Goal: Transaction & Acquisition: Purchase product/service

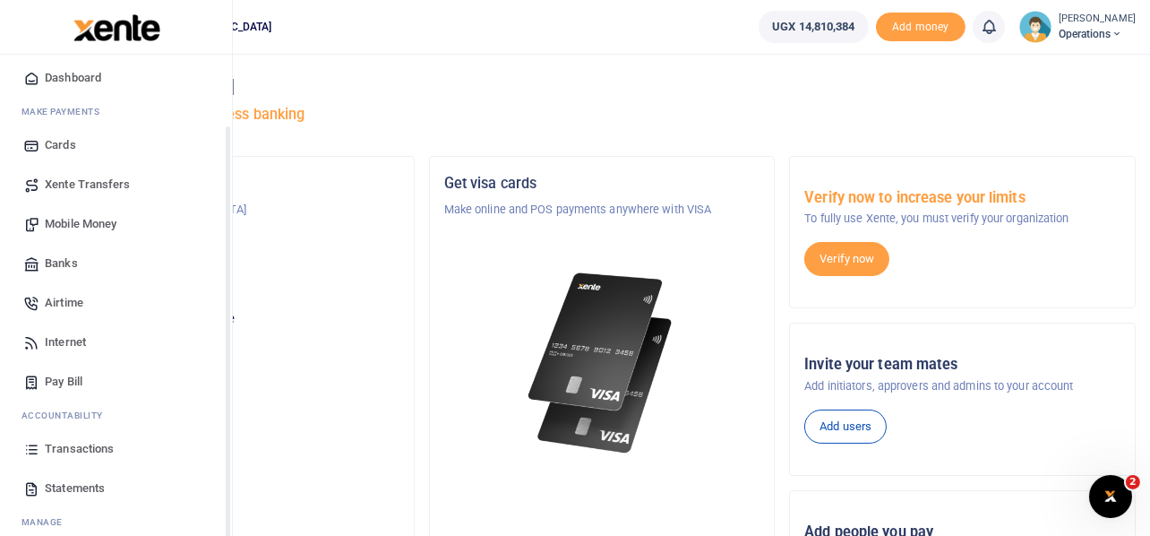
scroll to position [103, 0]
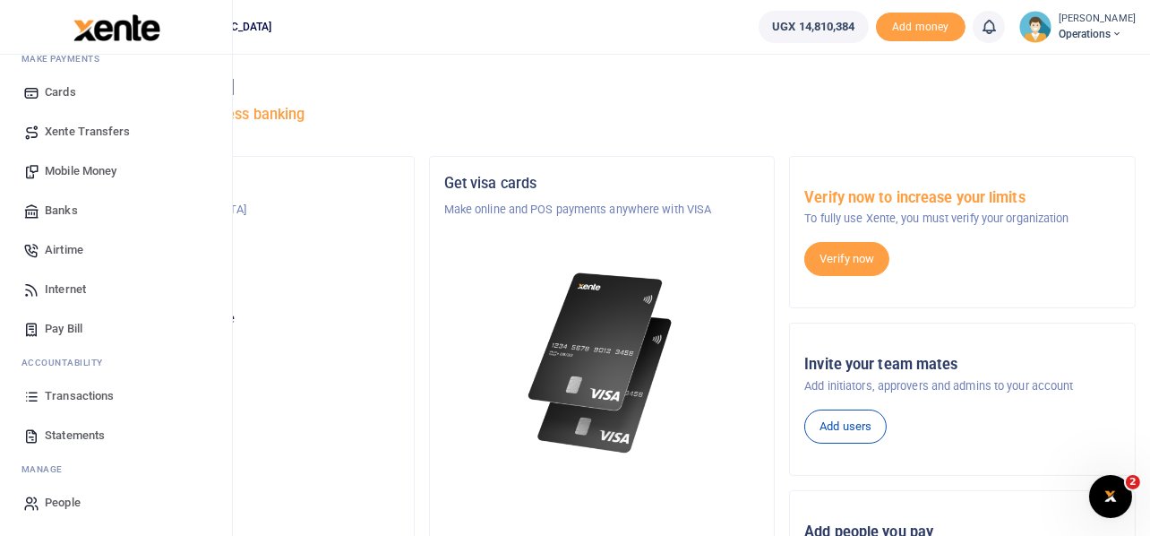
click at [67, 396] on span "Transactions" at bounding box center [79, 396] width 69 height 18
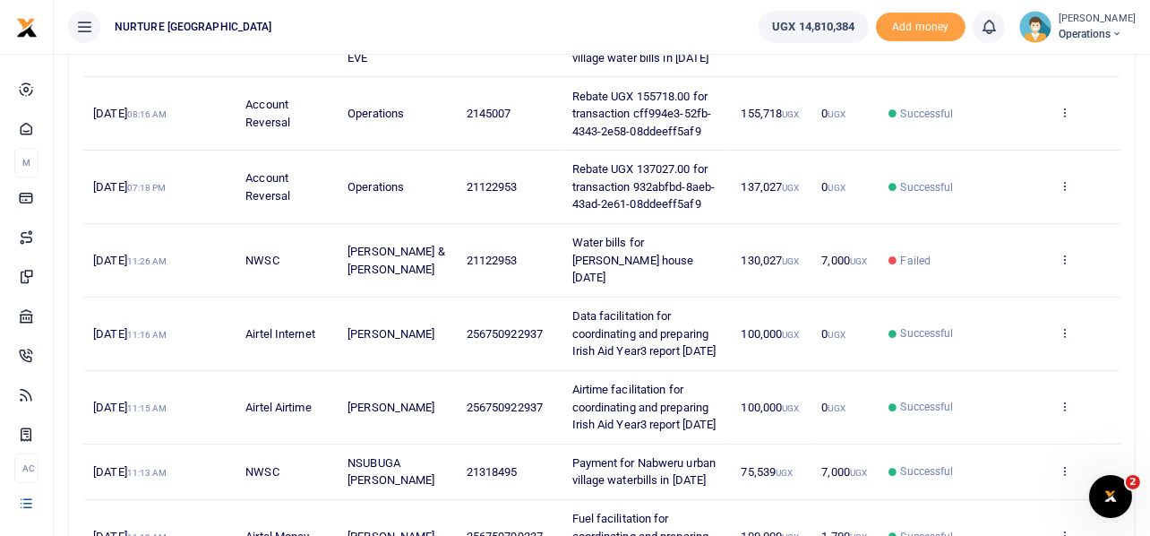
scroll to position [358, 0]
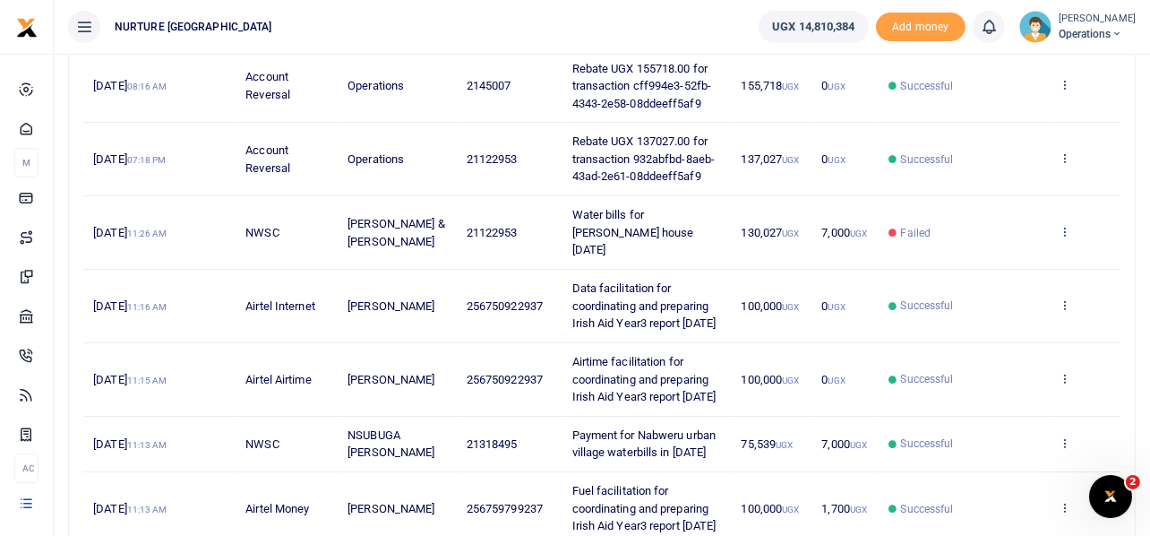
click at [1065, 231] on icon at bounding box center [1065, 231] width 12 height 13
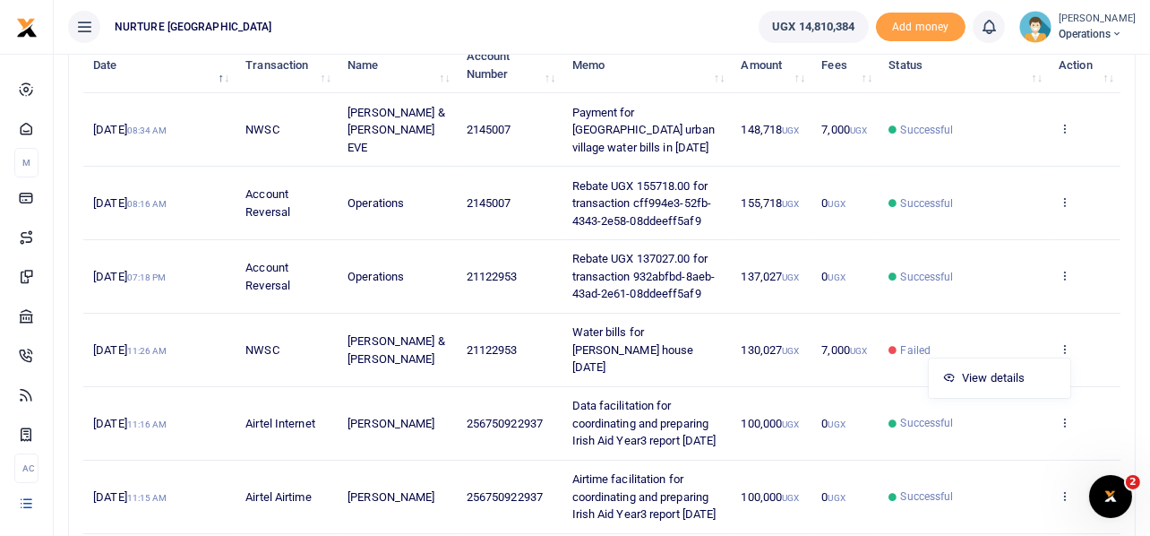
scroll to position [269, 0]
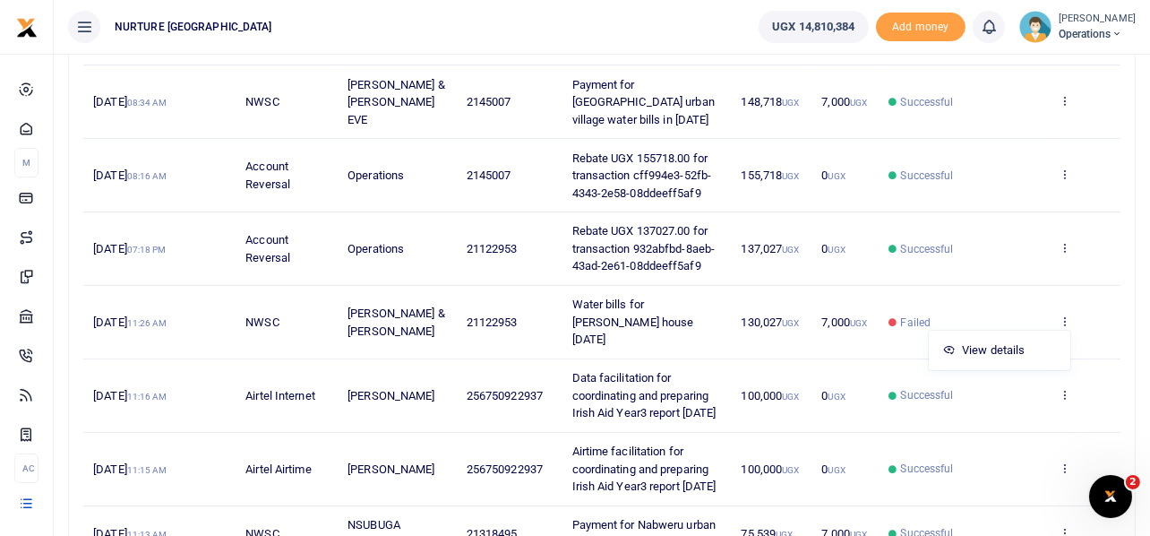
drag, startPoint x: 701, startPoint y: 333, endPoint x: 574, endPoint y: 293, distance: 132.6
click at [573, 292] on td "Water bills for [PERSON_NAME] house [DATE]" at bounding box center [646, 322] width 169 height 73
copy span "Water bills for [PERSON_NAME] house [DATE]"
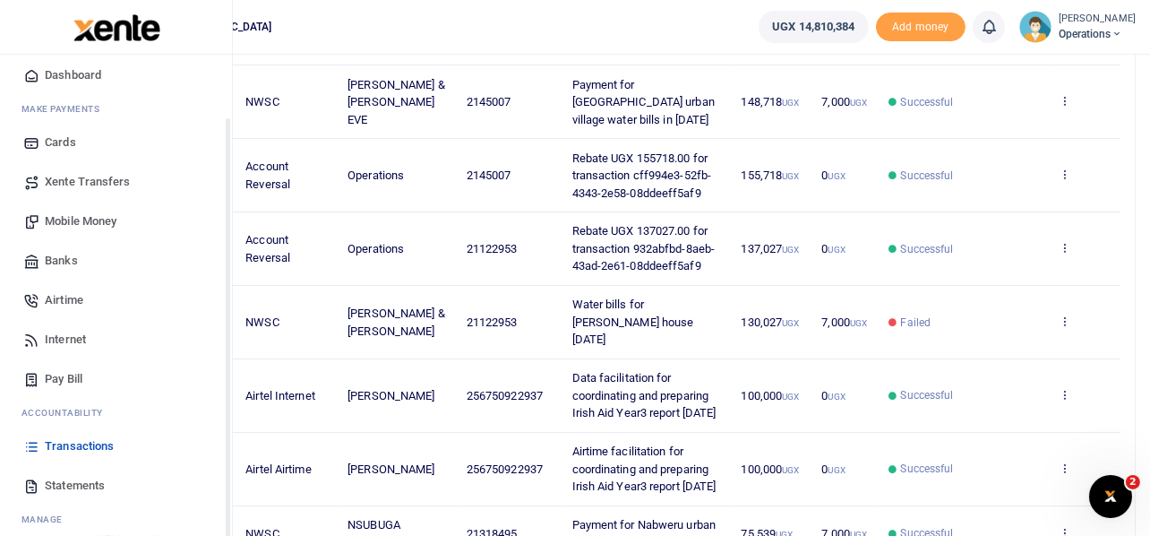
scroll to position [103, 0]
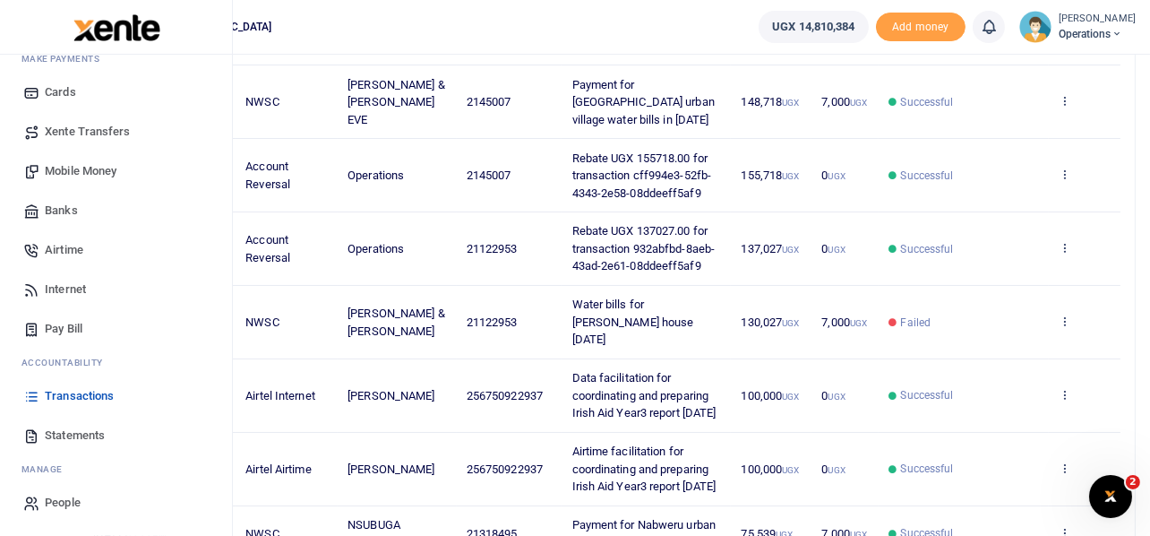
click at [67, 331] on span "Pay Bill" at bounding box center [64, 329] width 38 height 18
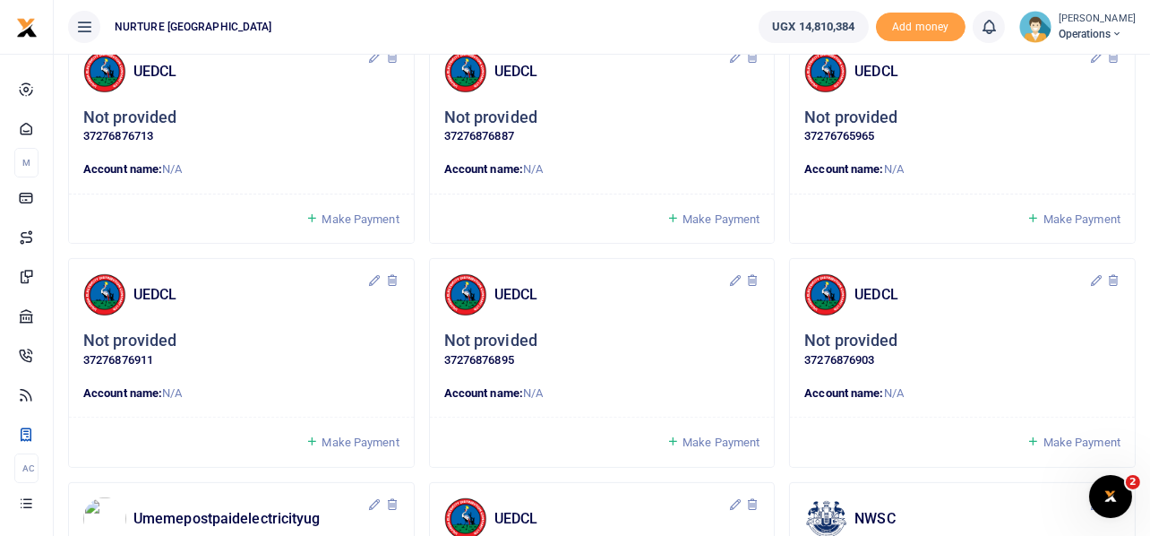
scroll to position [1523, 0]
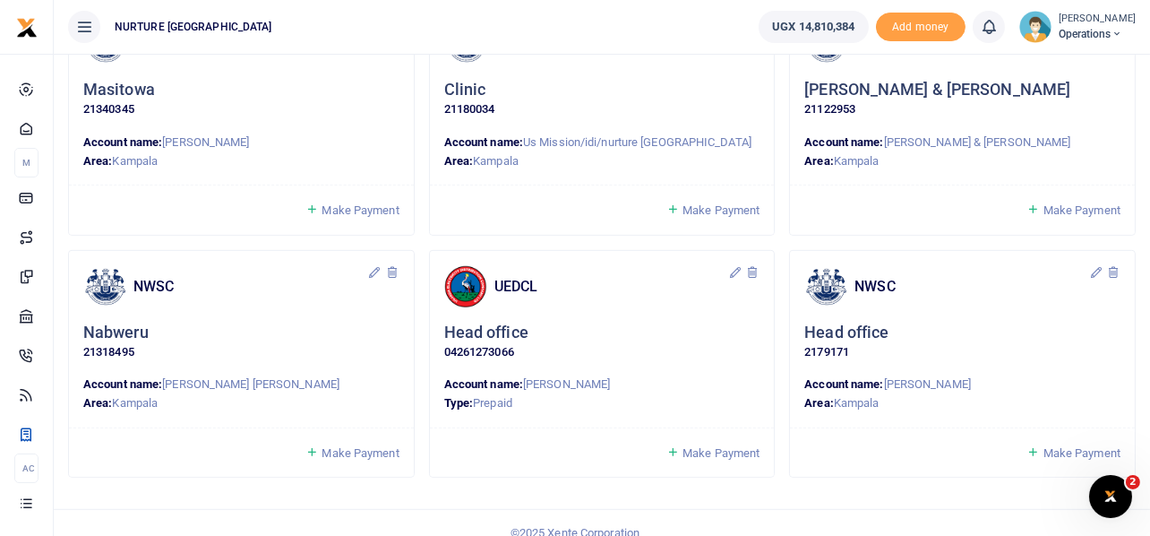
click at [1065, 206] on span "Make Payment" at bounding box center [1082, 209] width 77 height 13
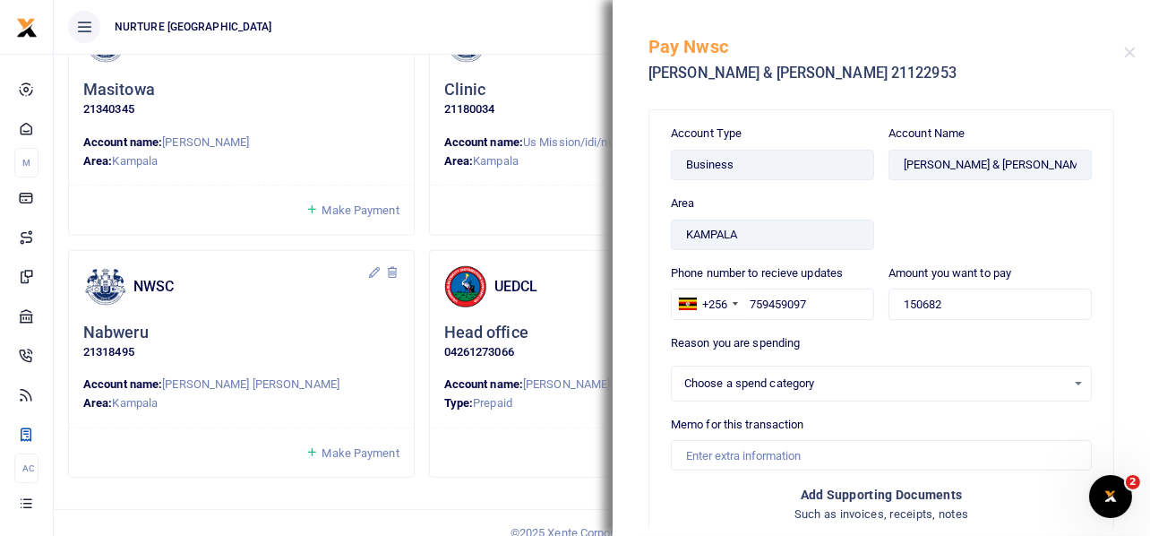
select select
click at [951, 304] on input "150682" at bounding box center [990, 304] width 203 height 30
type input "130,027"
click at [788, 461] on input "Memo for this transaction" at bounding box center [881, 455] width 421 height 30
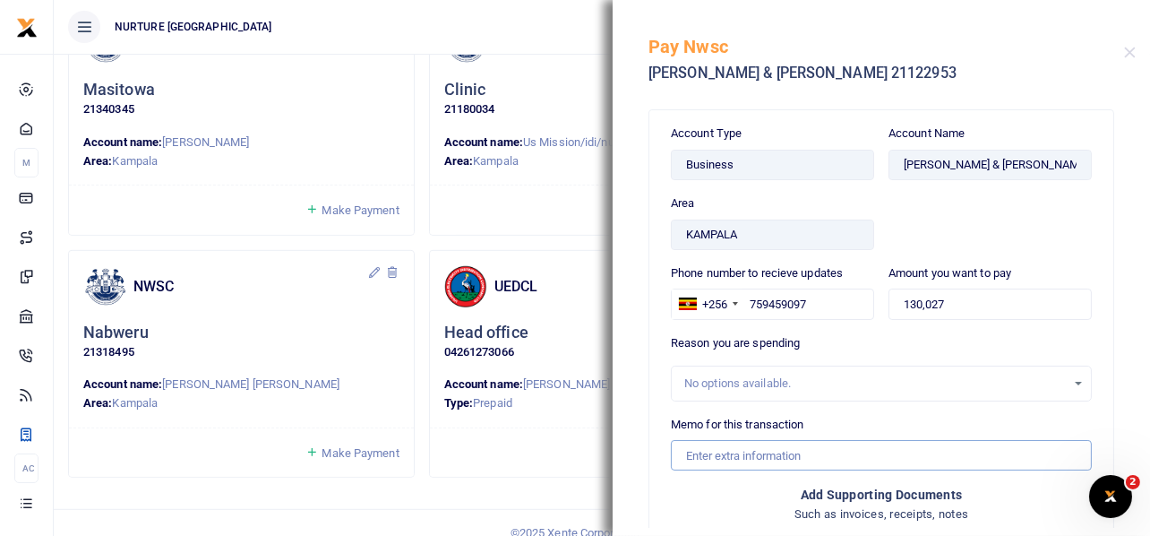
paste input "Water bills for [PERSON_NAME] house [DATE]"
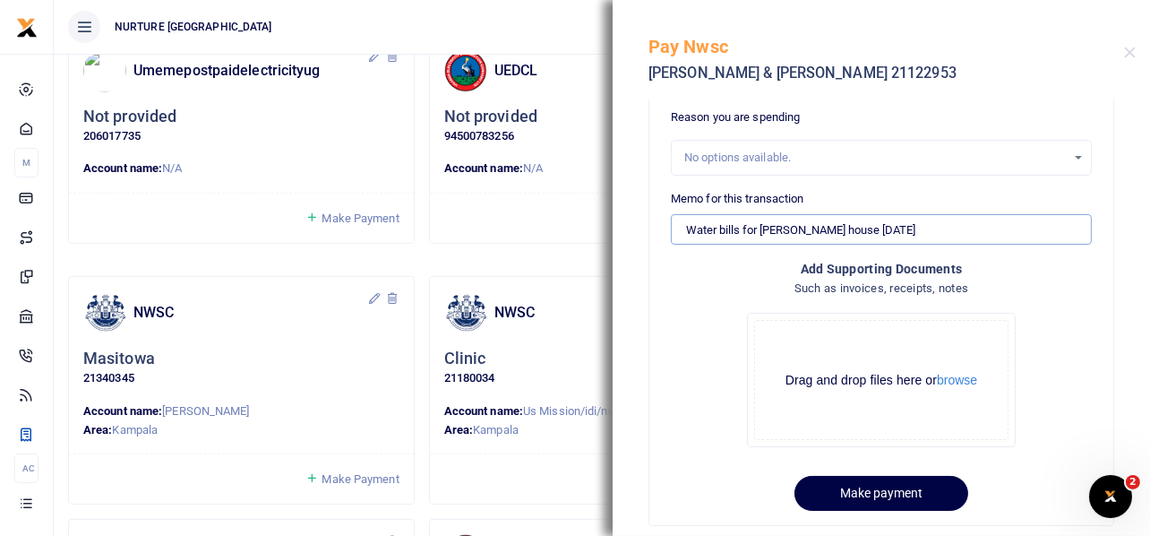
scroll to position [252, 0]
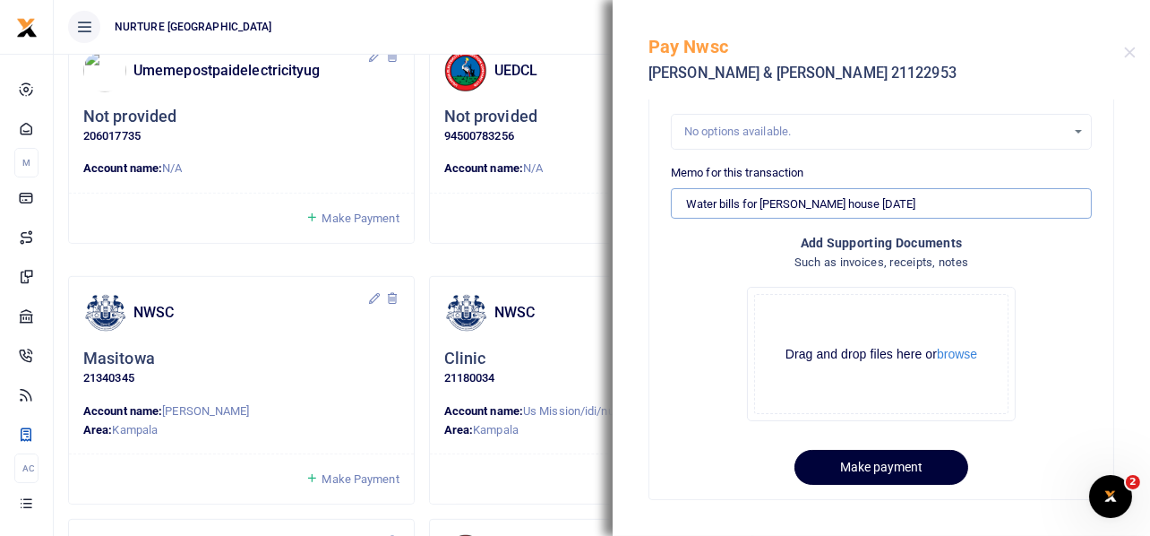
type input "Water bills for [PERSON_NAME] house [DATE]"
click at [883, 472] on button "Make payment" at bounding box center [882, 467] width 174 height 35
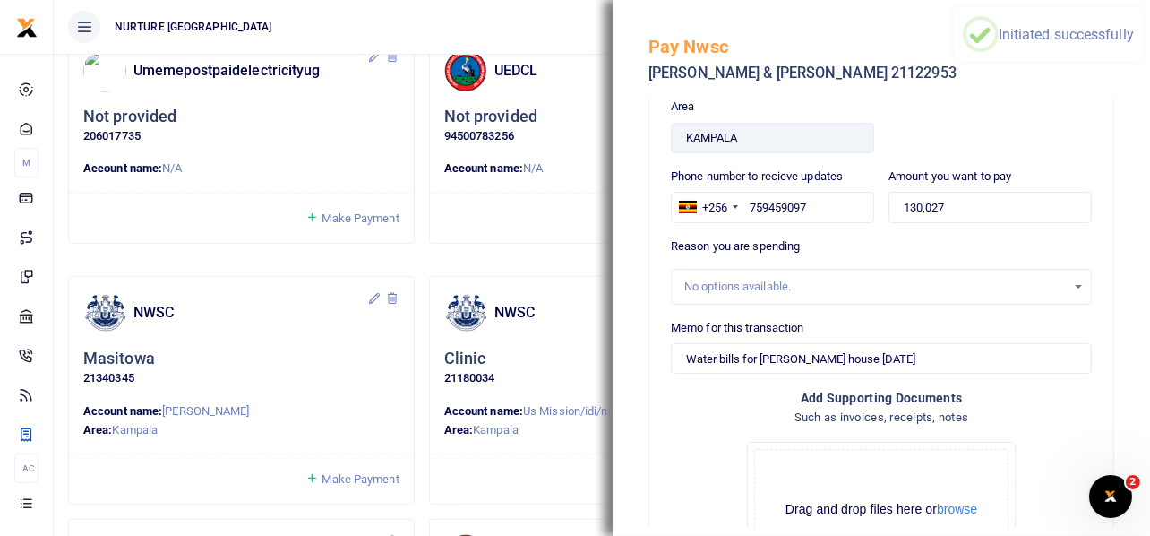
scroll to position [73, 0]
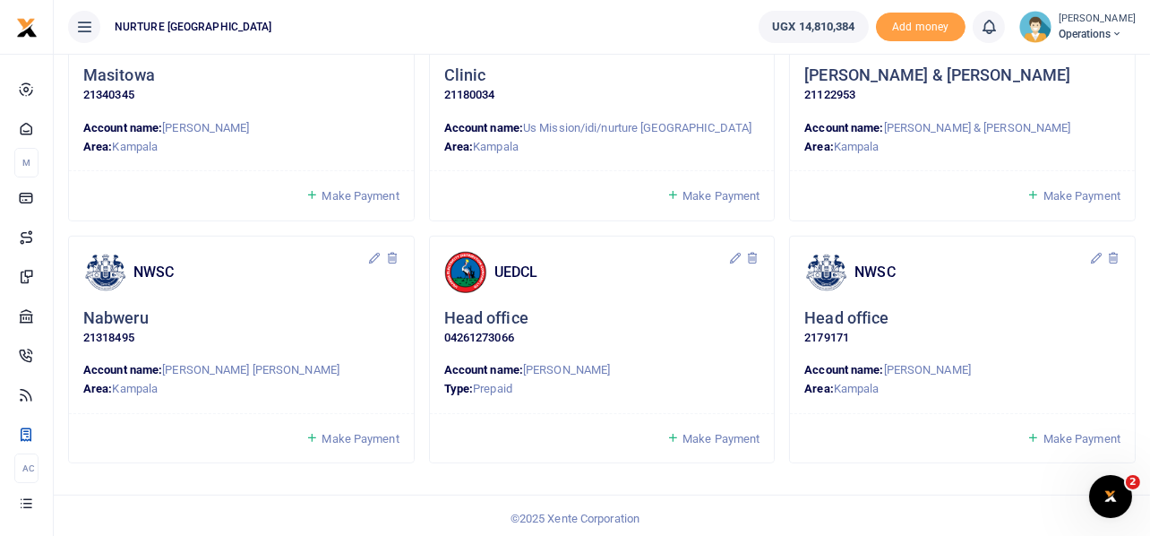
scroll to position [1542, 0]
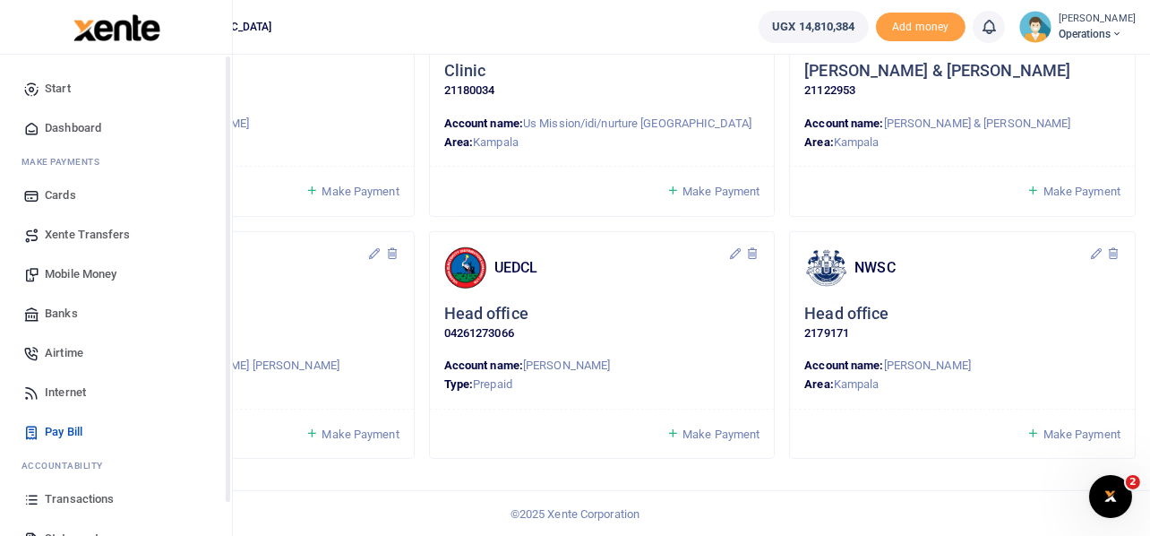
click at [65, 272] on span "Mobile Money" at bounding box center [81, 274] width 72 height 18
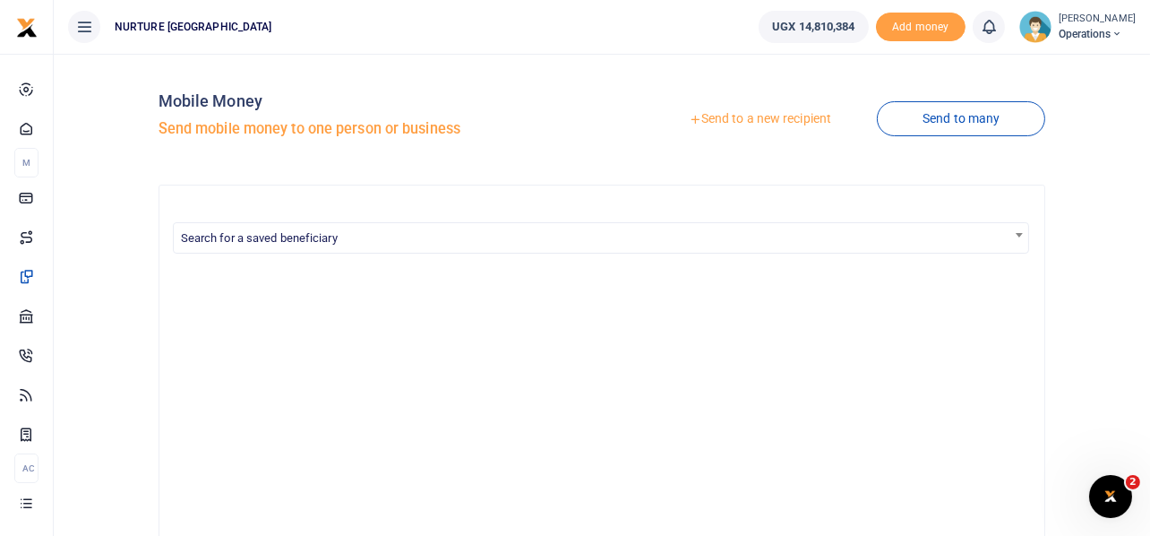
click at [773, 116] on link "Send to a new recipient" at bounding box center [760, 119] width 234 height 32
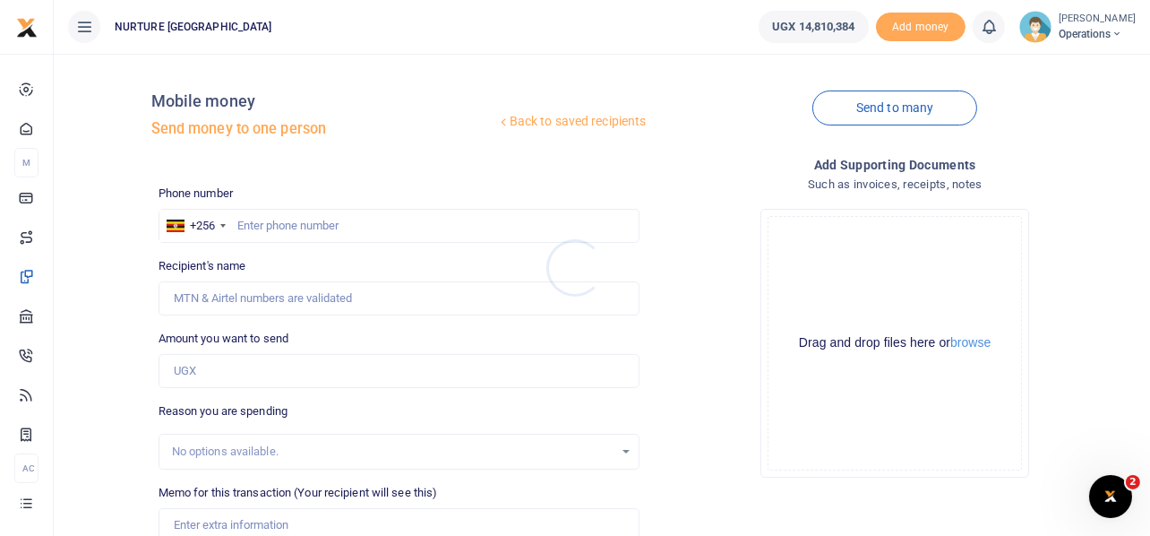
click at [330, 229] on div at bounding box center [575, 268] width 1150 height 536
click at [295, 217] on input "text" at bounding box center [400, 226] width 482 height 34
type input "708175503"
click at [252, 376] on input "Amount you want to send" at bounding box center [400, 371] width 482 height 34
type input "Bob Katimbo"
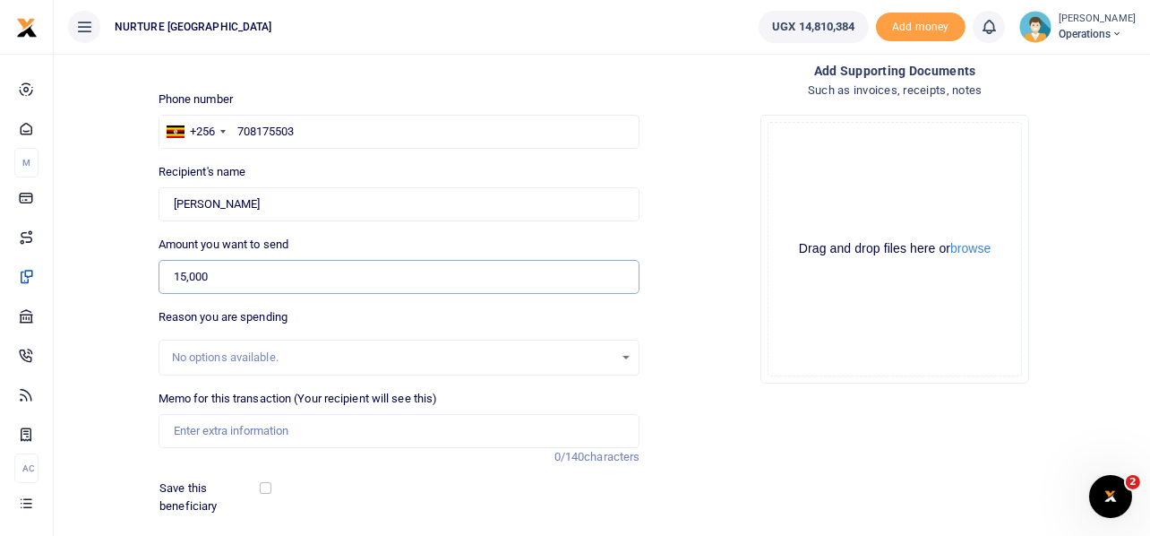
scroll to position [257, 0]
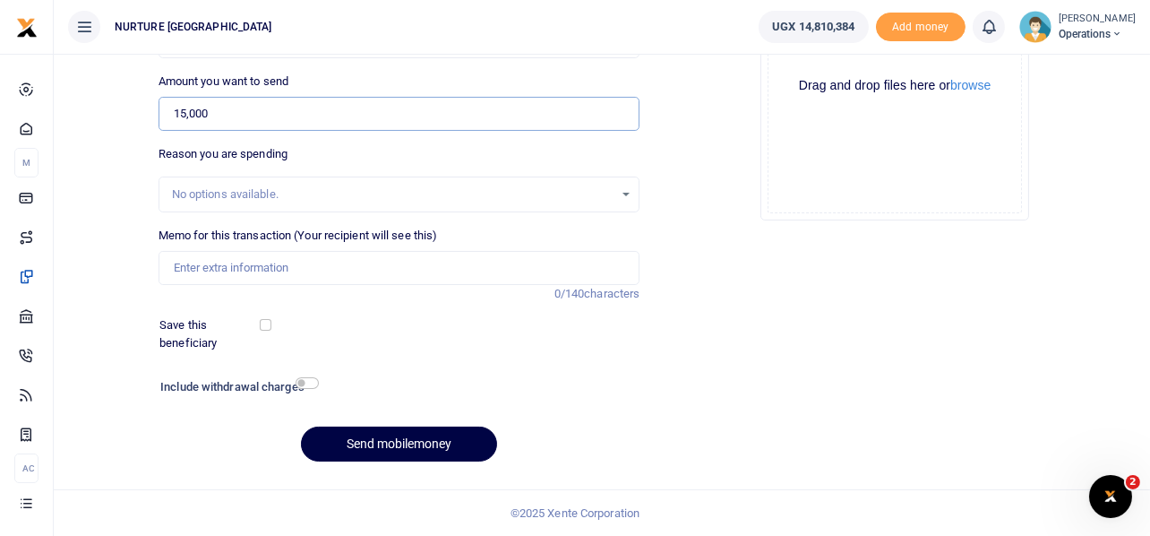
type input "15,000"
click at [352, 268] on input "Memo for this transaction (Your recipient will see this)" at bounding box center [400, 268] width 482 height 34
type input "T"
type input "Payment for transport refund for carrying out a marketing activity"
click at [303, 388] on h6 "Include withdrawal charges" at bounding box center [235, 387] width 151 height 14
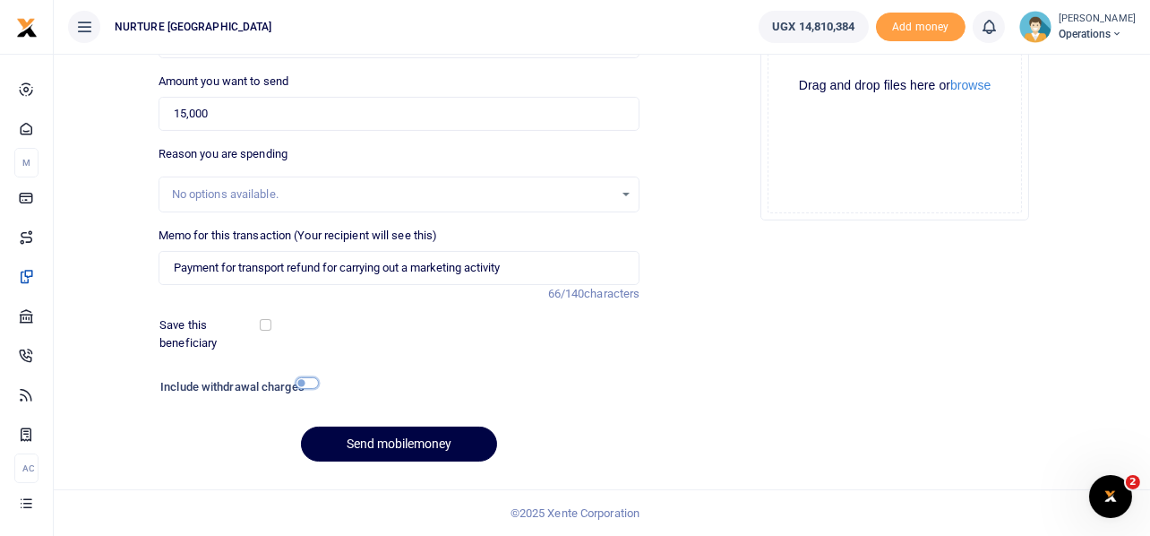
click at [310, 377] on input "checkbox" at bounding box center [307, 383] width 23 height 12
checkbox input "true"
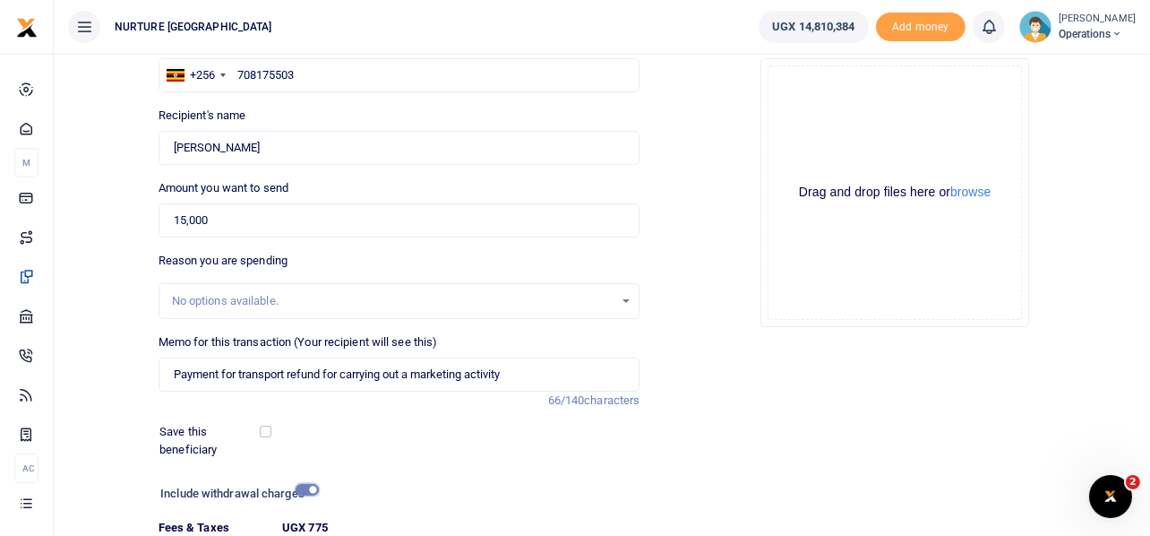
scroll to position [306, 0]
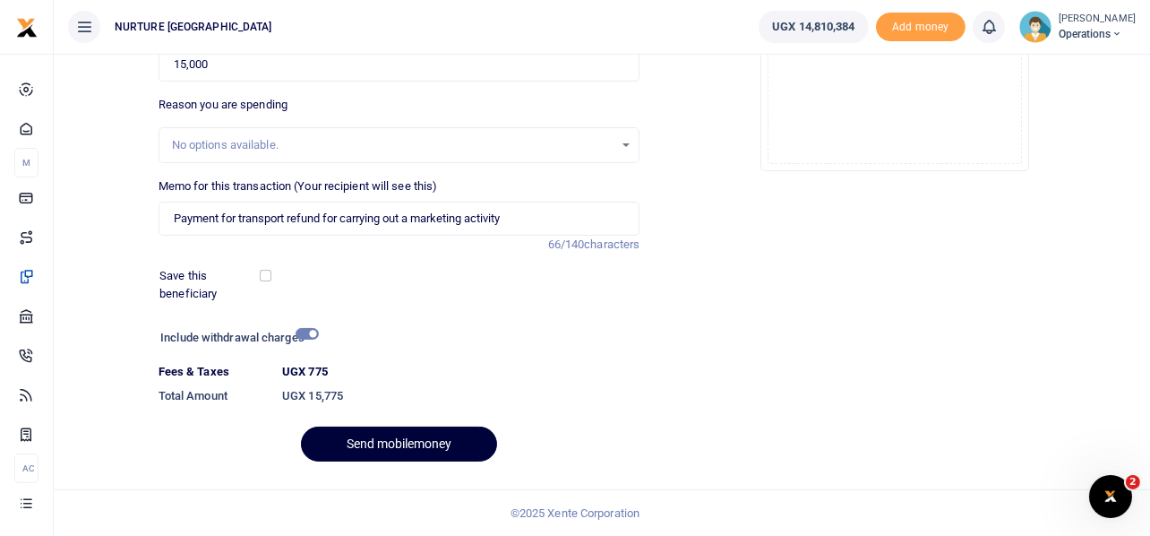
click at [418, 447] on button "Send mobilemoney" at bounding box center [399, 444] width 196 height 35
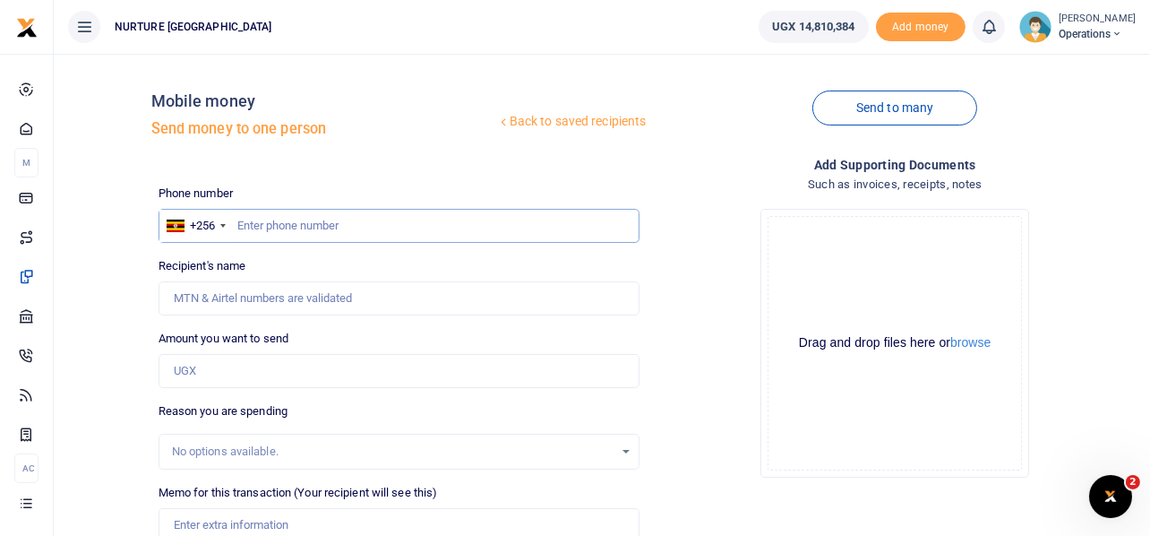
click at [286, 226] on input "text" at bounding box center [400, 226] width 482 height 34
paste input "0749457716"
click at [246, 224] on input "0749457716" at bounding box center [400, 226] width 482 height 34
type input "749457716"
type input "[PERSON_NAME] Droma"
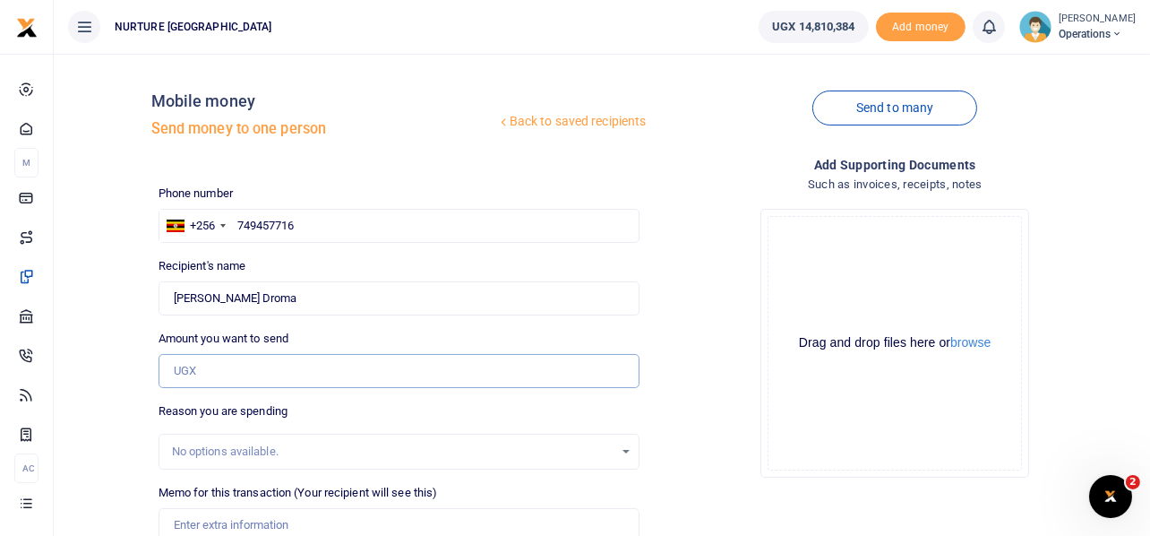
click at [218, 365] on input "Amount you want to send" at bounding box center [400, 371] width 482 height 34
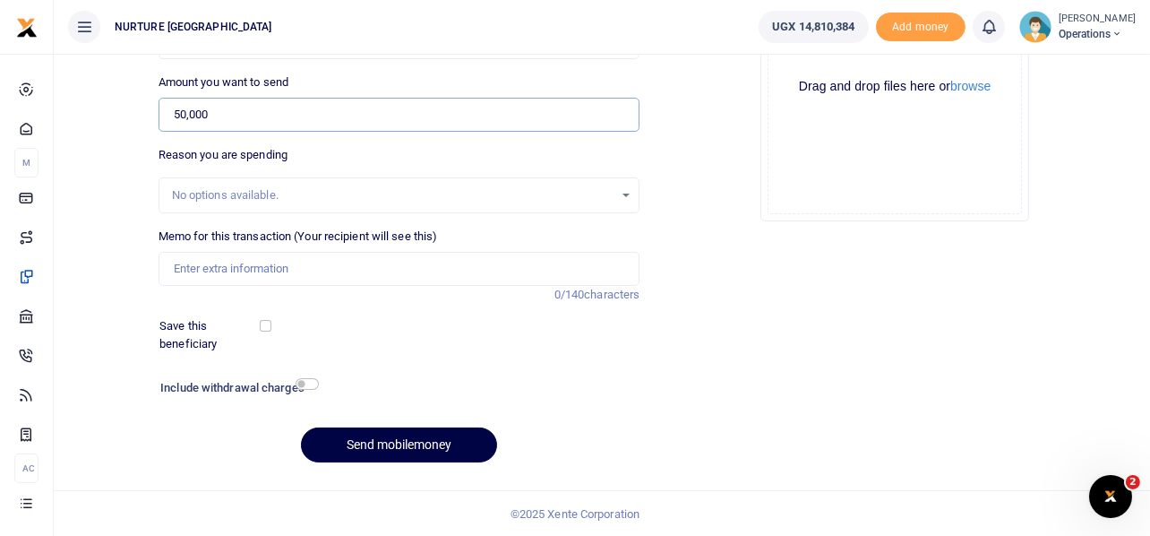
scroll to position [257, 0]
type input "50,000"
click at [254, 263] on input "Memo for this transaction (Your recipient will see this)" at bounding box center [400, 268] width 482 height 34
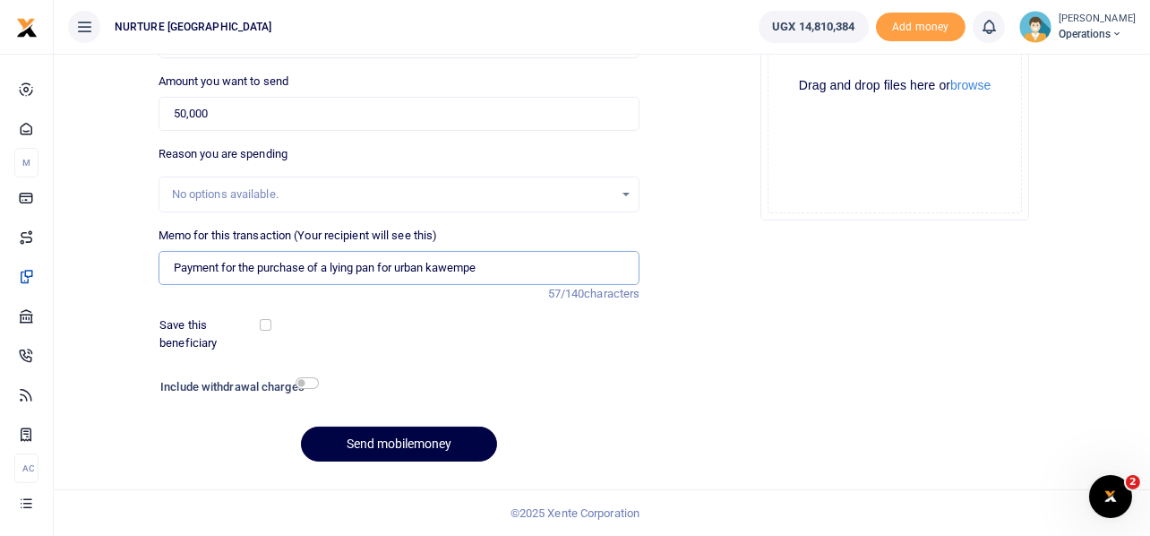
click at [333, 262] on input "Payment for the purchase of a lying pan for urban kawempe" at bounding box center [400, 268] width 482 height 34
type input "Payment for the purchase of a frying pan for urban kawempe"
click at [307, 382] on input "checkbox" at bounding box center [307, 383] width 23 height 12
checkbox input "true"
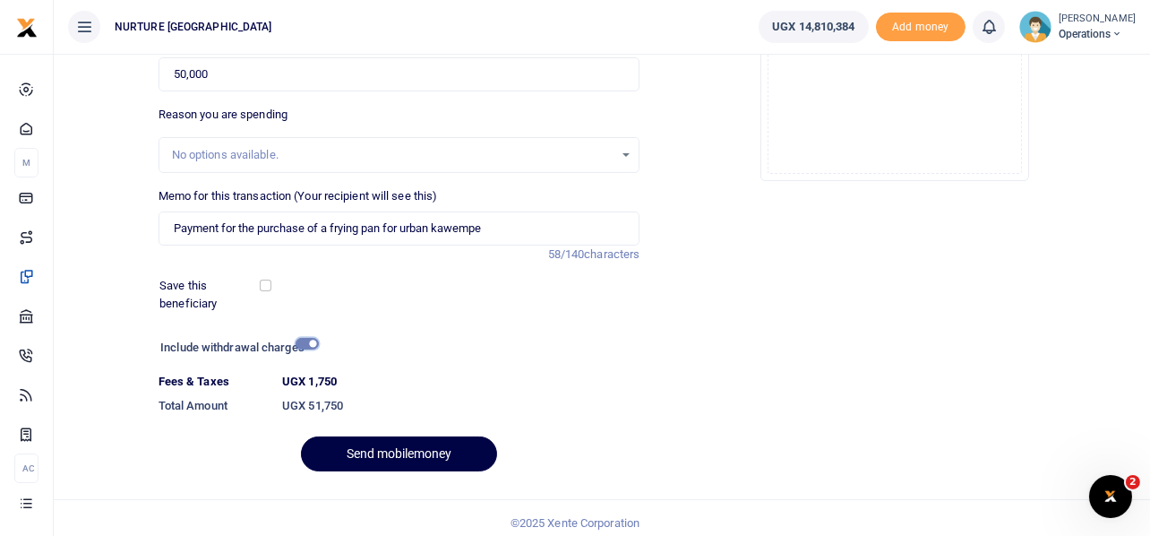
scroll to position [306, 0]
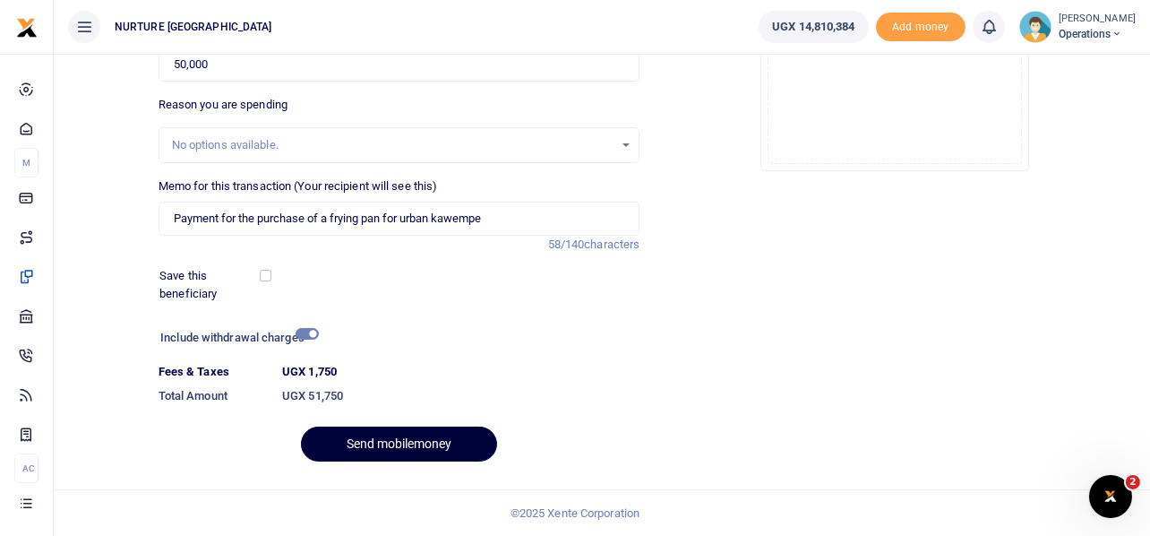
click at [397, 446] on button "Send mobilemoney" at bounding box center [399, 444] width 196 height 35
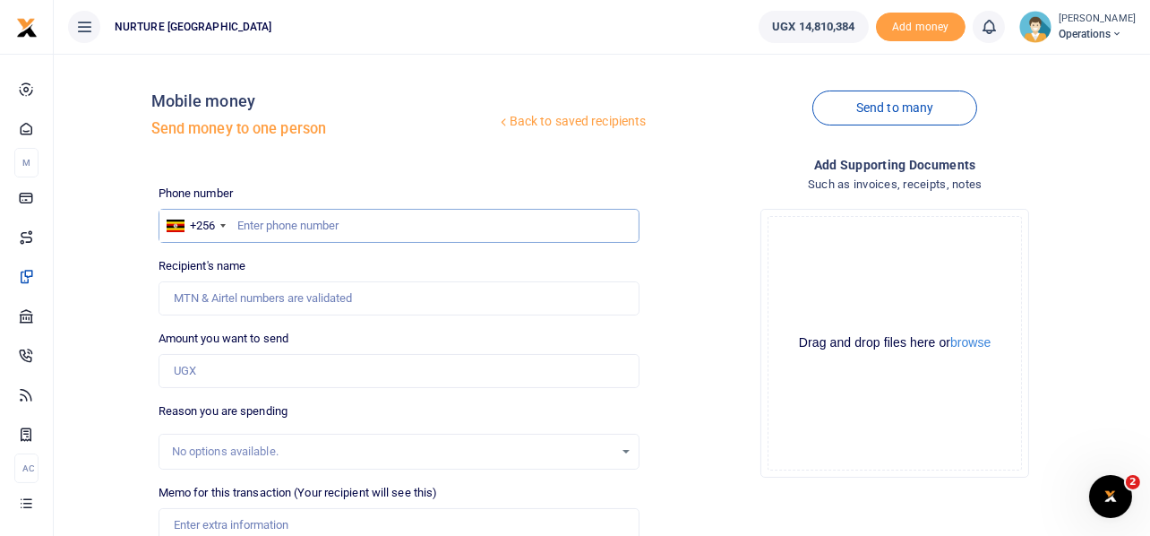
click at [344, 225] on input "text" at bounding box center [400, 226] width 482 height 34
type input "787113305"
type input "[PERSON_NAME] Ssesaazi"
type input "787113305"
click at [266, 373] on input "Amount you want to send" at bounding box center [400, 371] width 482 height 34
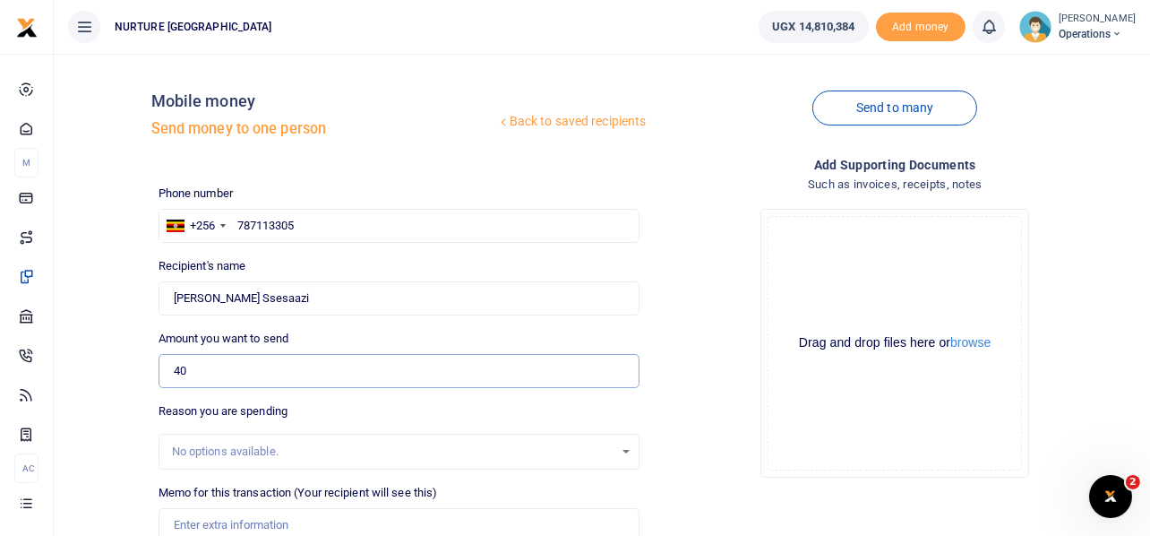
type input "4"
type input "0"
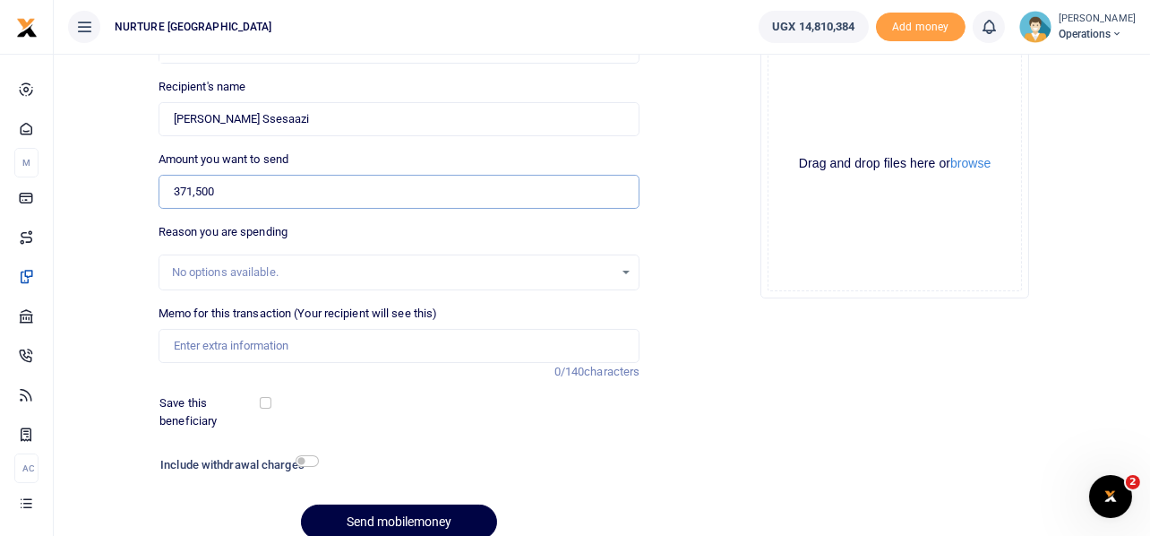
scroll to position [257, 0]
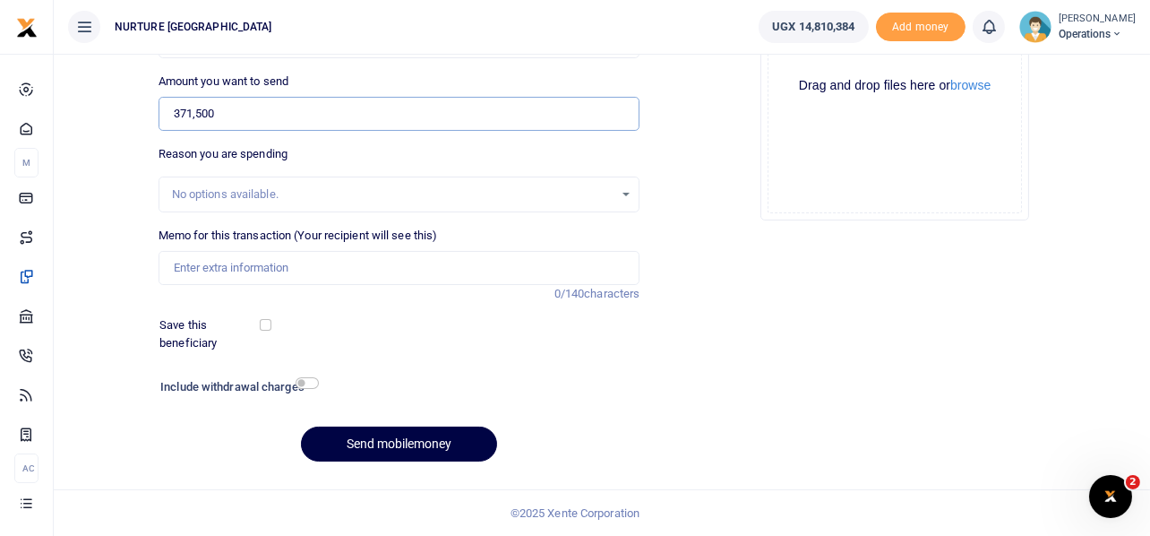
type input "371,500"
click at [323, 269] on input "Memo for this transaction (Your recipient will see this)" at bounding box center [400, 268] width 482 height 34
type input "Purchase of food for the security officers September 2025"
click at [311, 382] on input "checkbox" at bounding box center [307, 383] width 23 height 12
checkbox input "true"
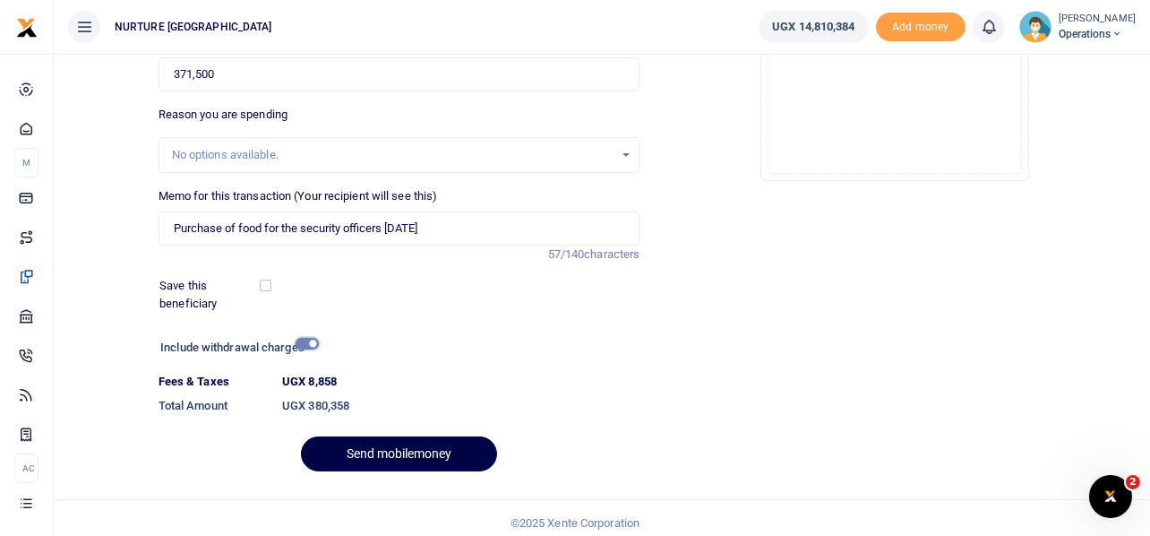
scroll to position [306, 0]
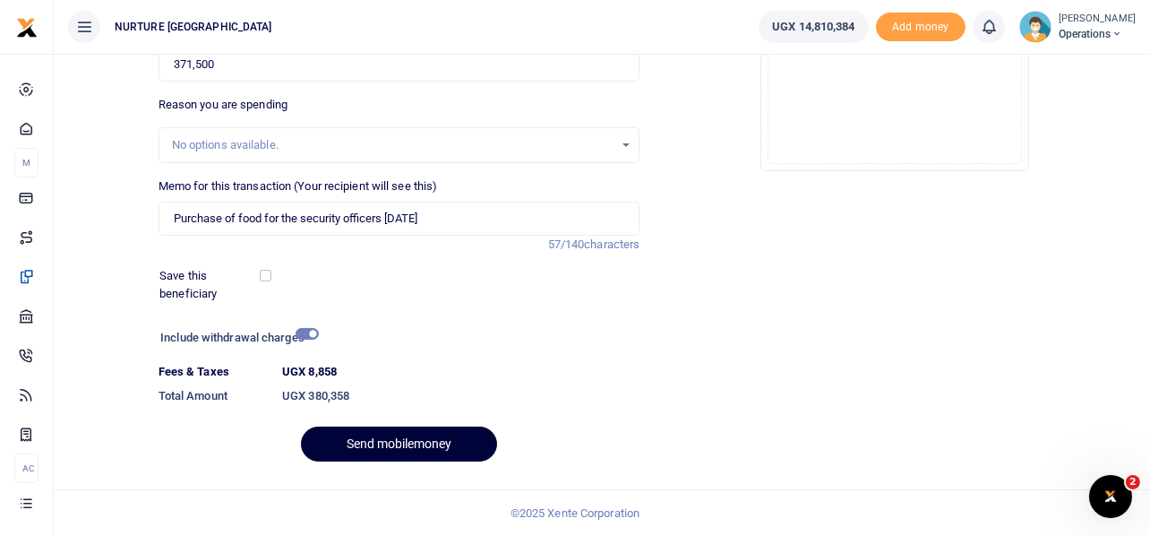
click at [382, 442] on button "Send mobilemoney" at bounding box center [399, 444] width 196 height 35
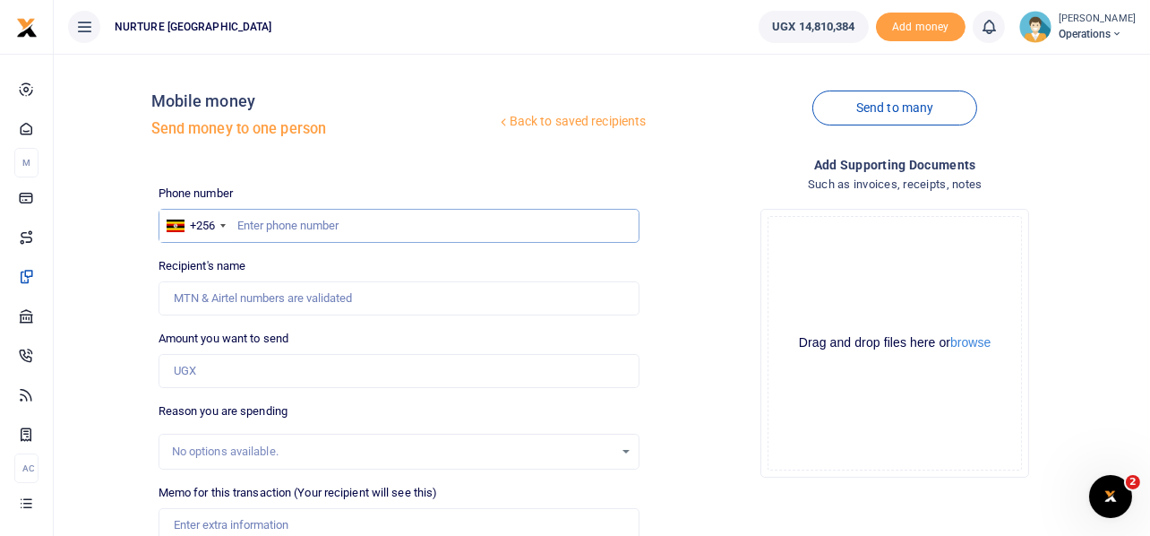
click at [310, 226] on input "text" at bounding box center [400, 226] width 482 height 34
type input "757036506"
type input "[PERSON_NAME]"
click at [223, 372] on input "Amount you want to send" at bounding box center [400, 371] width 482 height 34
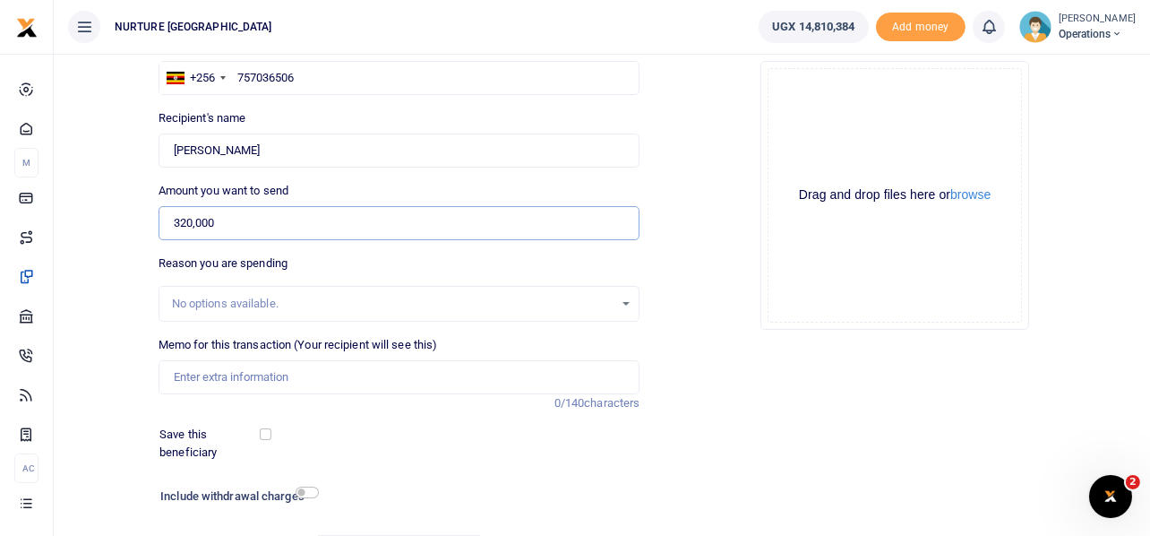
scroll to position [178, 0]
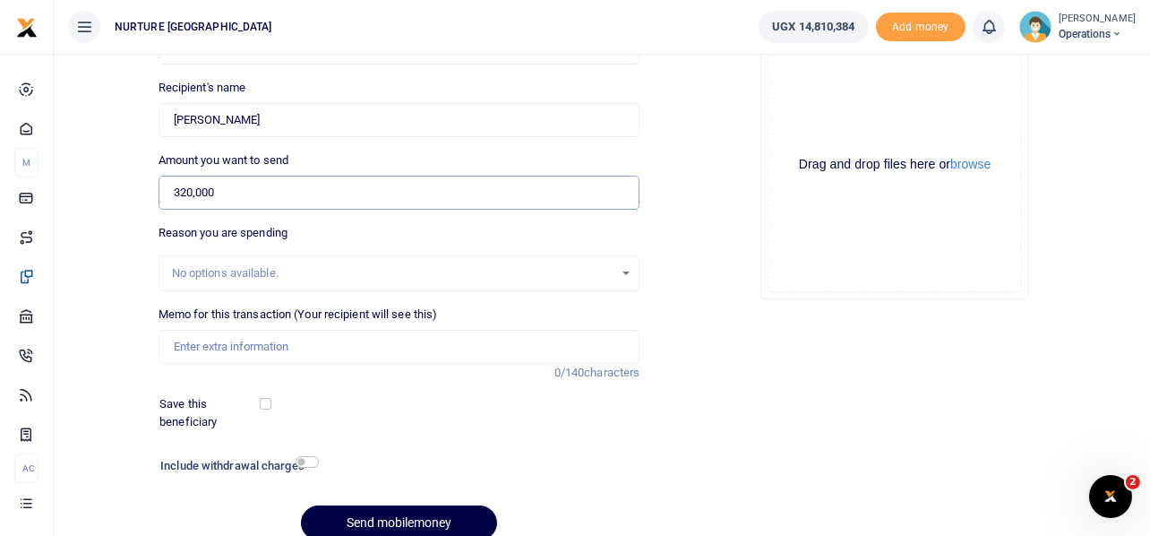
type input "320,000"
click at [302, 343] on input "Memo for this transaction (Your recipient will see this)" at bounding box center [400, 347] width 482 height 34
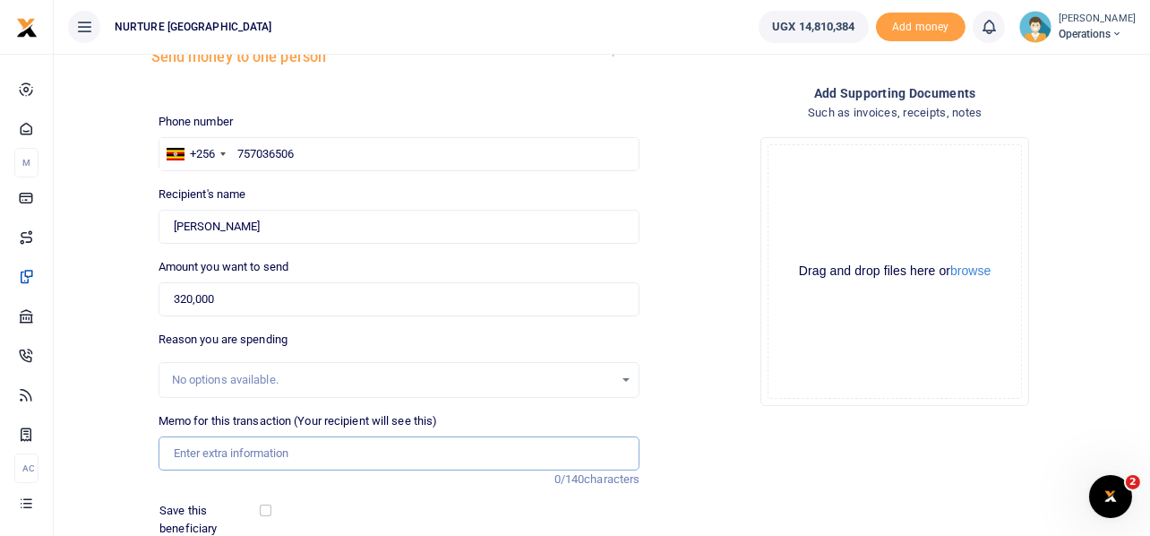
scroll to position [0, 0]
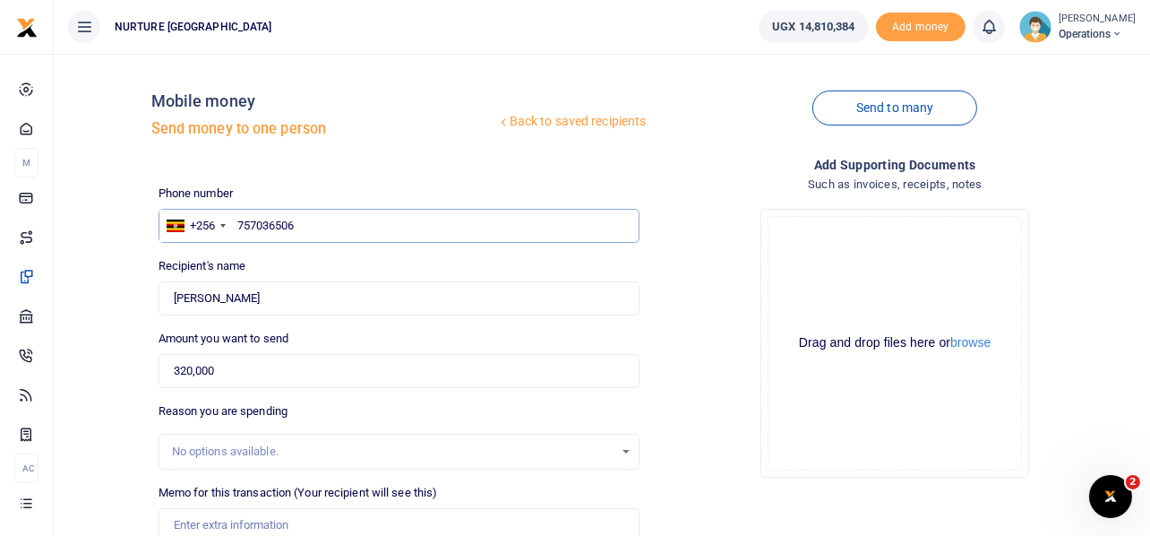
drag, startPoint x: 299, startPoint y: 222, endPoint x: 234, endPoint y: 203, distance: 68.1
click at [234, 203] on div "Phone number +256 Uganda +256 757036506 Phone is required." at bounding box center [400, 214] width 482 height 58
click at [304, 226] on input "text" at bounding box center [400, 226] width 482 height 34
paste input "757036506"
type input "757036506"
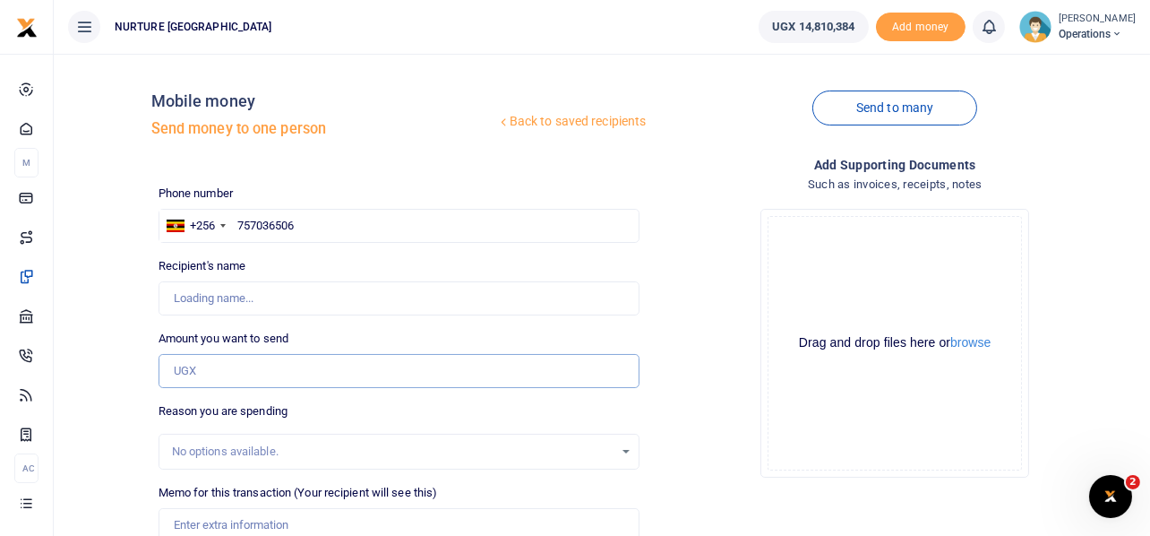
type input "Traver Masimbi"
click at [257, 370] on input "Amount you want to send" at bounding box center [400, 371] width 482 height 34
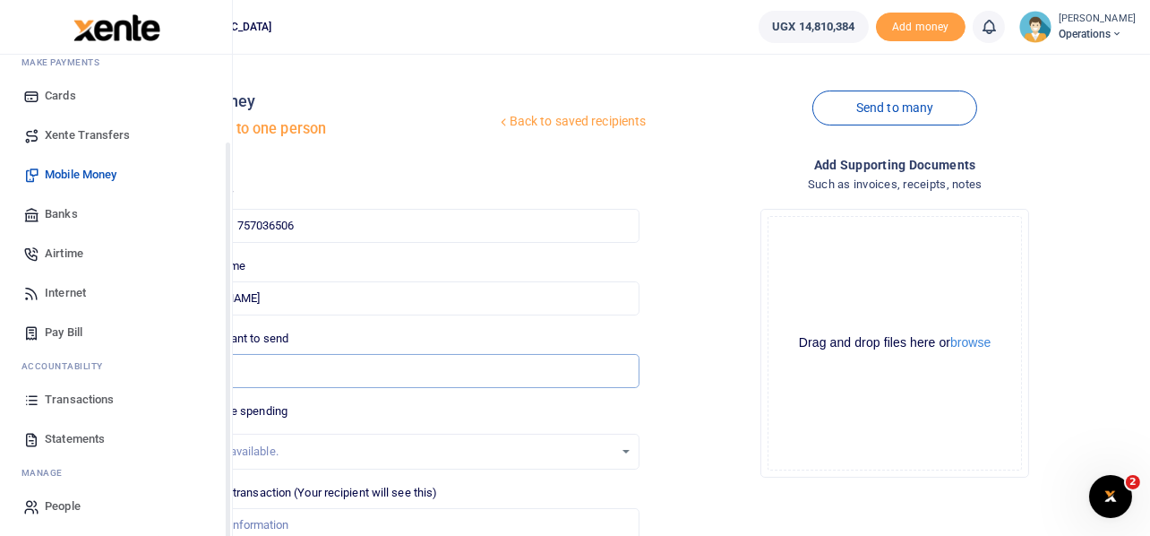
scroll to position [103, 0]
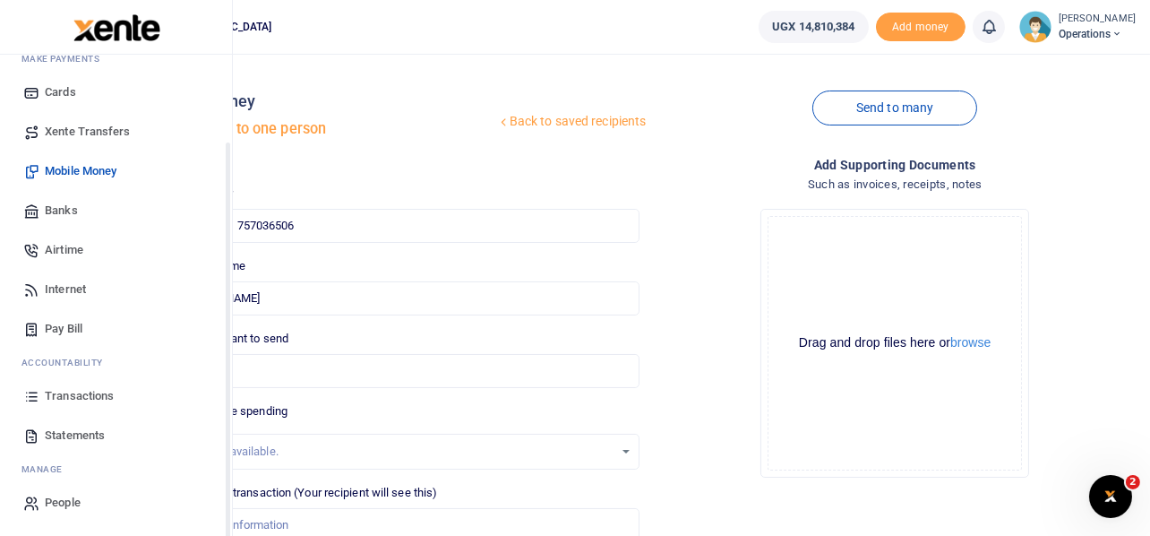
click at [65, 396] on span "Transactions" at bounding box center [79, 396] width 69 height 18
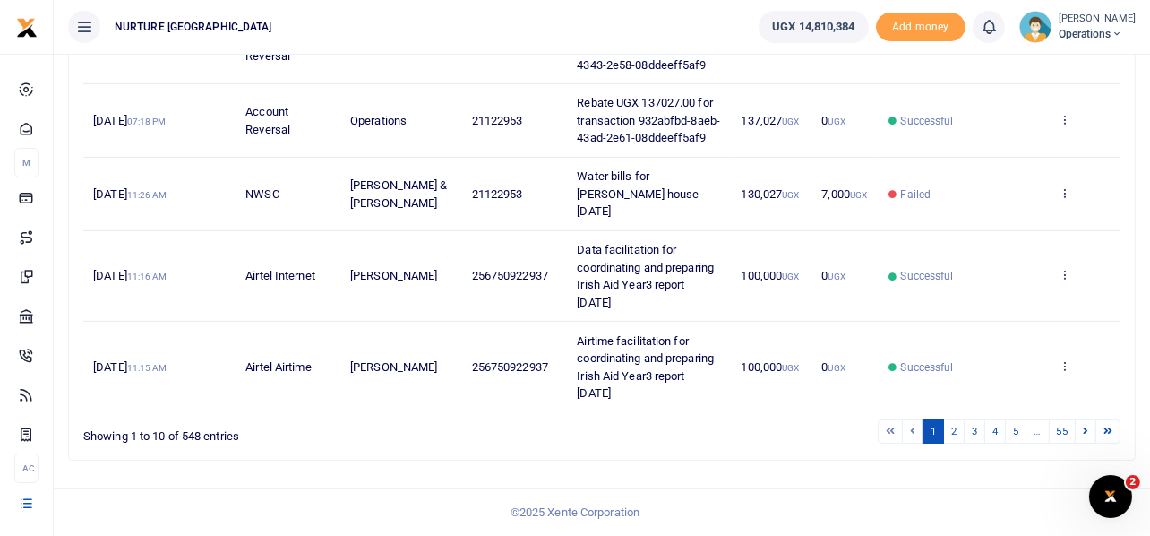
scroll to position [706, 0]
click at [955, 432] on link "2" at bounding box center [955, 431] width 22 height 24
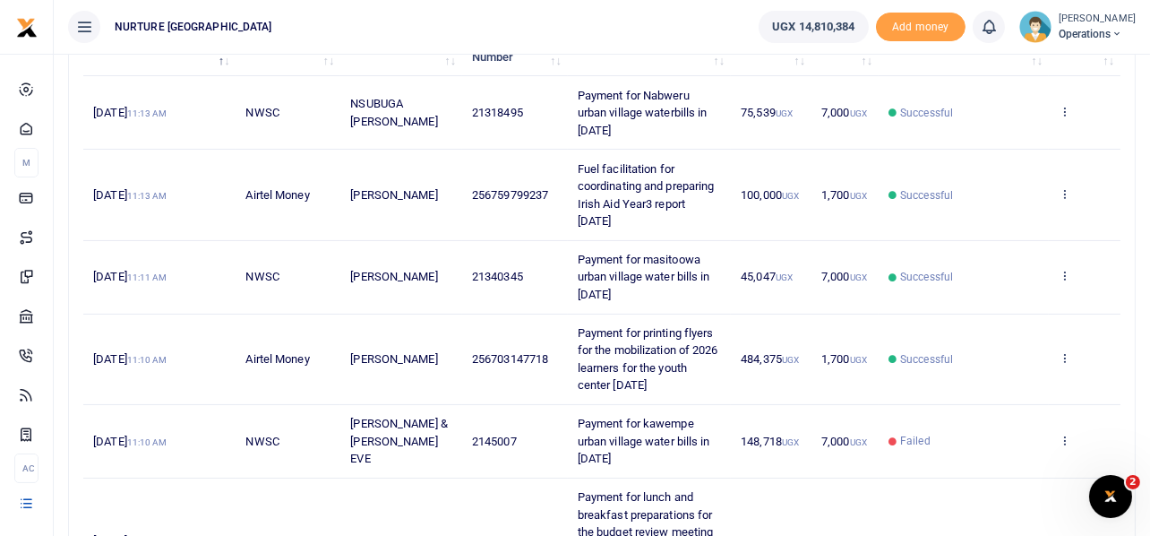
scroll to position [793, 0]
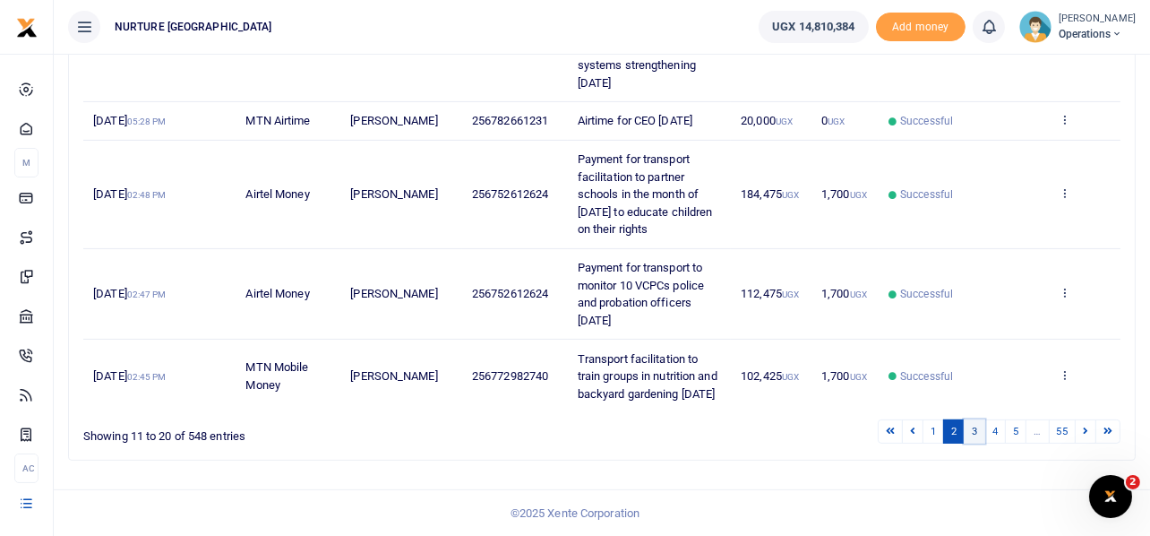
click at [969, 434] on link "3" at bounding box center [975, 431] width 22 height 24
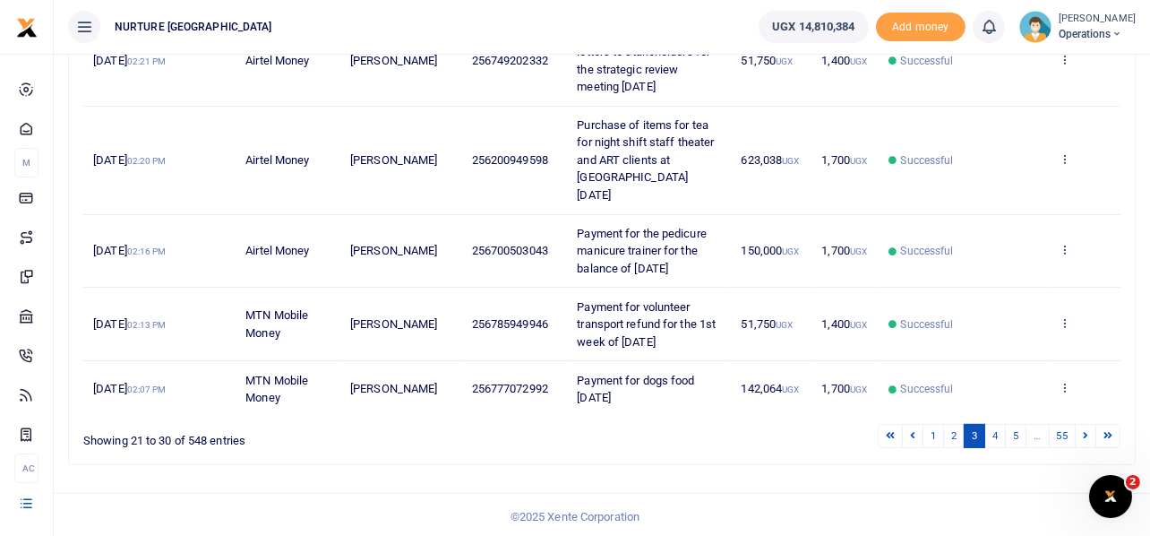
scroll to position [776, 0]
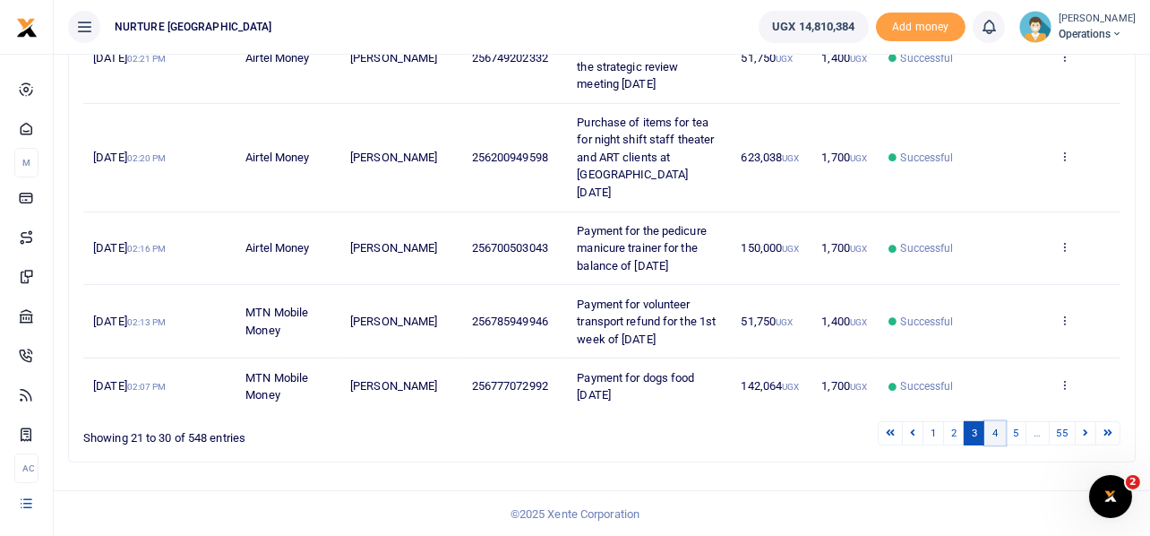
click at [995, 422] on link "4" at bounding box center [996, 433] width 22 height 24
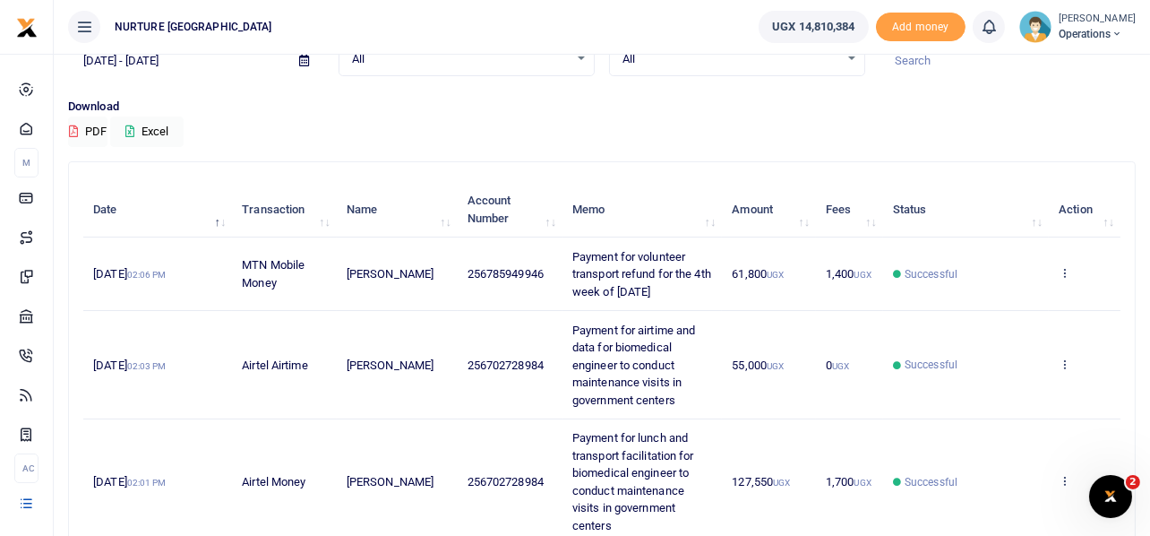
scroll to position [723, 0]
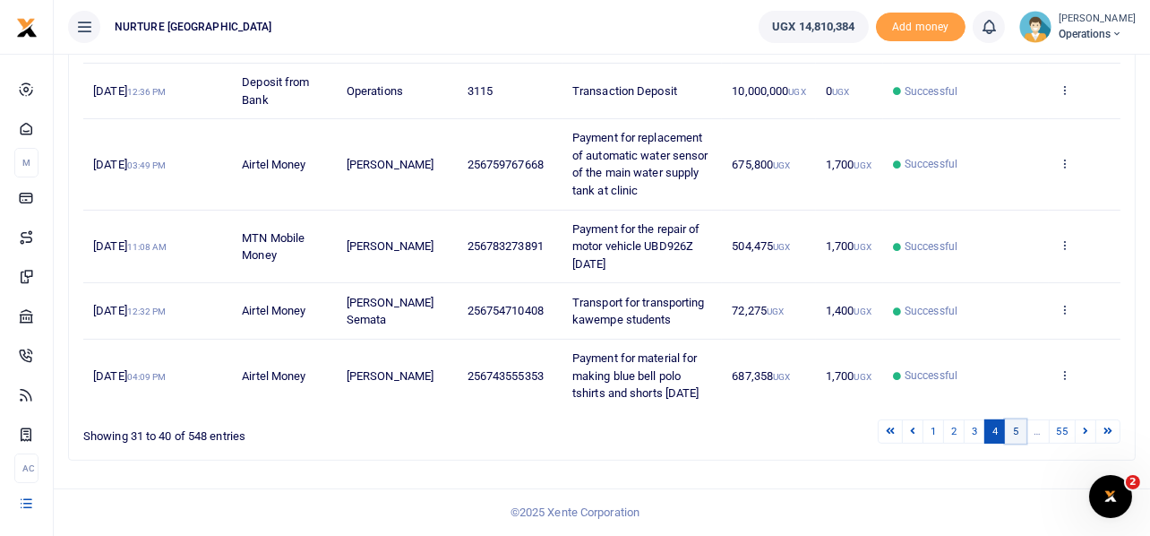
click at [1015, 432] on link "5" at bounding box center [1016, 431] width 22 height 24
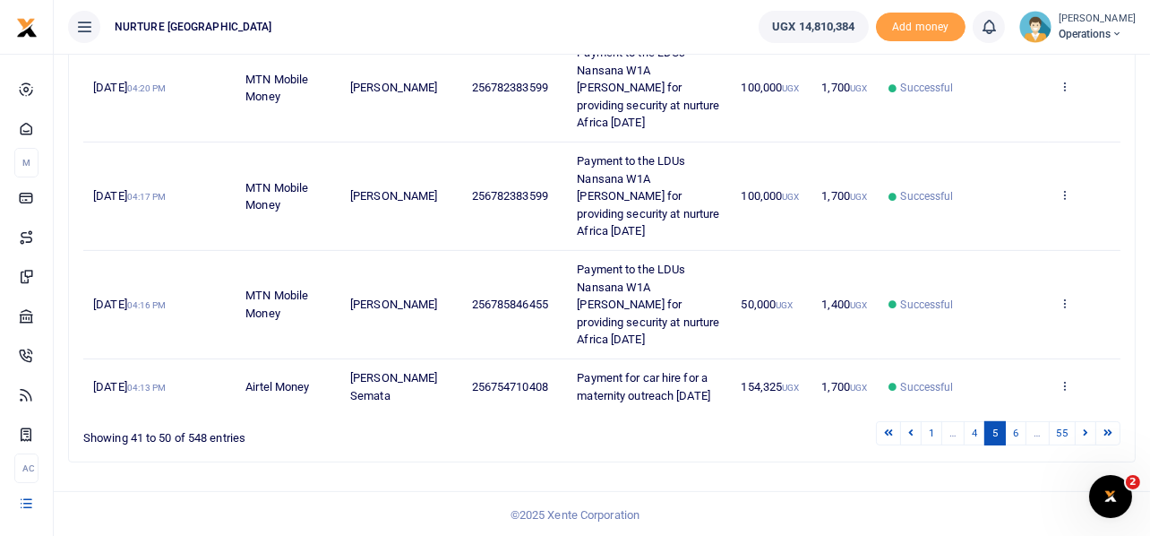
scroll to position [653, 0]
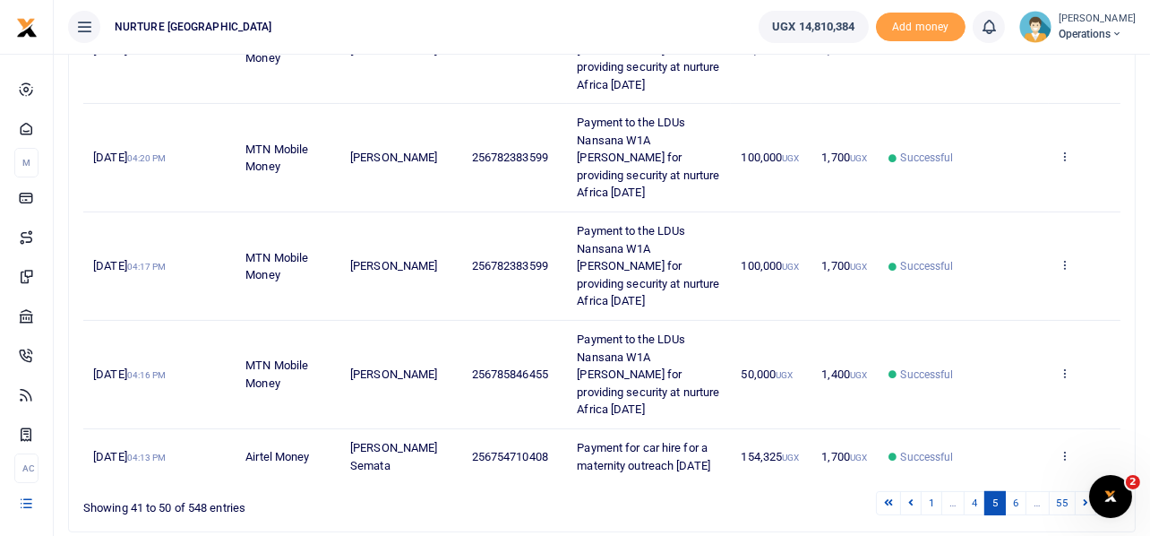
drag, startPoint x: 676, startPoint y: 393, endPoint x: 576, endPoint y: 366, distance: 103.9
click at [576, 429] on td "Payment for car hire for a maternity outreach [DATE]" at bounding box center [649, 456] width 164 height 55
copy span "Payment for car hire for a maternity outreach [DATE]"
click at [1066, 449] on icon at bounding box center [1065, 455] width 12 height 13
click at [997, 406] on link "Send again" at bounding box center [1000, 418] width 142 height 25
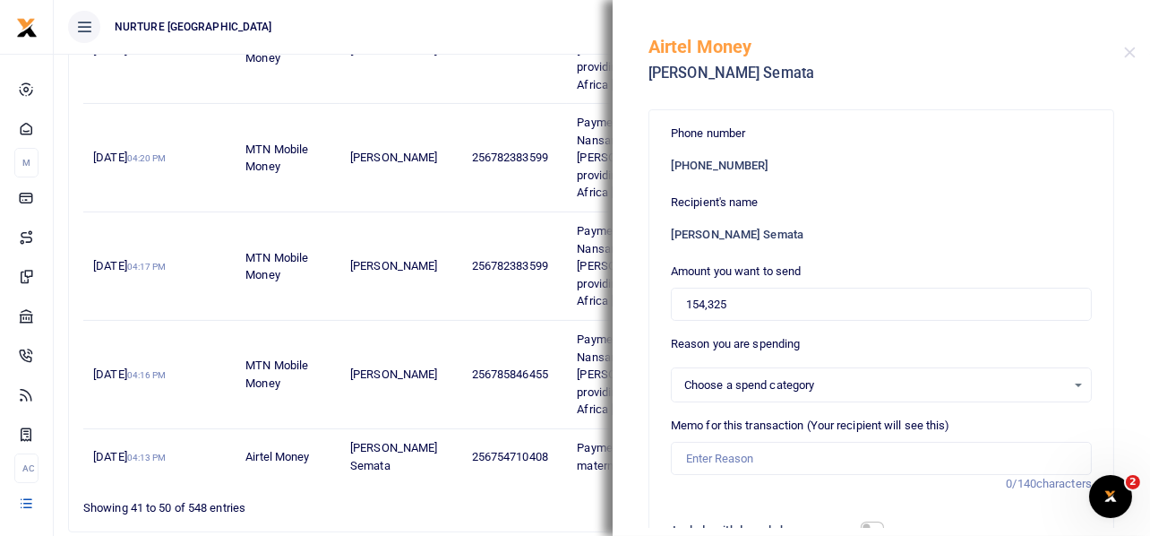
select select
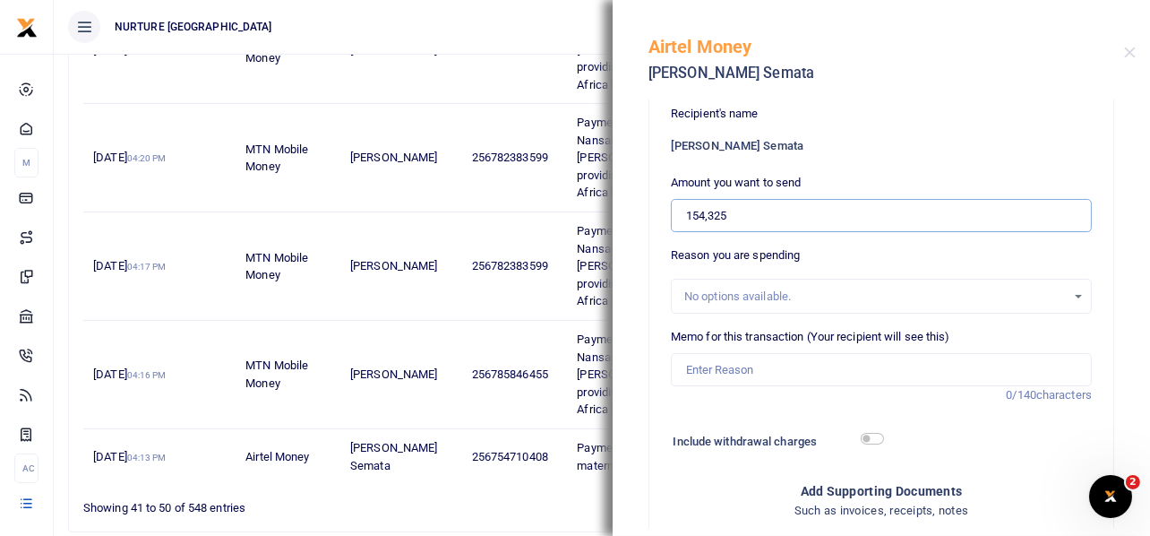
click at [739, 204] on input "154,325" at bounding box center [881, 216] width 421 height 34
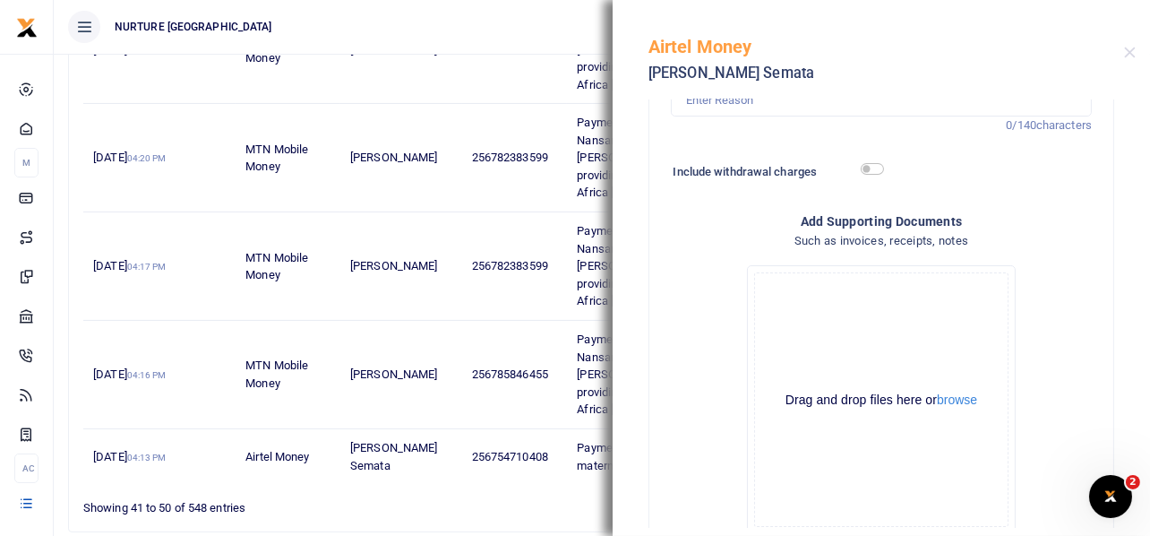
scroll to position [269, 0]
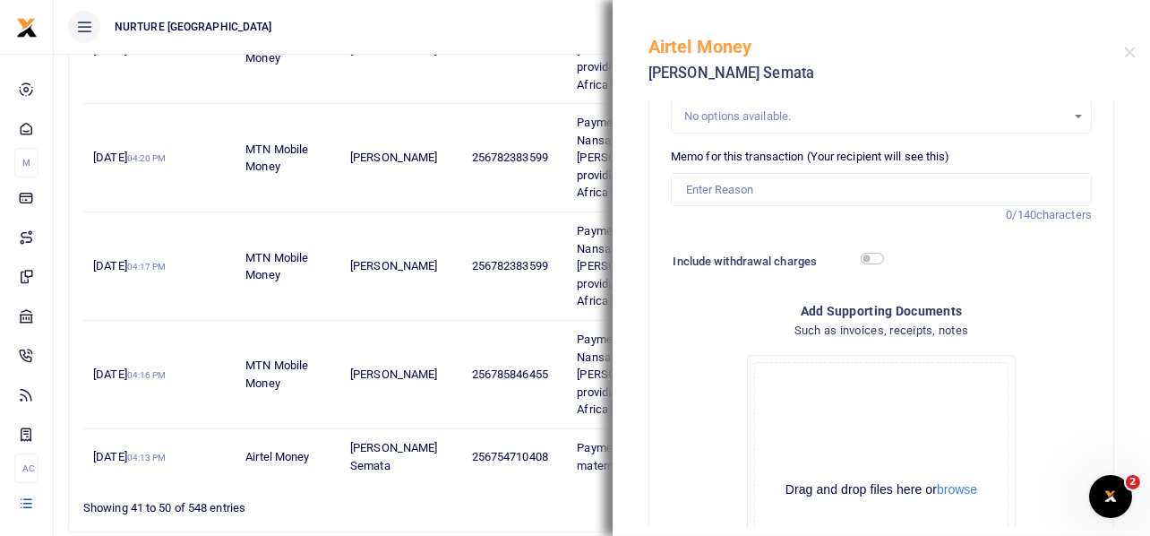
type input "150,000"
click at [766, 191] on input "Memo for this transaction (Your recipient will see this)" at bounding box center [881, 190] width 421 height 34
paste input "Payment for car hire for a maternity outreach September 2025"
click at [873, 184] on input "Payment for car hire for a maternity outreach September 2025" at bounding box center [881, 190] width 421 height 34
type input "Payment for car hire for staff outreach September 2025"
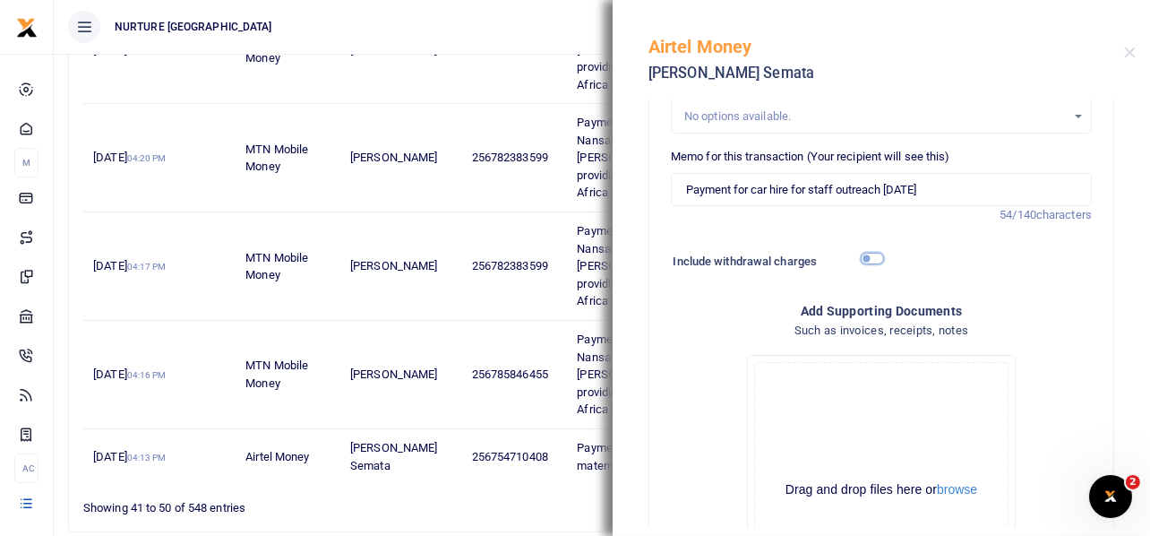
click at [862, 255] on input "checkbox" at bounding box center [872, 259] width 23 height 12
checkbox input "true"
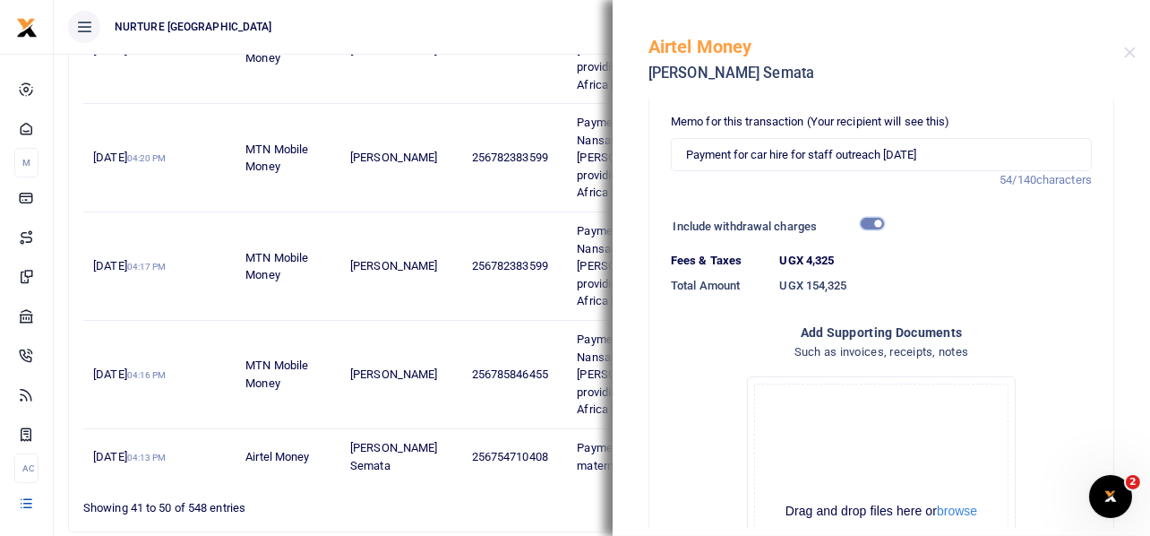
scroll to position [521, 0]
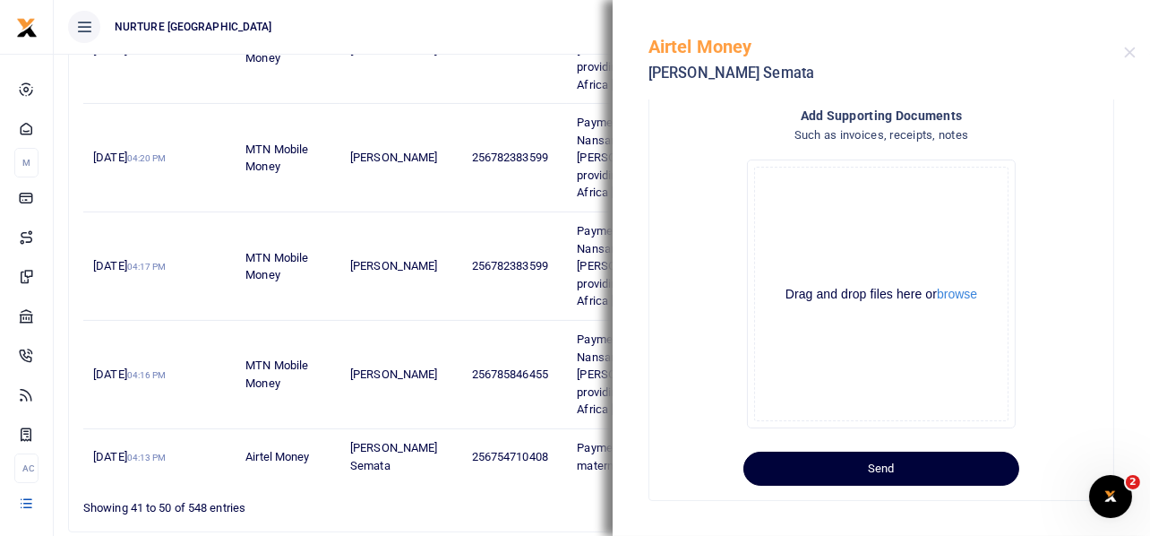
click at [876, 470] on button "Send" at bounding box center [882, 469] width 276 height 34
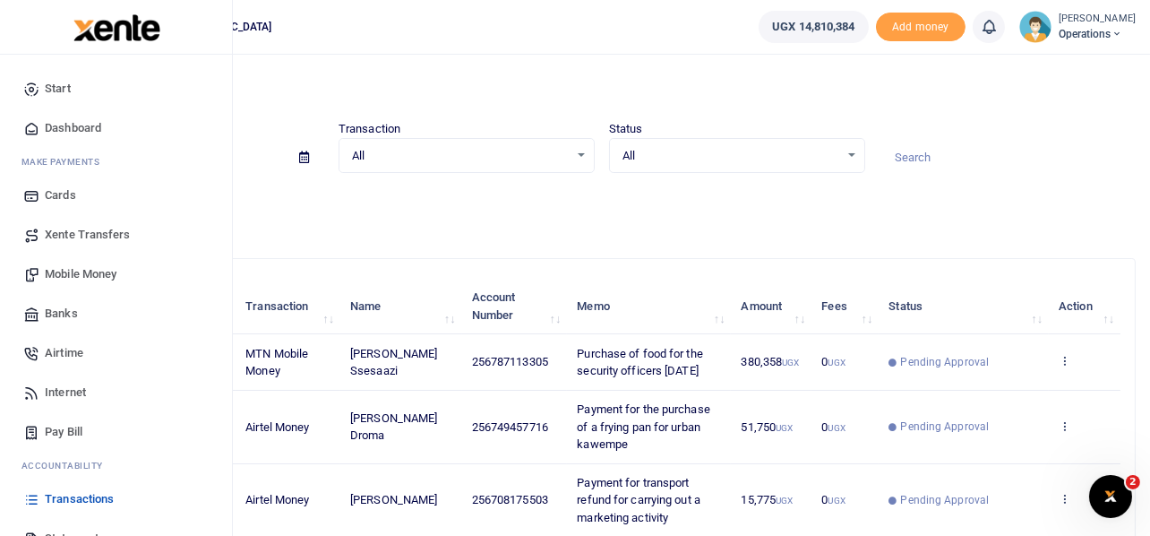
click at [75, 273] on span "Mobile Money" at bounding box center [81, 274] width 72 height 18
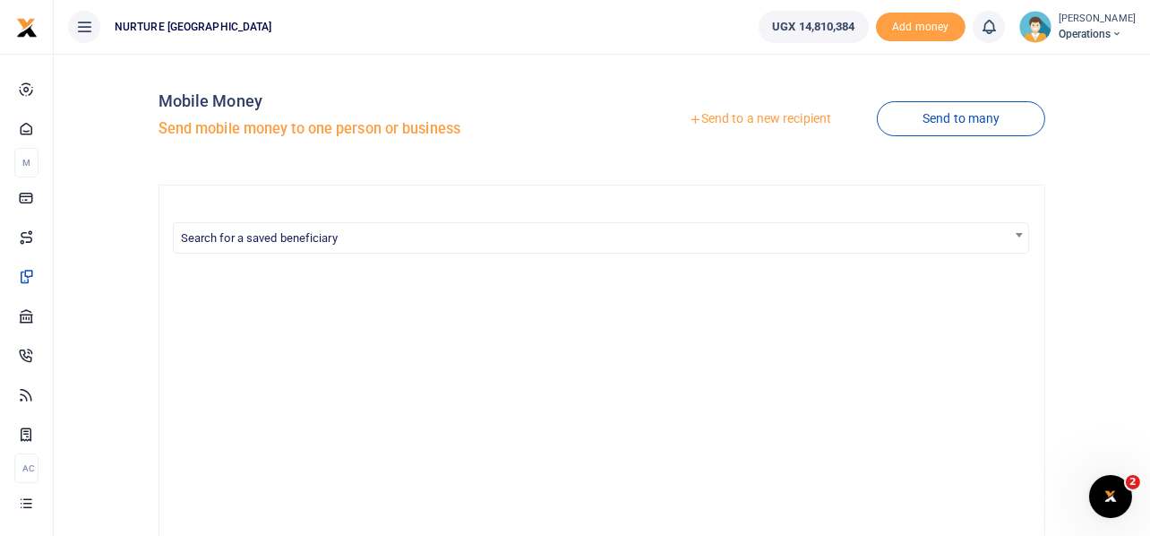
click at [766, 118] on link "Send to a new recipient" at bounding box center [760, 119] width 234 height 32
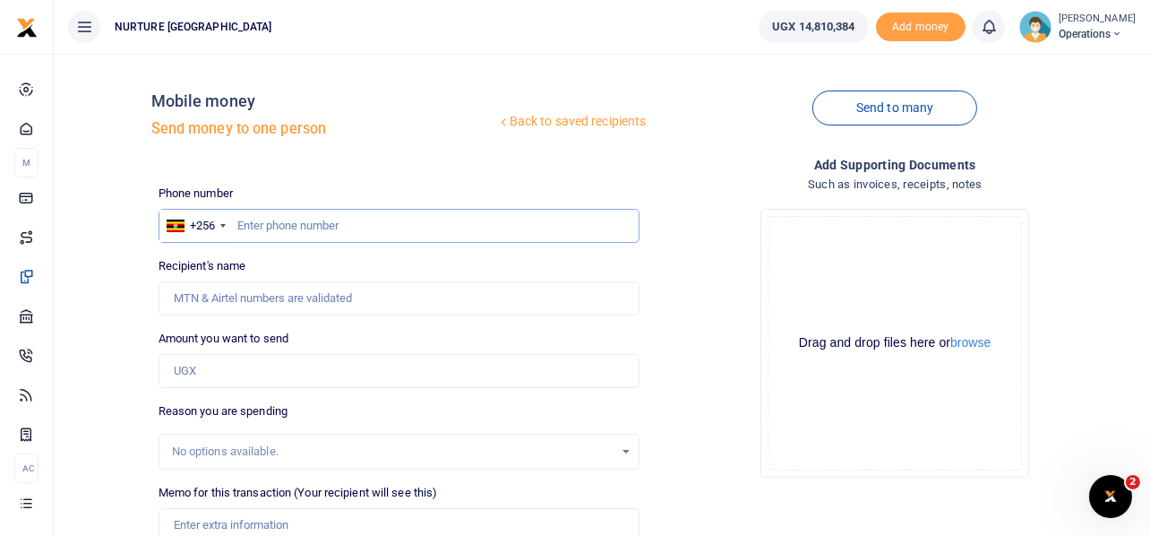
click at [330, 231] on input "text" at bounding box center [400, 226] width 482 height 34
type input "757036506"
click at [273, 370] on input "Amount you want to send" at bounding box center [400, 371] width 482 height 34
type input "[PERSON_NAME]"
click at [211, 375] on input "Amount you want to send" at bounding box center [400, 371] width 482 height 34
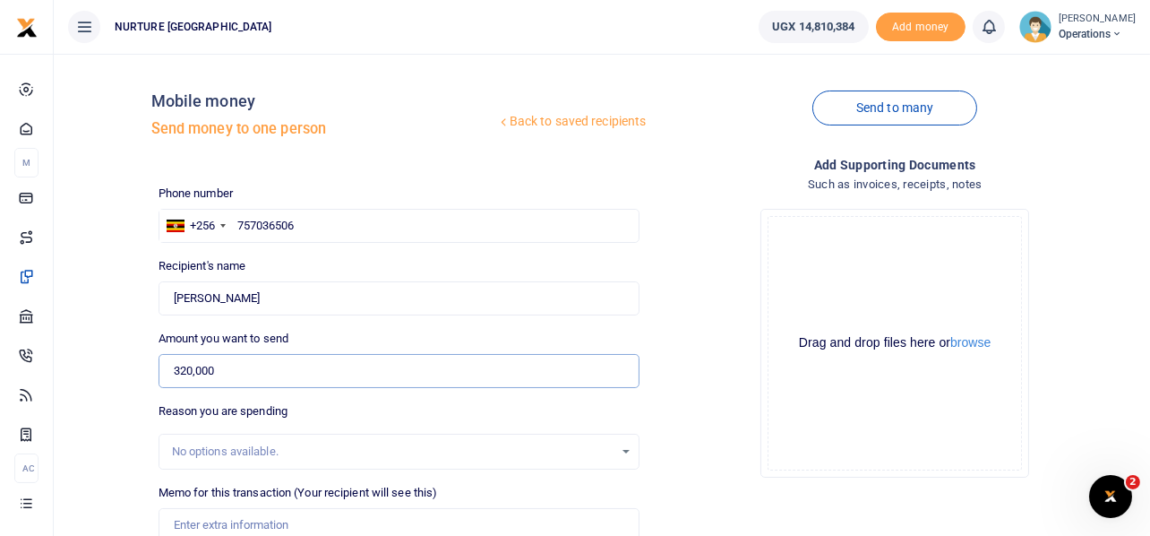
scroll to position [257, 0]
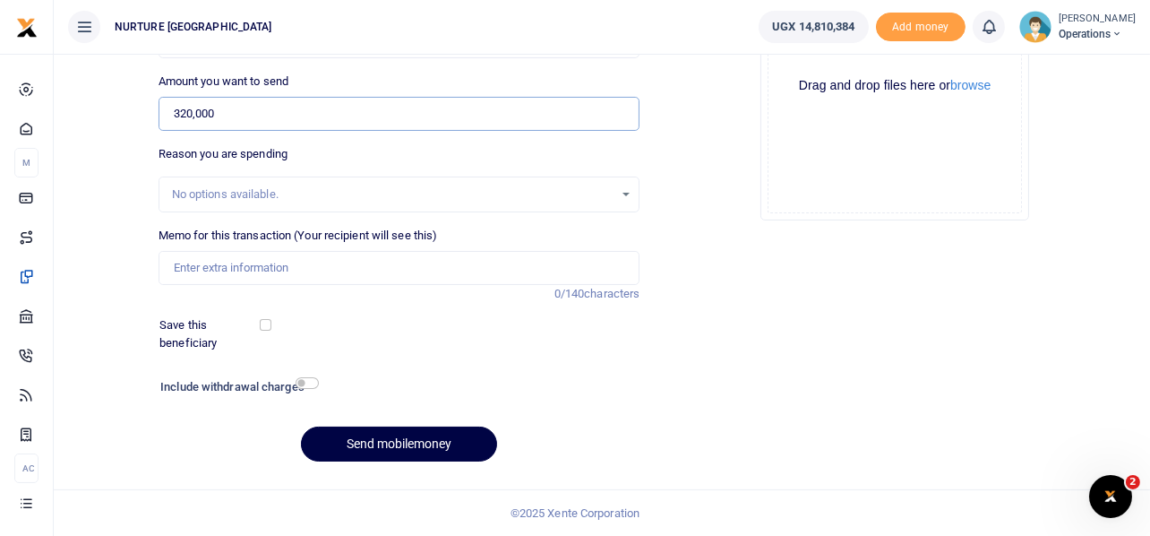
type input "320,000"
click at [260, 271] on input "Memo for this transaction (Your recipient will see this)" at bounding box center [400, 268] width 482 height 34
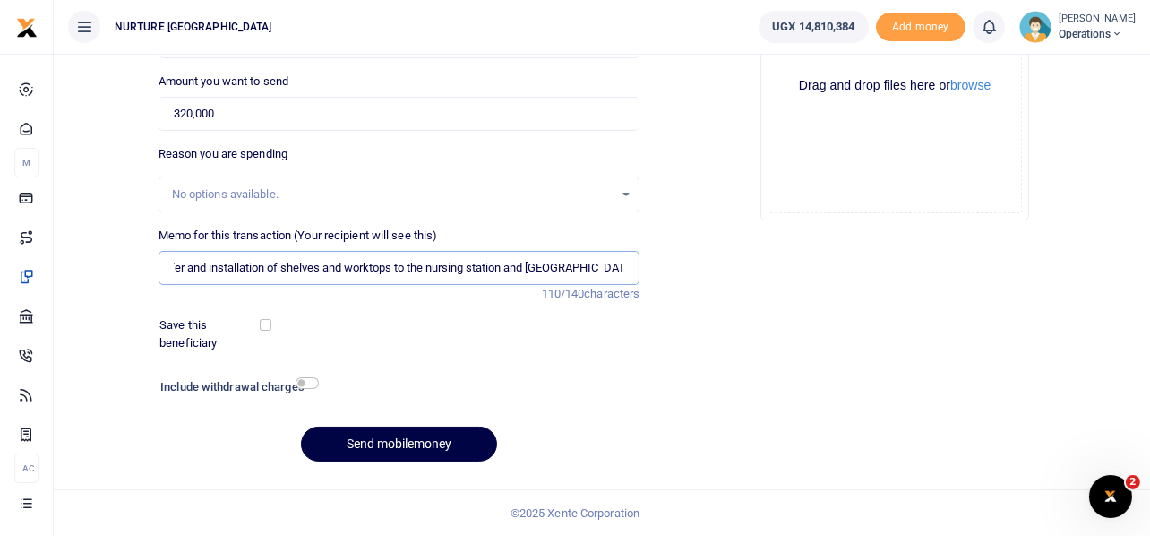
scroll to position [0, 116]
type input "Payment for the transfer and installation of shelves and worktops to the nursin…"
click at [307, 384] on input "checkbox" at bounding box center [307, 383] width 23 height 12
checkbox input "true"
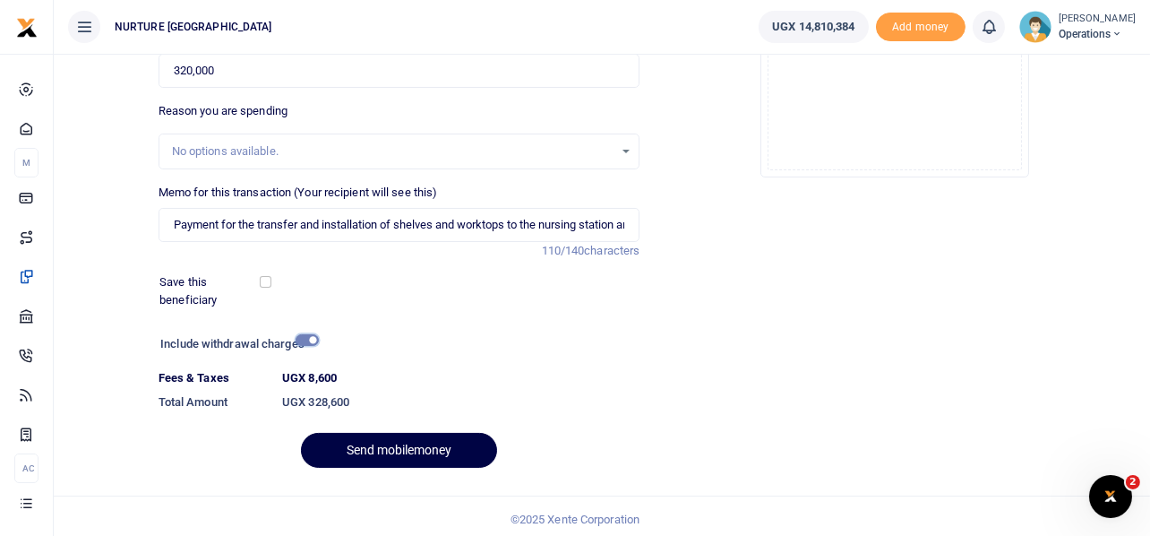
scroll to position [306, 0]
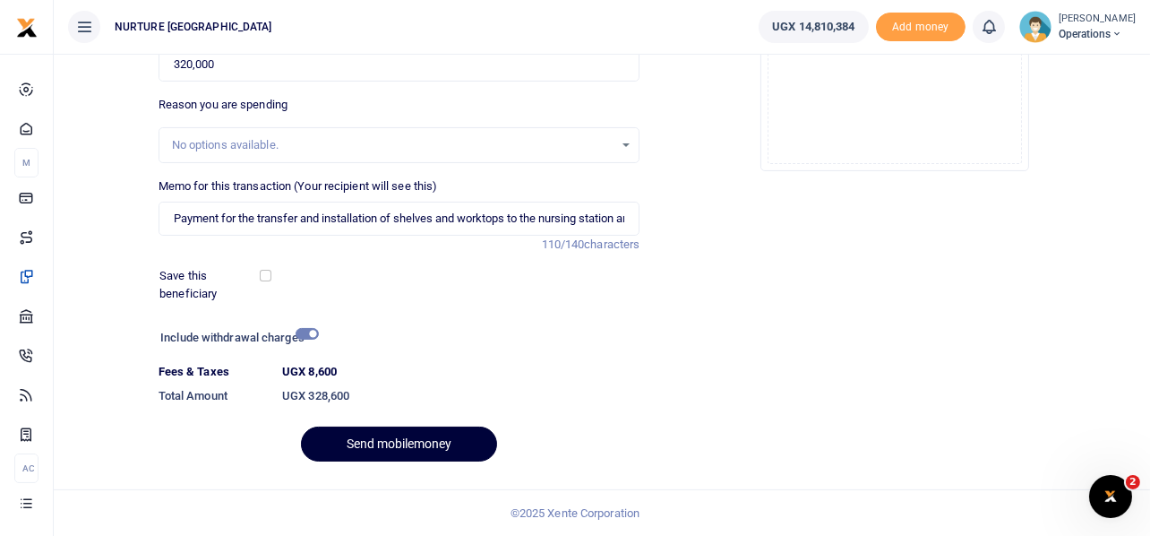
click at [365, 445] on button "Send mobilemoney" at bounding box center [399, 444] width 196 height 35
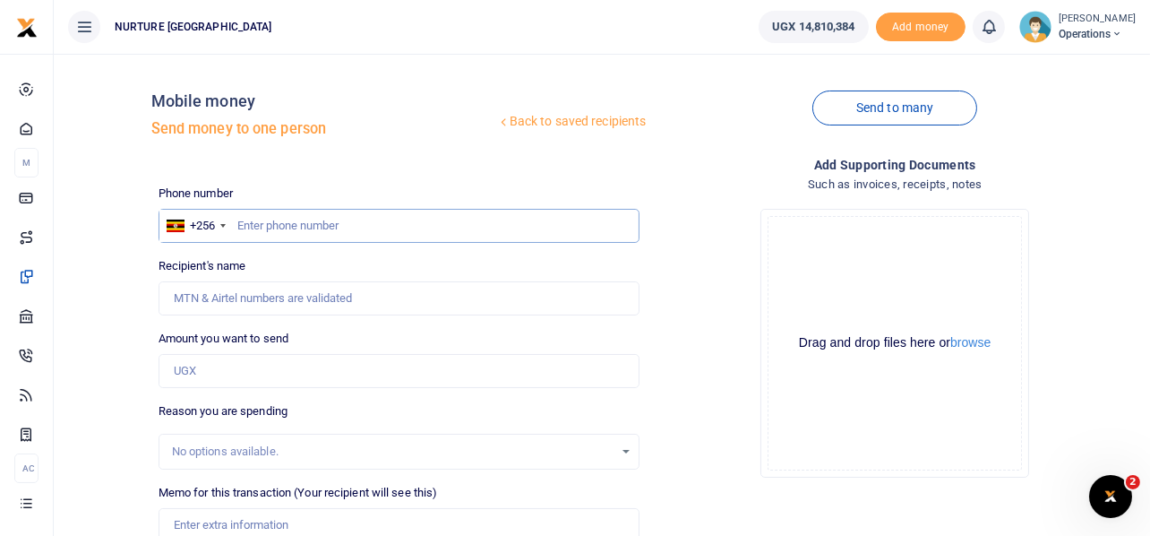
click at [337, 224] on input "text" at bounding box center [400, 226] width 482 height 34
click at [327, 219] on input "text" at bounding box center [400, 226] width 482 height 34
type input "3"
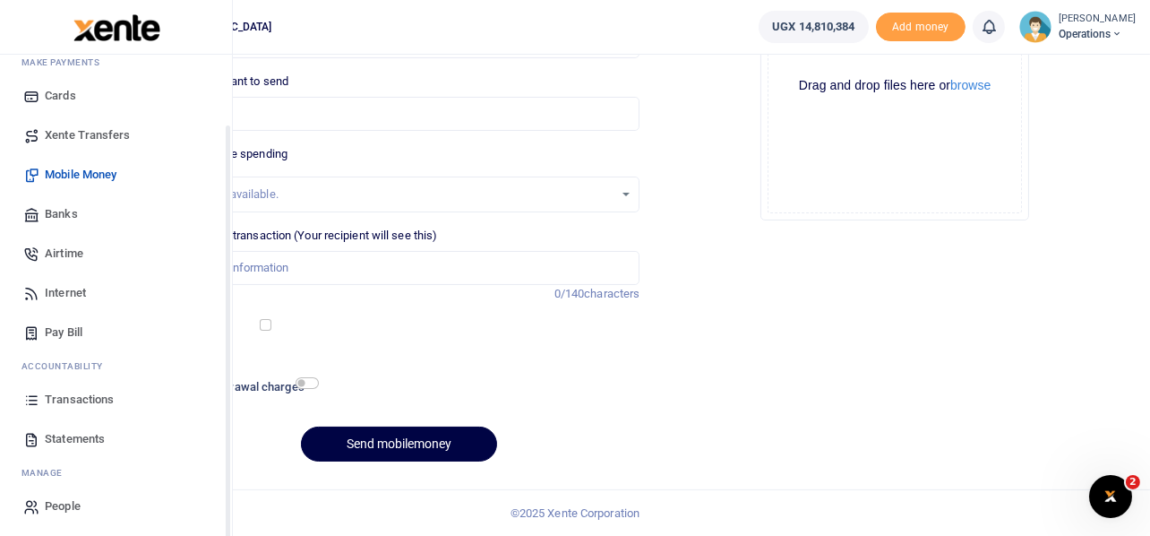
scroll to position [103, 0]
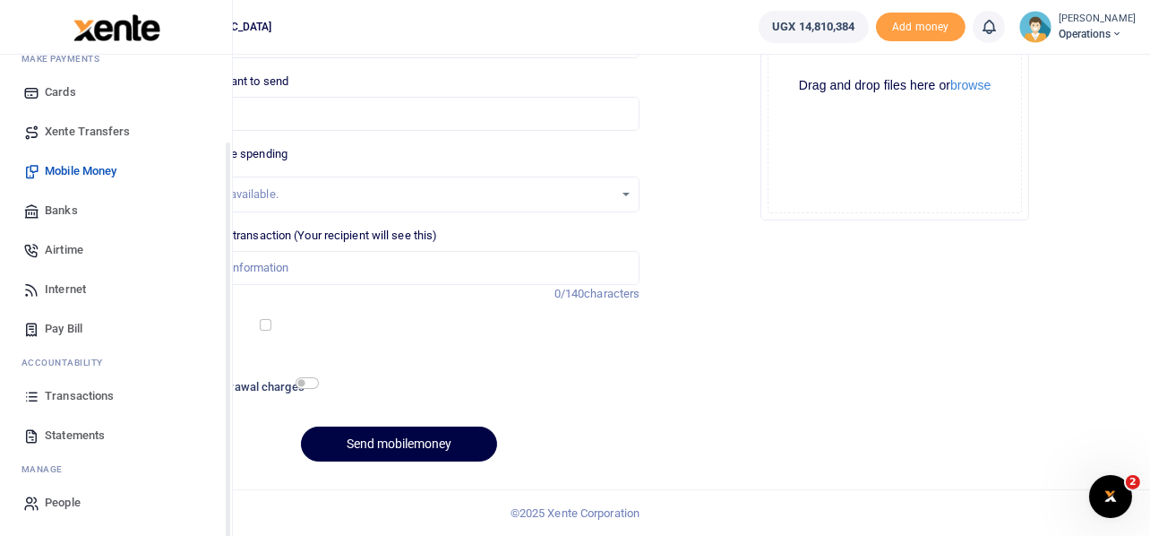
click at [77, 394] on span "Transactions" at bounding box center [79, 396] width 69 height 18
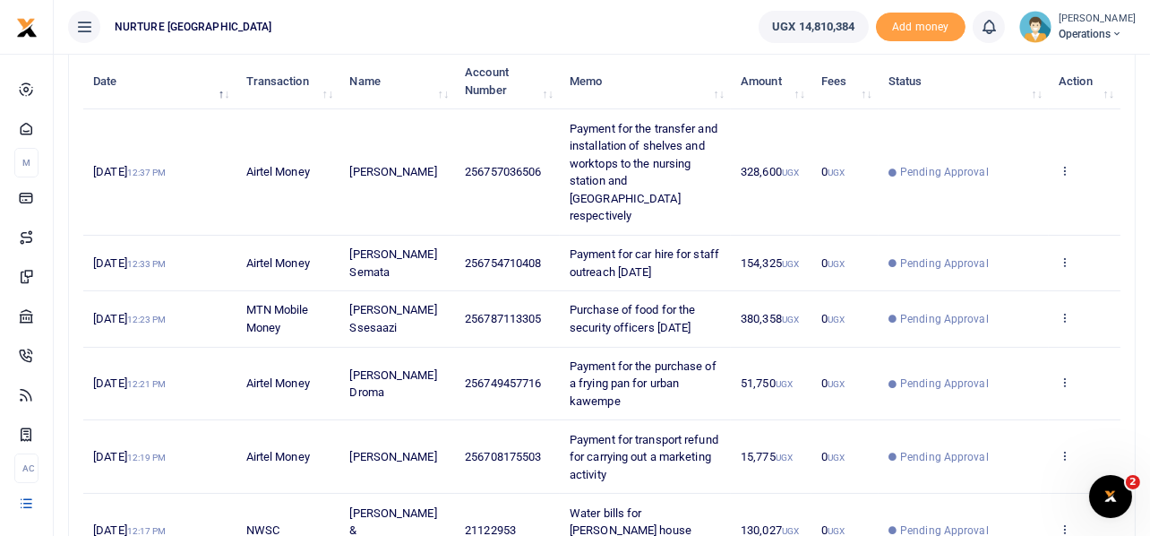
scroll to position [269, 0]
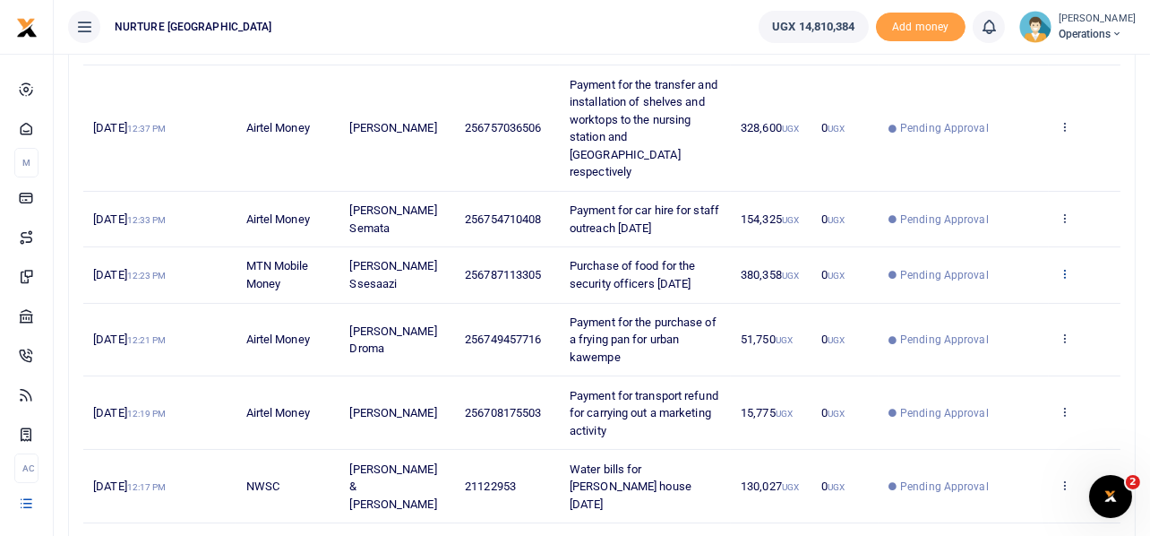
click at [1068, 279] on icon at bounding box center [1065, 273] width 12 height 13
click at [1004, 344] on link "Send again" at bounding box center [1000, 352] width 142 height 25
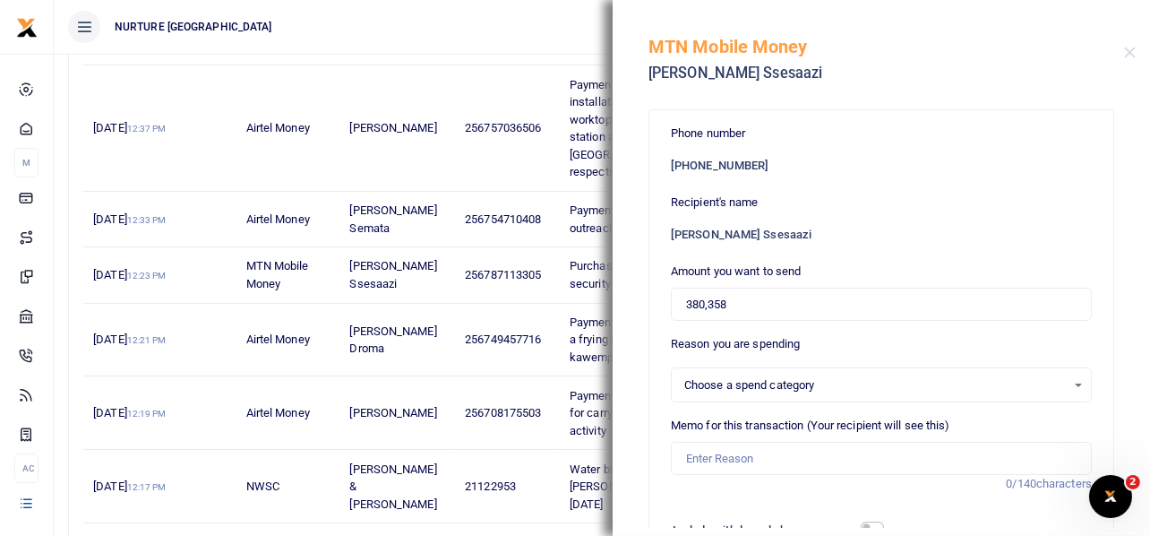
select select
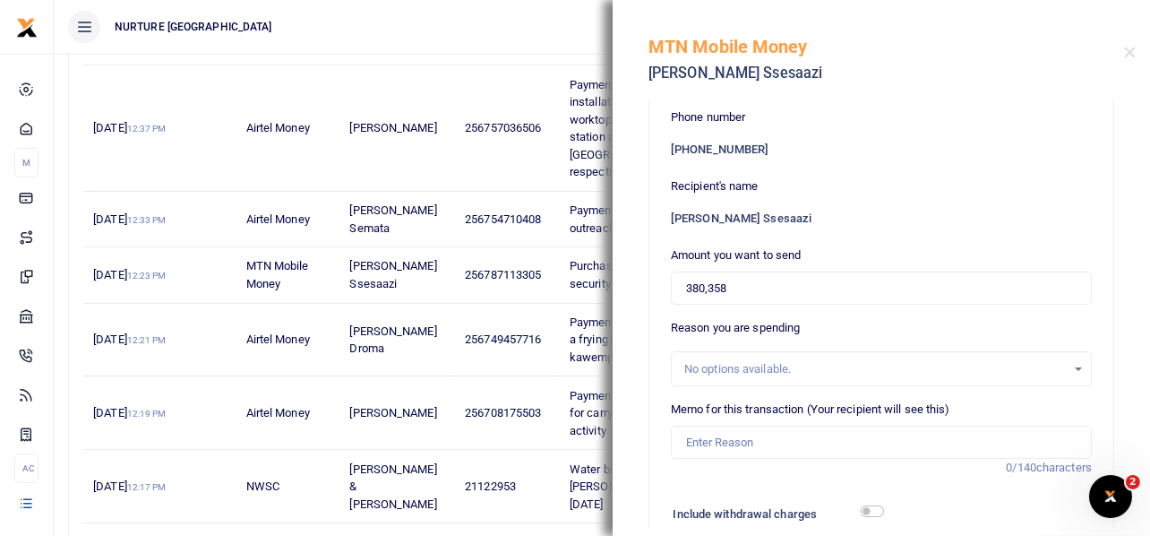
scroll to position [0, 0]
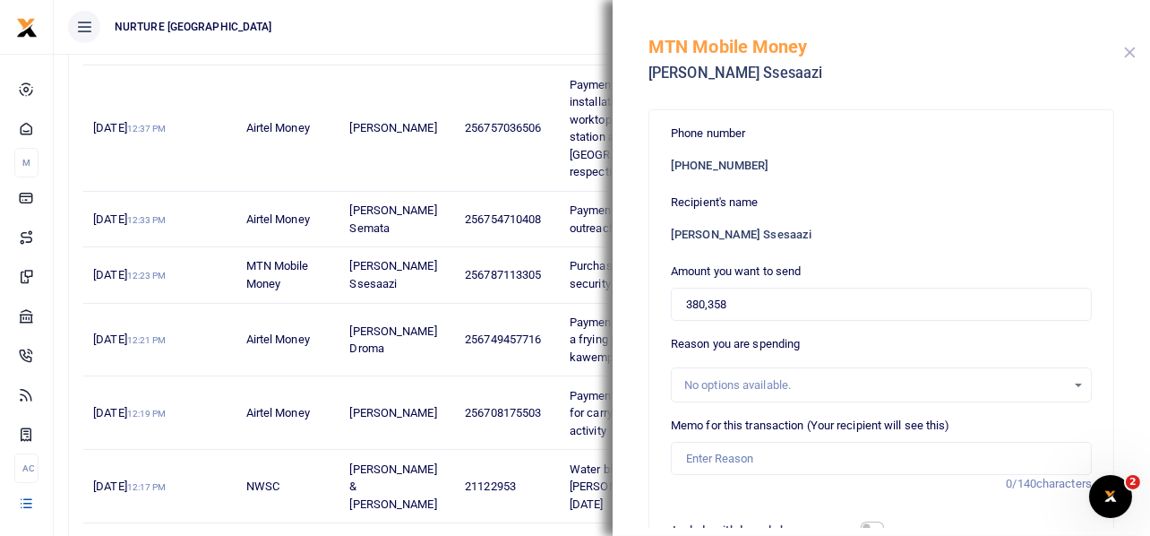
click at [1133, 52] on button "Close" at bounding box center [1130, 53] width 12 height 12
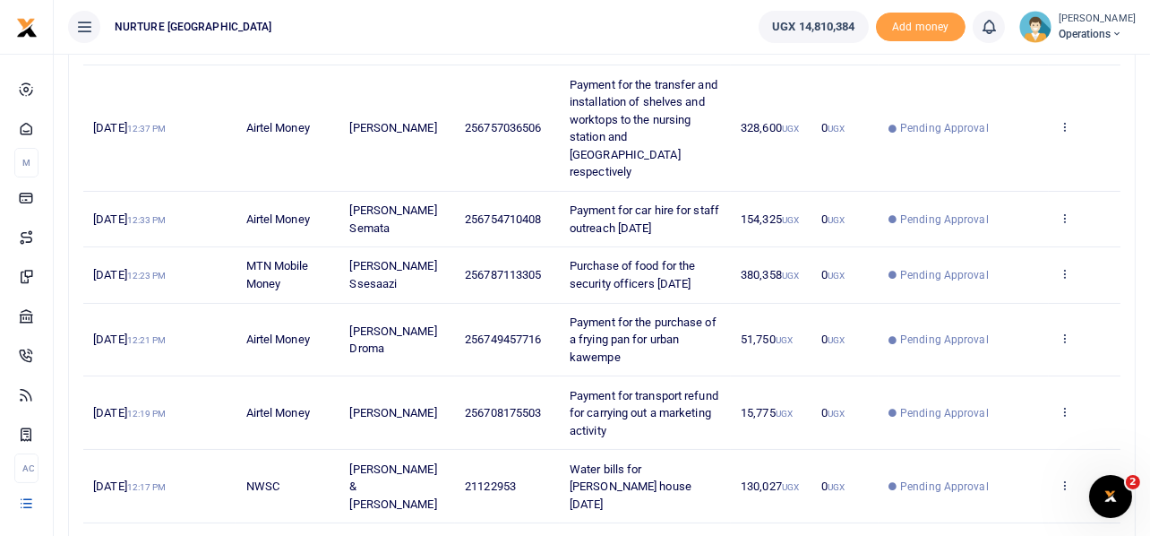
drag, startPoint x: 601, startPoint y: 295, endPoint x: 578, endPoint y: 264, distance: 38.4
click at [573, 262] on td "Purchase of food for the security officers [DATE]" at bounding box center [645, 275] width 171 height 56
copy span "Purchase of food for the security officers [DATE]"
click at [1064, 280] on icon at bounding box center [1065, 273] width 12 height 13
click at [998, 352] on link "Send again" at bounding box center [1000, 352] width 142 height 25
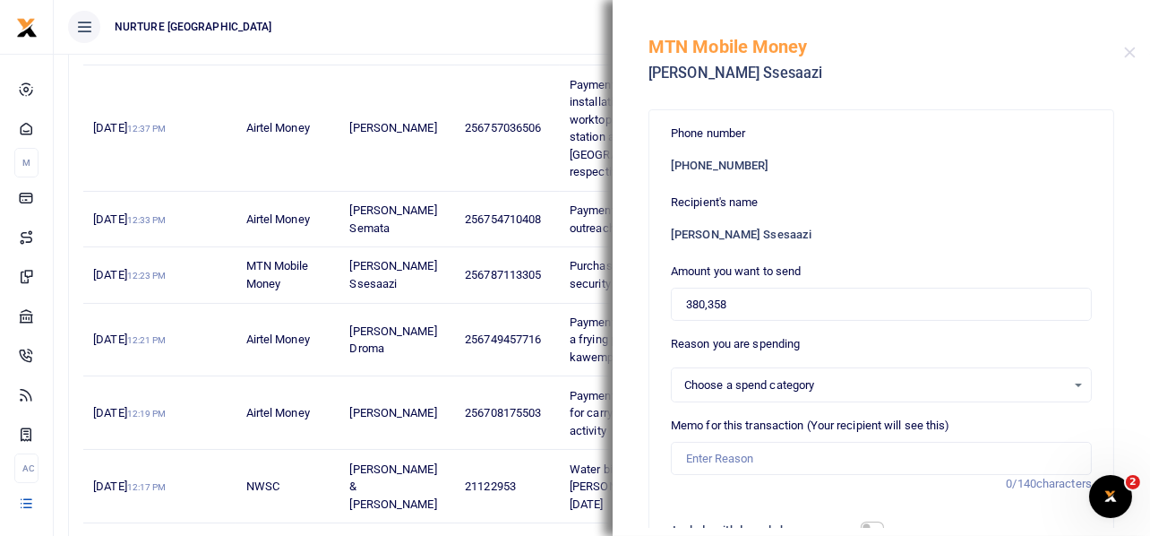
select select
click at [780, 304] on input "380,358" at bounding box center [881, 305] width 421 height 34
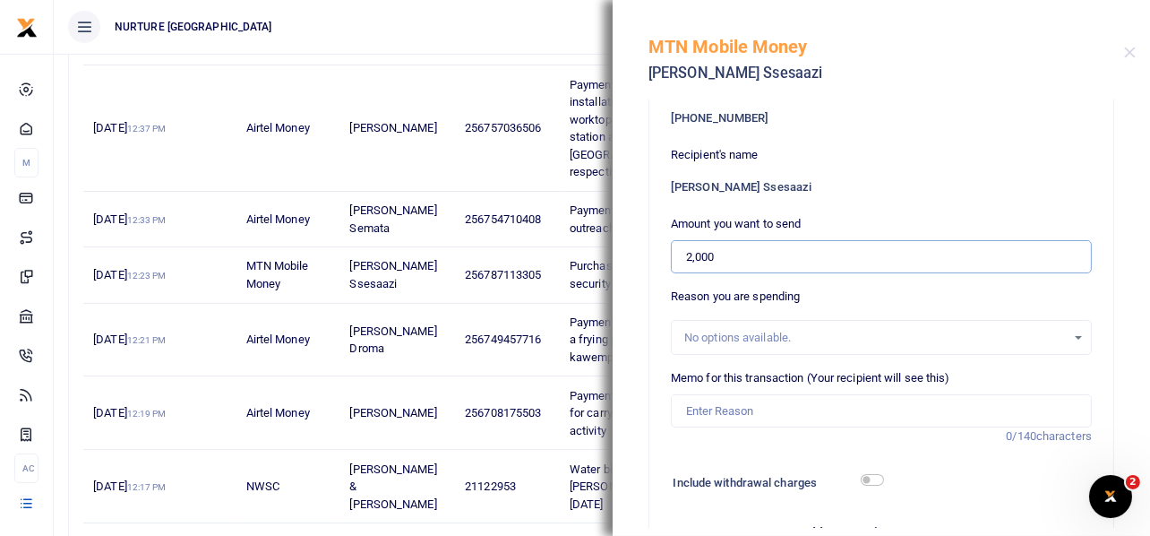
scroll to position [89, 0]
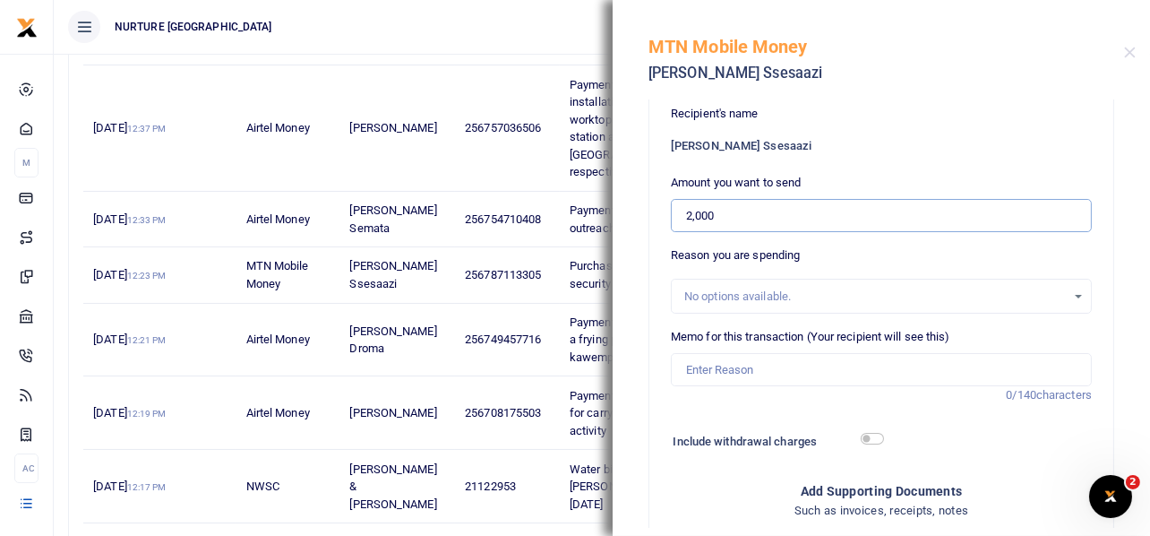
type input "2,000"
click at [774, 369] on input "Memo for this transaction (Your recipient will see this)" at bounding box center [881, 370] width 421 height 34
paste input "Purchase of food for the security officers September 2025"
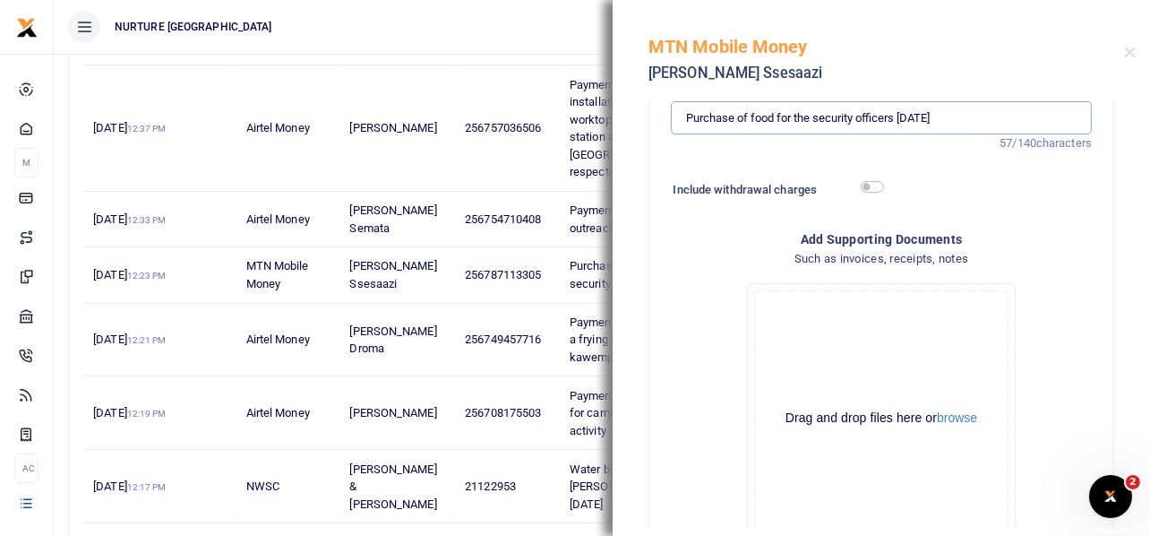
scroll to position [464, 0]
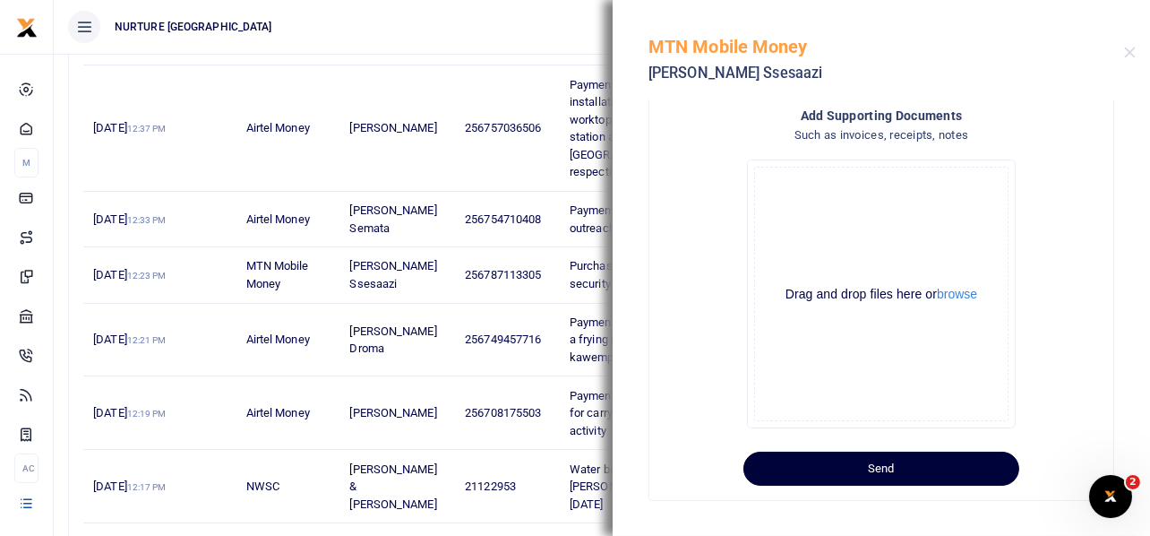
type input "Purchase of food for the security officers September 2025"
click at [918, 465] on button "Send" at bounding box center [882, 469] width 276 height 34
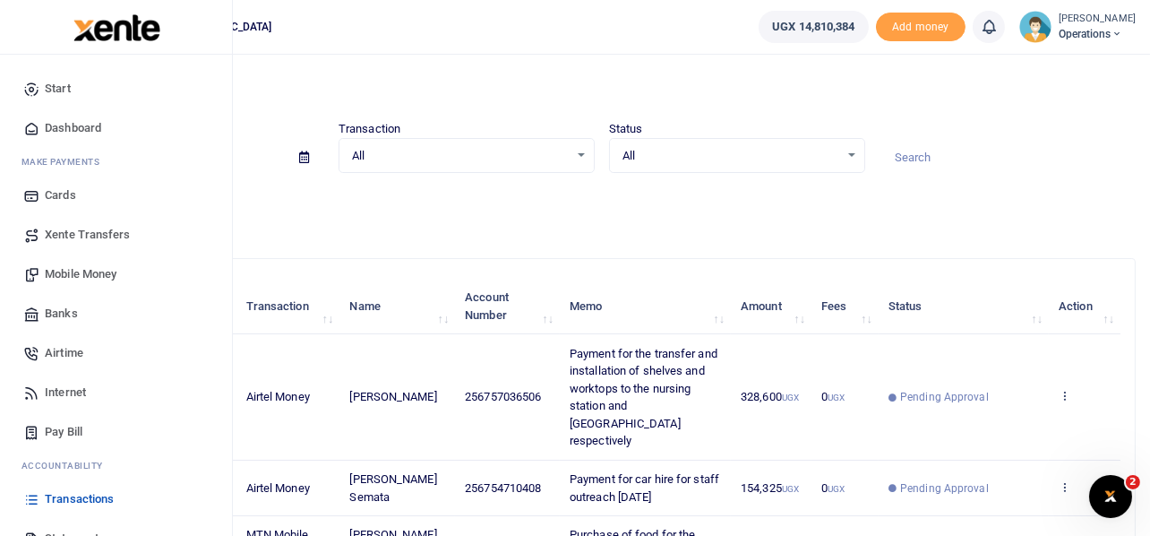
click at [66, 269] on span "Mobile Money" at bounding box center [81, 274] width 72 height 18
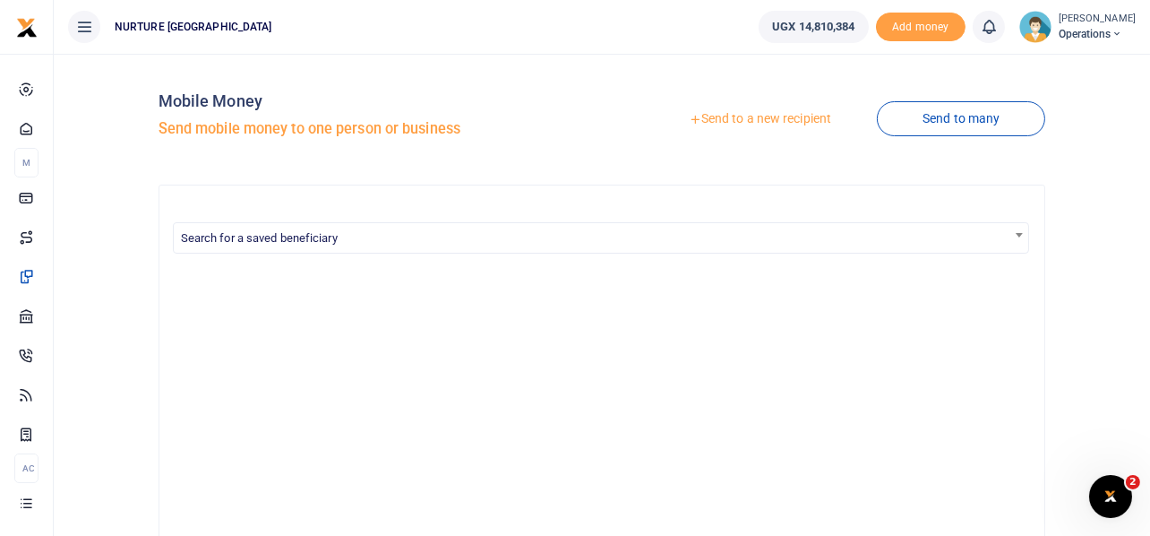
click at [798, 113] on link "Send to a new recipient" at bounding box center [760, 119] width 234 height 32
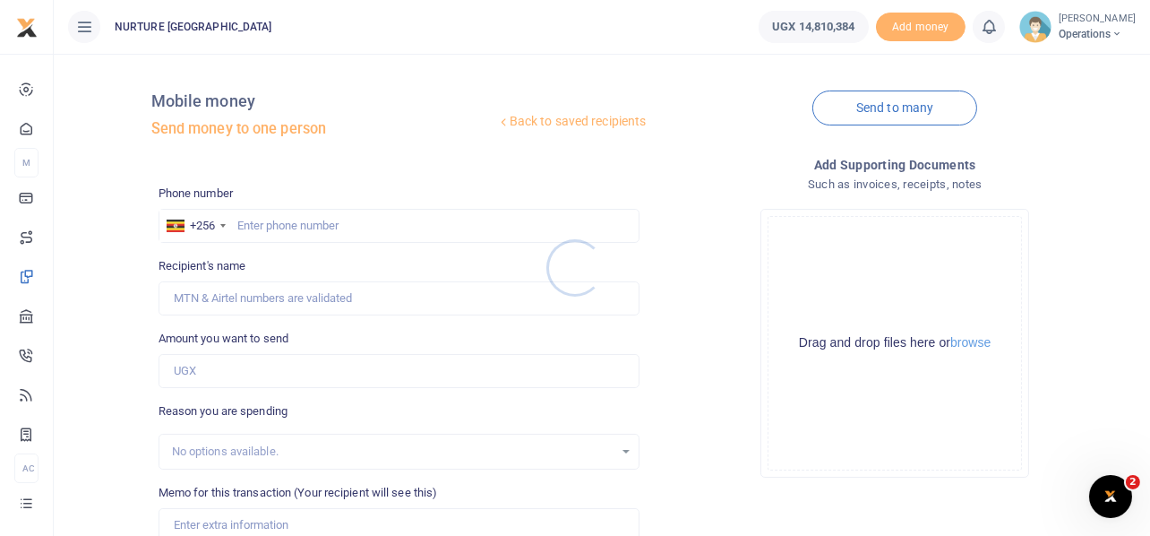
click at [304, 228] on div at bounding box center [575, 268] width 1150 height 536
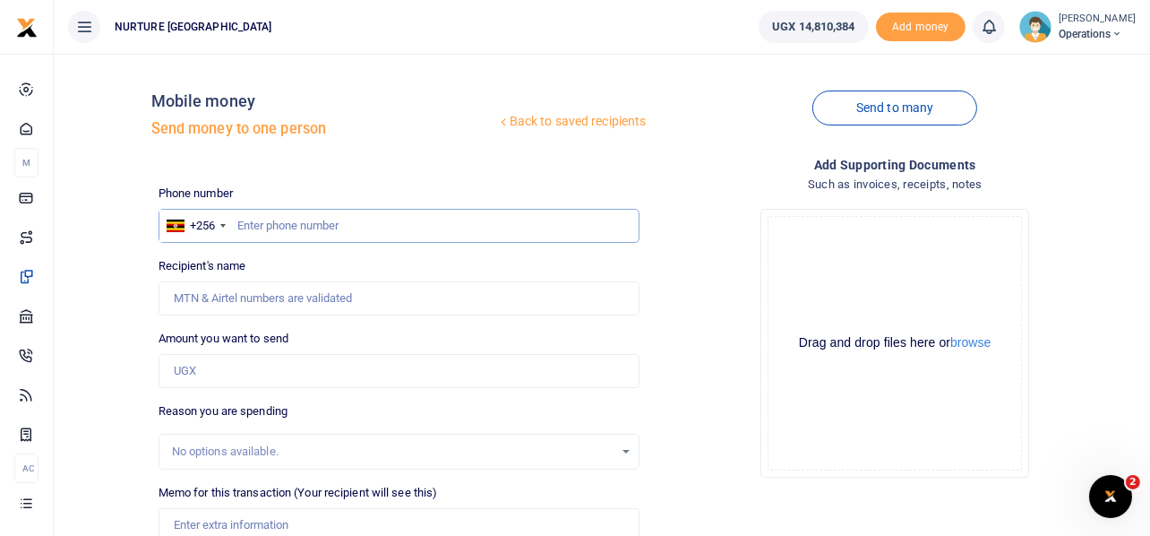
click at [326, 221] on input "text" at bounding box center [400, 226] width 482 height 34
click at [291, 220] on input "text" at bounding box center [400, 226] width 482 height 34
type input "704547505"
type input "[PERSON_NAME]"
type input "704547505"
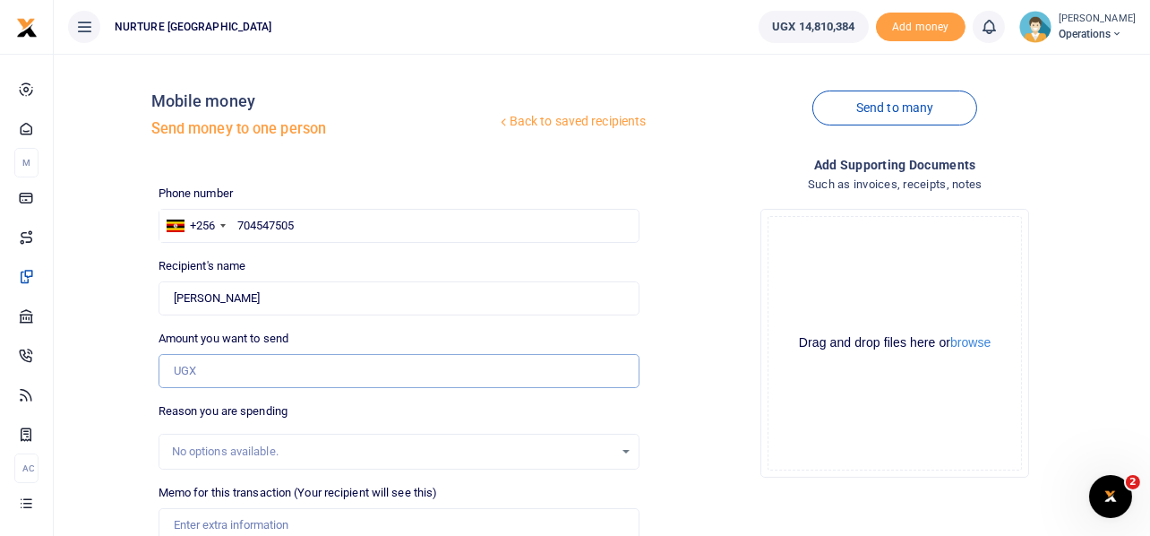
click at [237, 371] on input "Amount you want to send" at bounding box center [400, 371] width 482 height 34
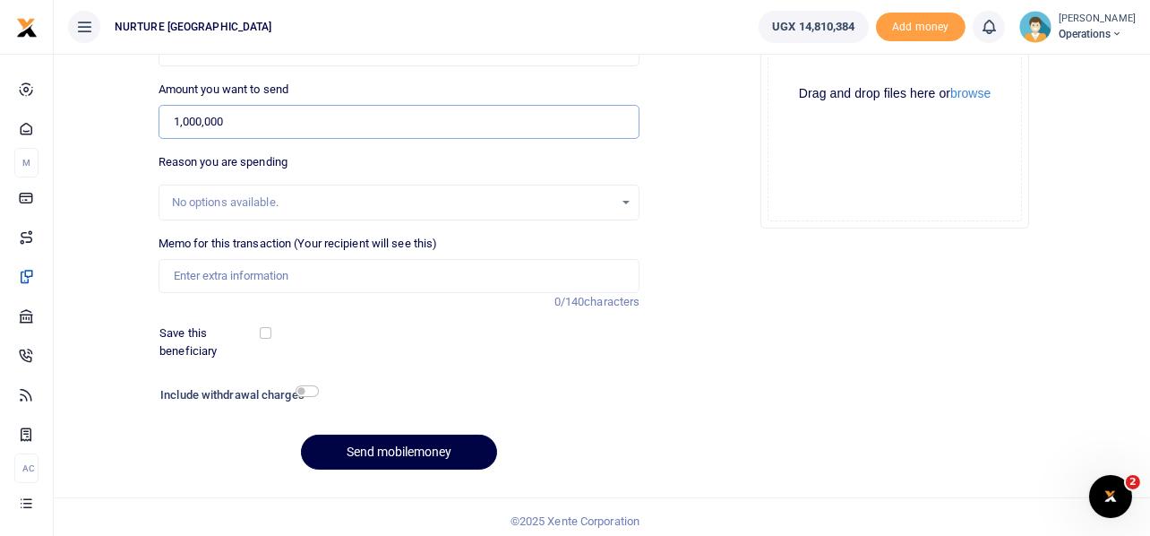
scroll to position [257, 0]
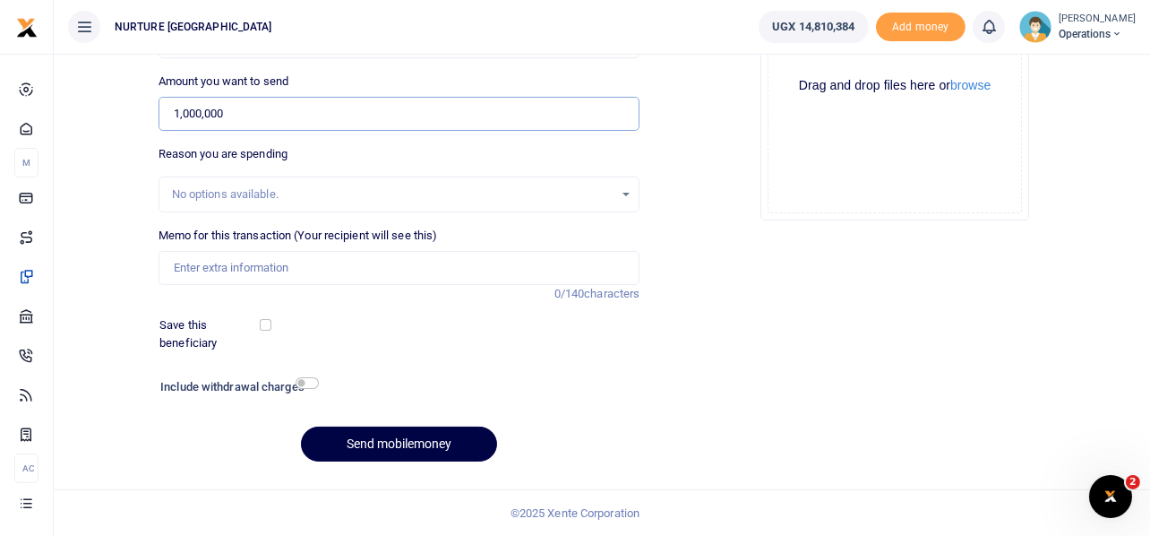
type input "1,000,000"
click at [331, 265] on input "Memo for this transaction (Your recipient will see this)" at bounding box center [400, 268] width 482 height 34
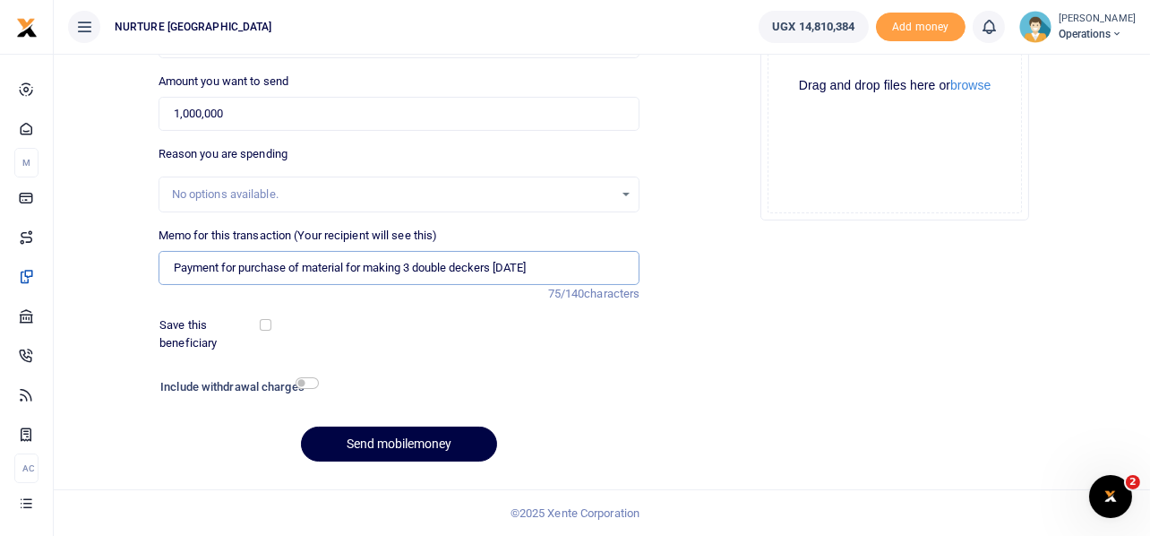
type input "Payment for purchase of material for making 3 double deckers [DATE]"
click at [306, 382] on input "checkbox" at bounding box center [307, 383] width 23 height 12
checkbox input "true"
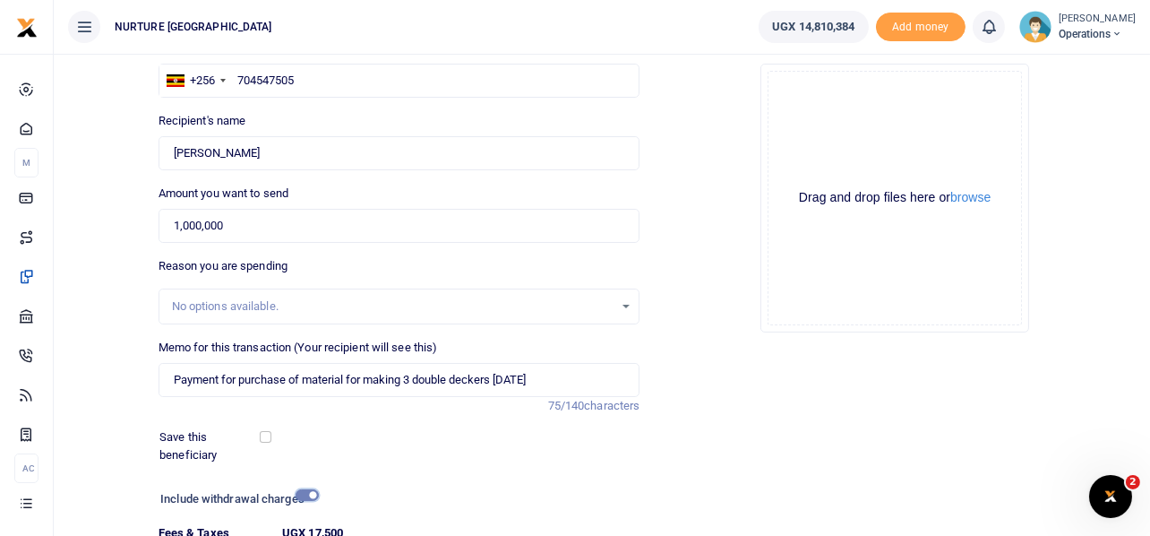
scroll to position [306, 0]
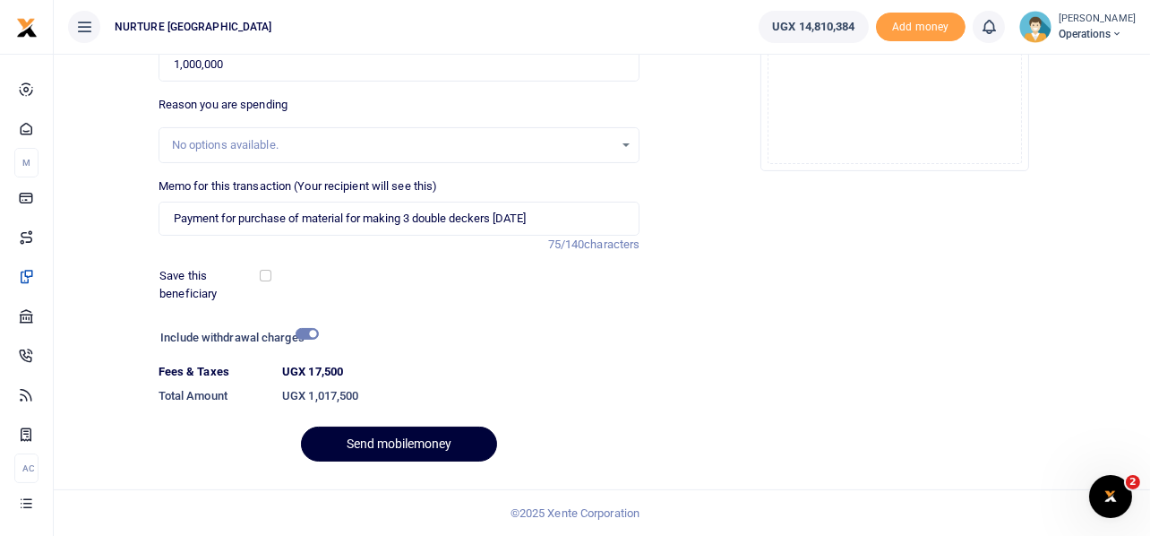
click at [422, 439] on button "Send mobilemoney" at bounding box center [399, 444] width 196 height 35
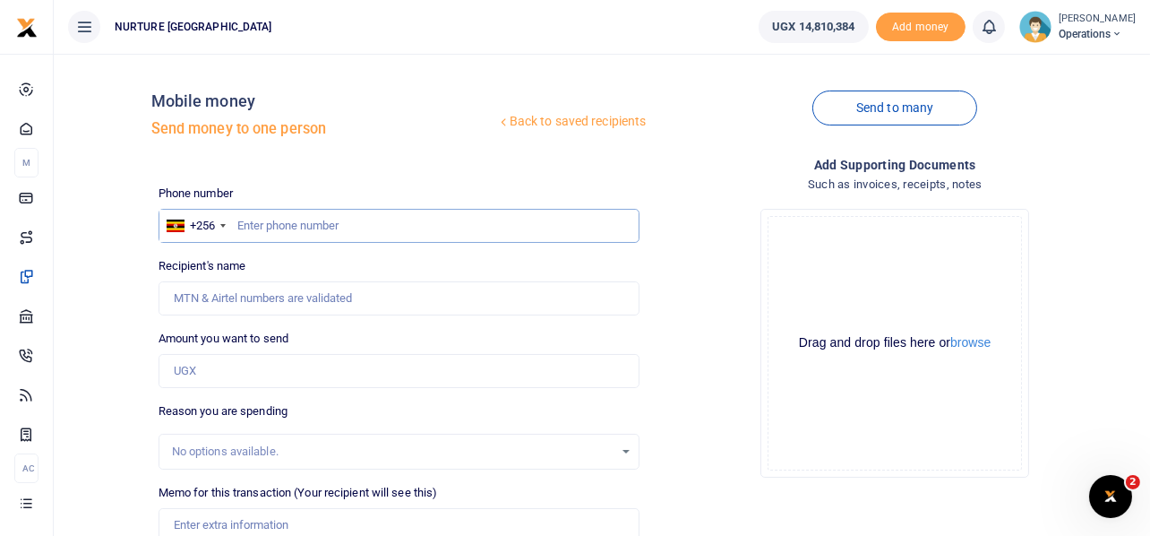
click at [336, 219] on input "text" at bounding box center [400, 226] width 482 height 34
click at [326, 224] on input "text" at bounding box center [400, 226] width 482 height 34
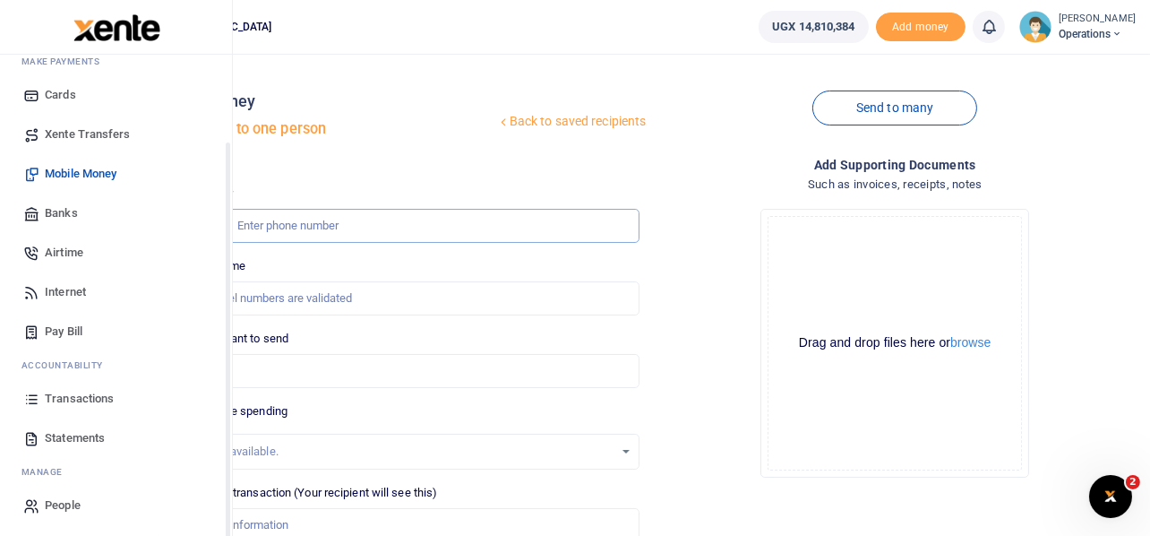
scroll to position [103, 0]
click at [90, 395] on span "Transactions" at bounding box center [79, 396] width 69 height 18
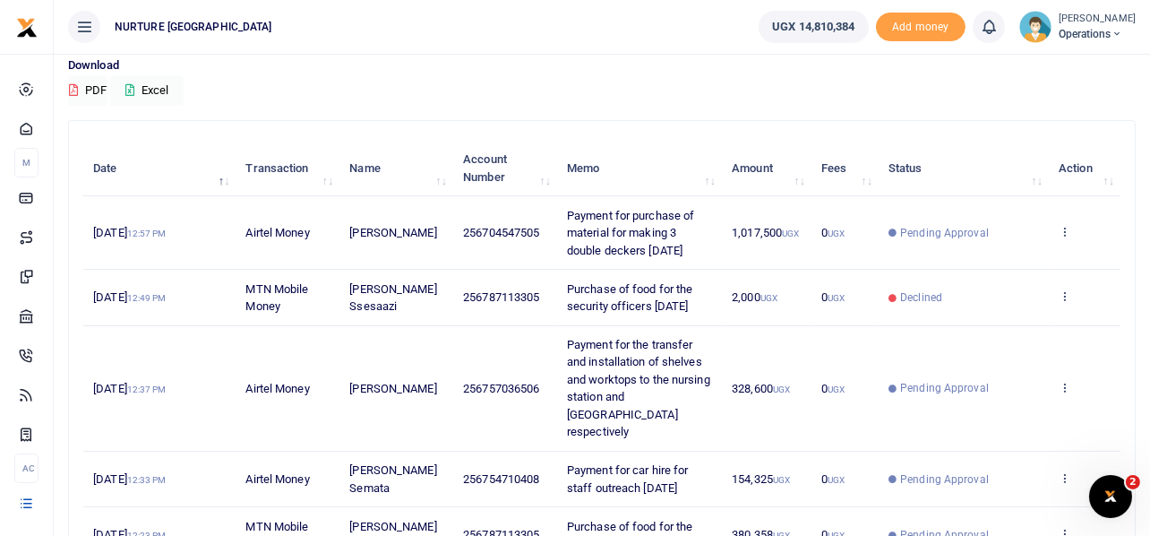
scroll to position [178, 0]
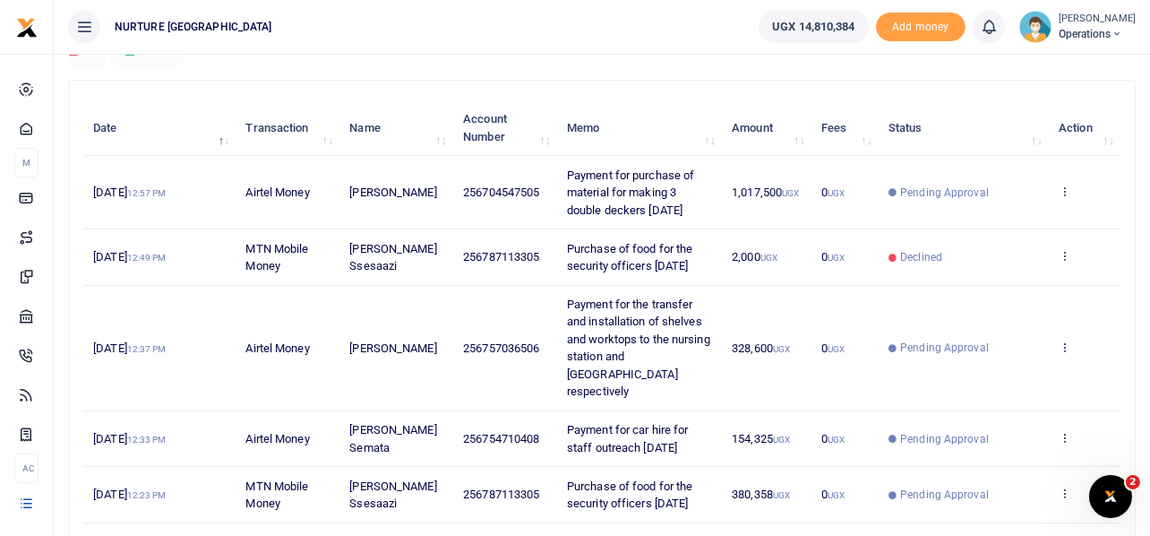
drag, startPoint x: 659, startPoint y: 300, endPoint x: 570, endPoint y: 263, distance: 96.8
click at [570, 263] on td "Purchase of food for the security officers [DATE]" at bounding box center [639, 257] width 165 height 56
copy span "Purchase of food for the security officers [DATE]"
click at [1065, 262] on icon at bounding box center [1065, 255] width 12 height 13
click at [1000, 349] on link "Send again" at bounding box center [1000, 352] width 142 height 25
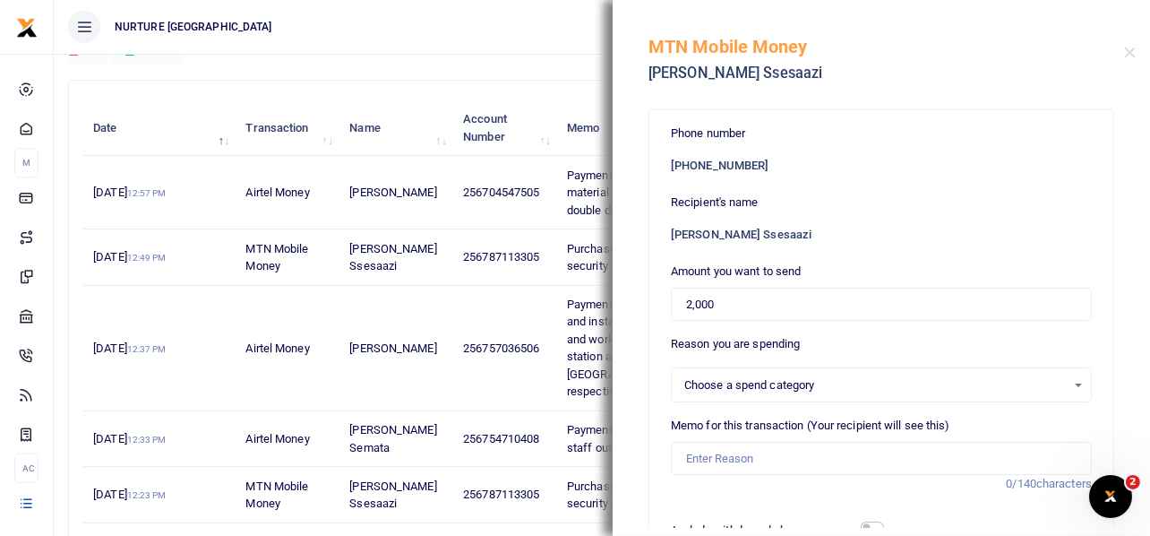
select select
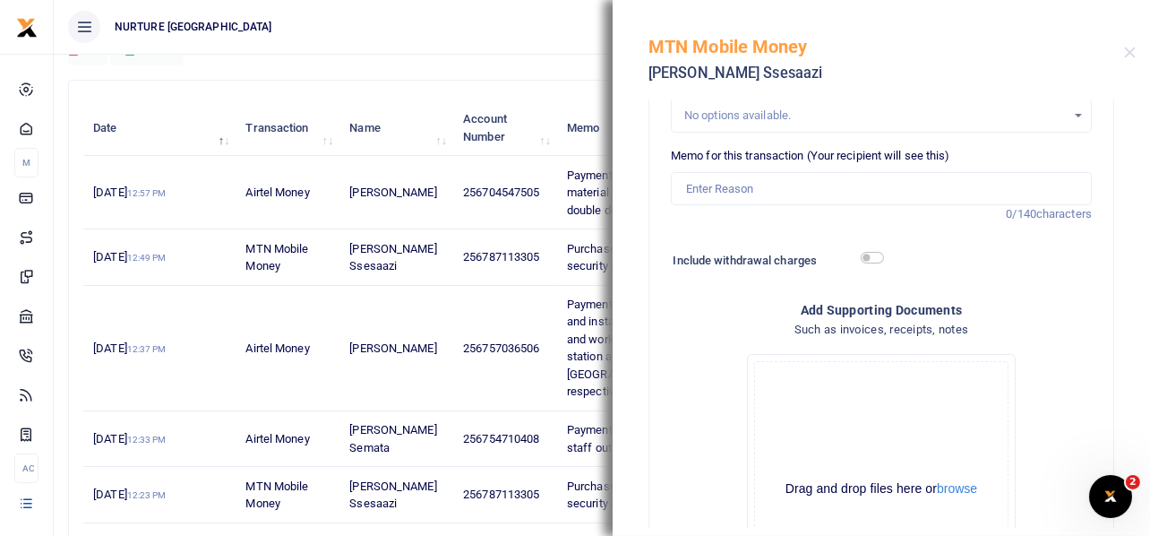
scroll to position [269, 0]
click at [758, 188] on input "Memo for this transaction (Your recipient will see this)" at bounding box center [881, 190] width 421 height 34
paste input "Purchase of food for the security officers [DATE]"
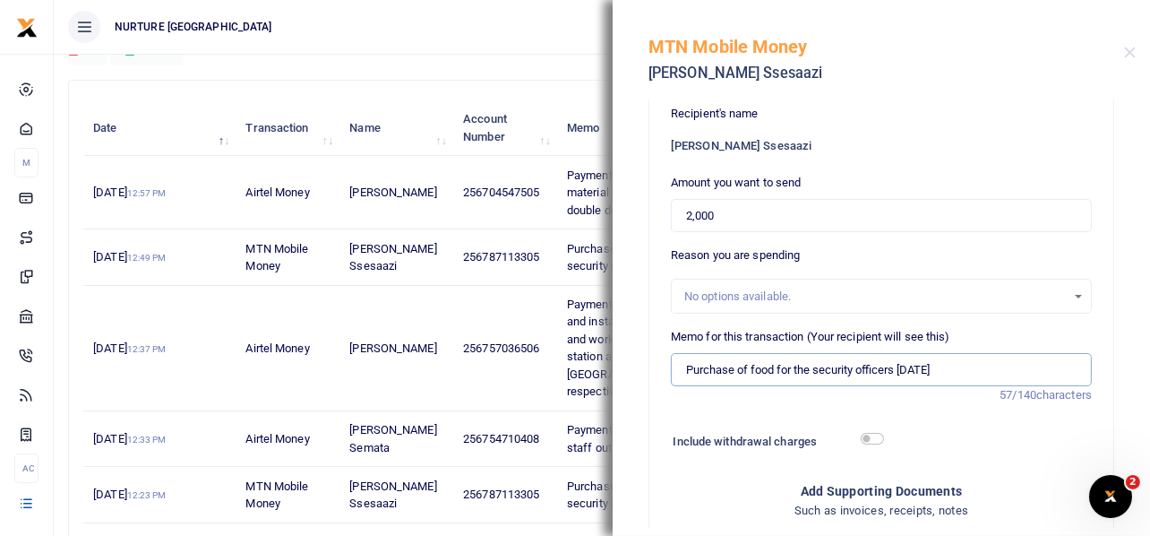
type input "Purchase of food for the security officers [DATE]"
click at [732, 205] on input "2,000" at bounding box center [881, 216] width 421 height 34
type input "0"
click at [562, 30] on ul "NURTURE [GEOGRAPHIC_DATA]" at bounding box center [399, 27] width 691 height 54
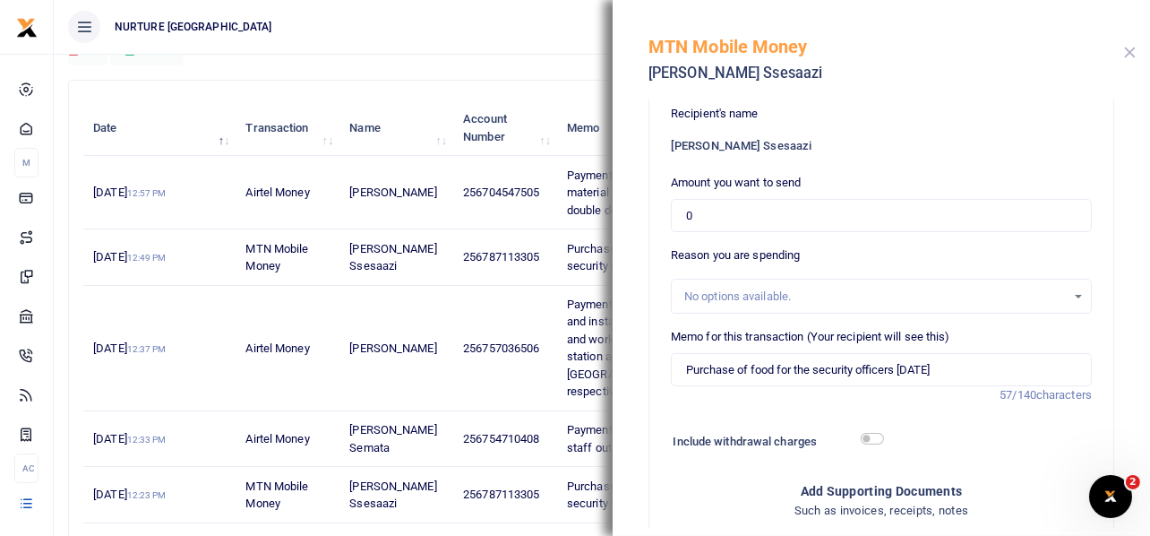
click at [1130, 47] on button "Close" at bounding box center [1130, 53] width 12 height 12
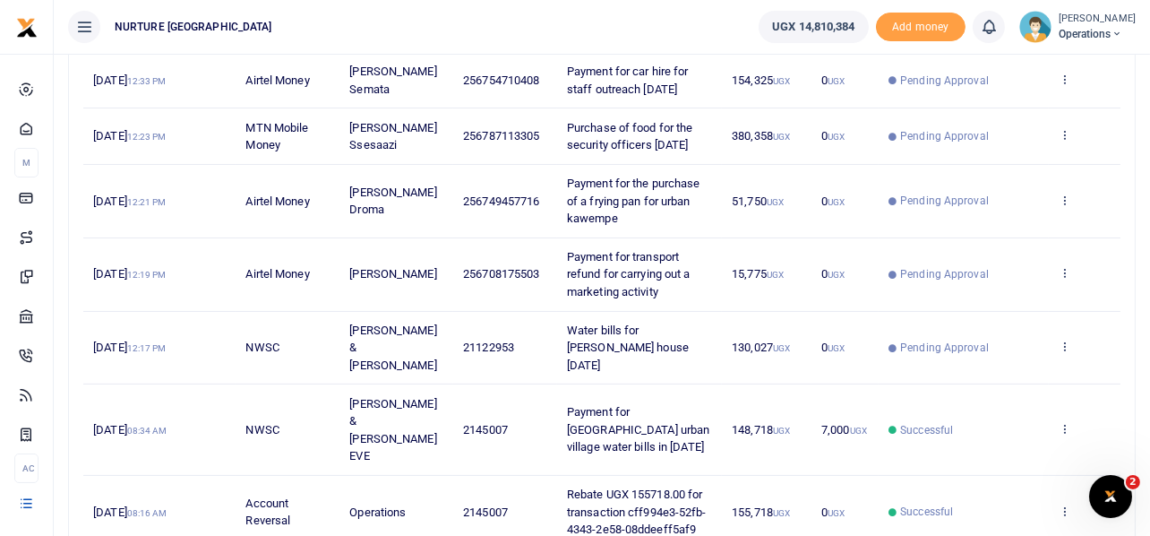
scroll to position [447, 0]
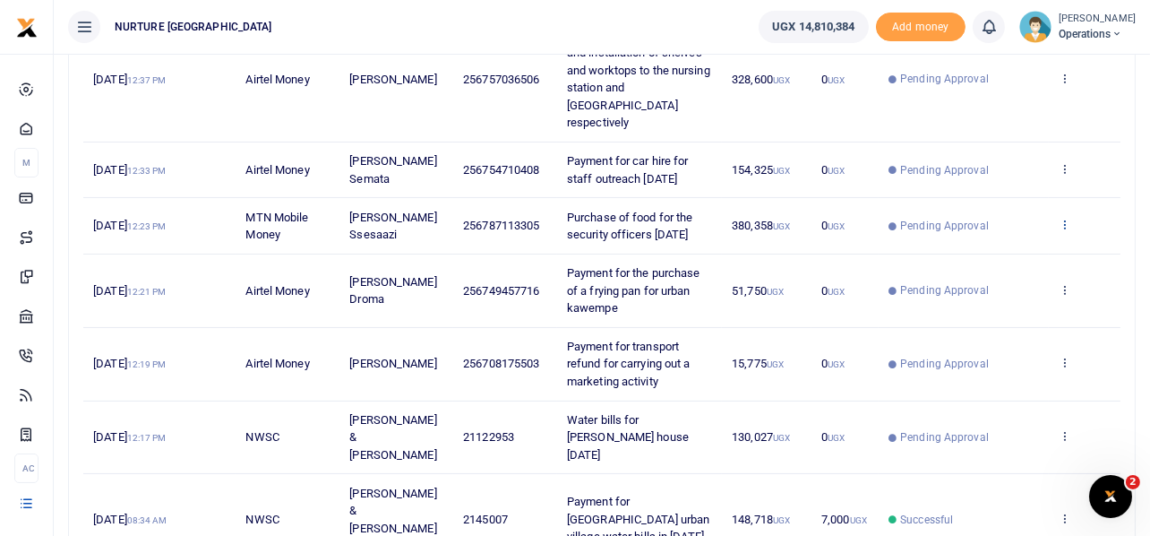
click at [1063, 230] on icon at bounding box center [1065, 224] width 12 height 13
click at [997, 297] on link "View details" at bounding box center [1000, 298] width 142 height 25
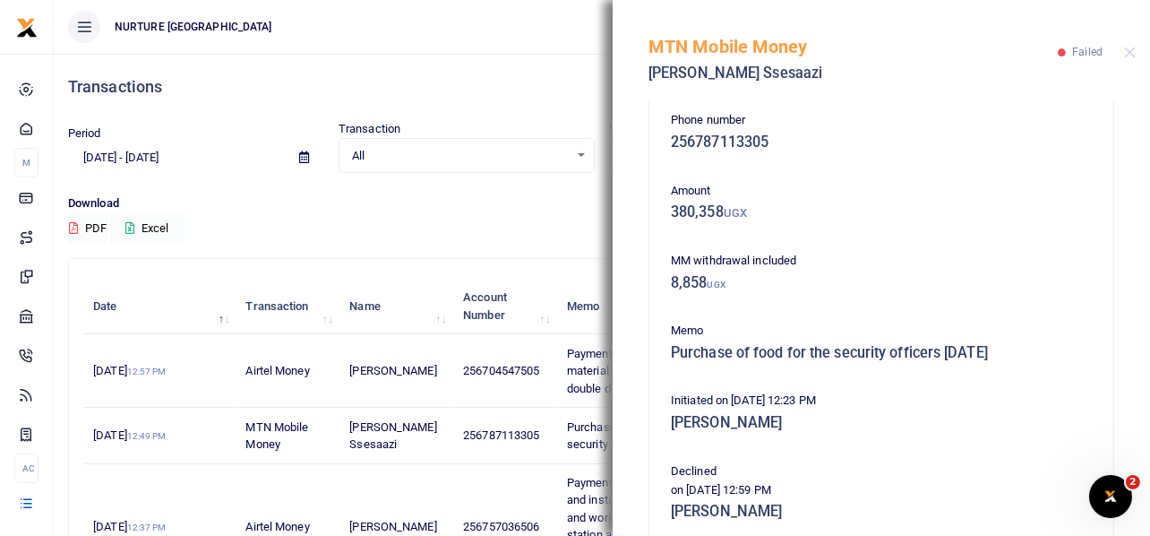
scroll to position [0, 0]
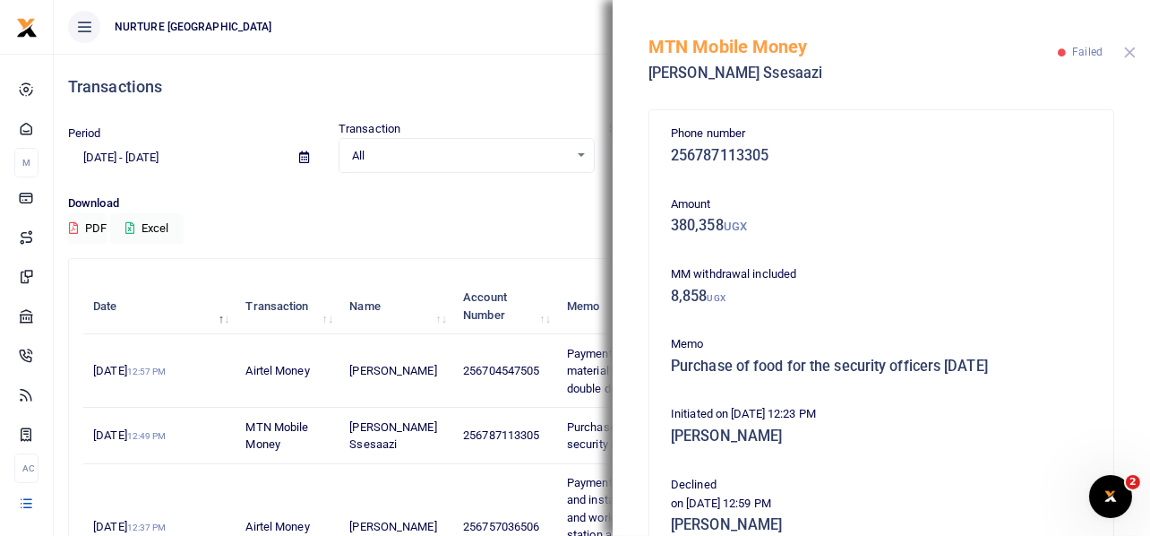
click at [1126, 47] on button "Close" at bounding box center [1130, 53] width 12 height 12
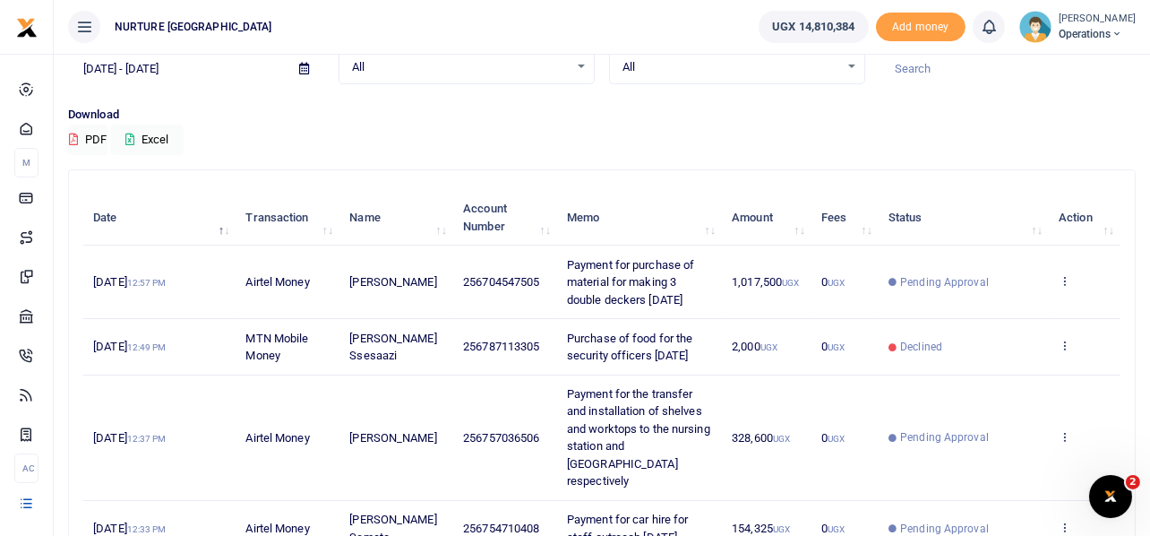
scroll to position [178, 0]
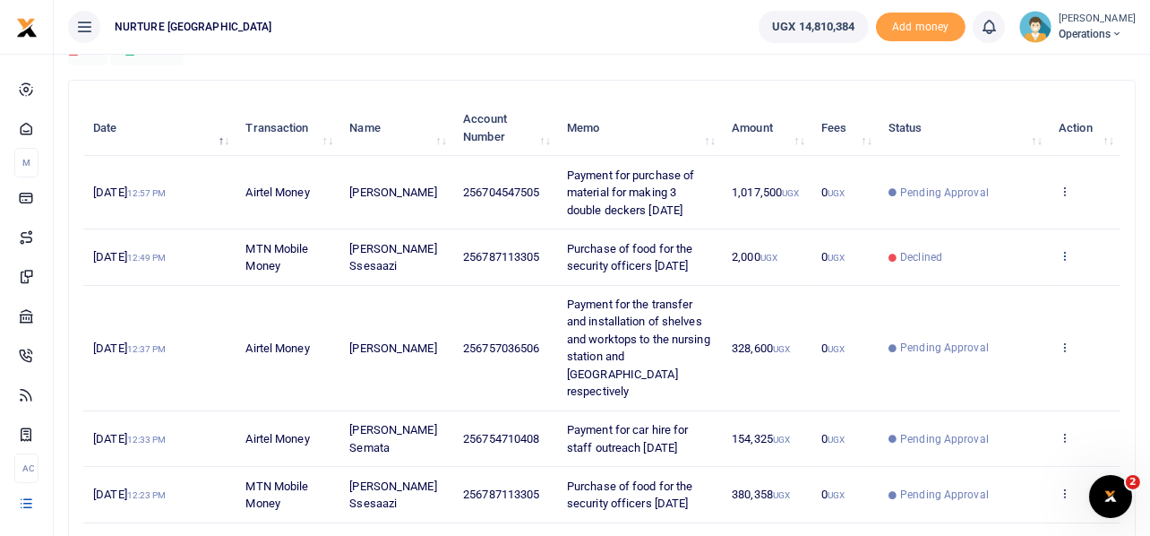
click at [1066, 262] on icon at bounding box center [1065, 255] width 12 height 13
click at [997, 351] on link "Send again" at bounding box center [1000, 352] width 142 height 25
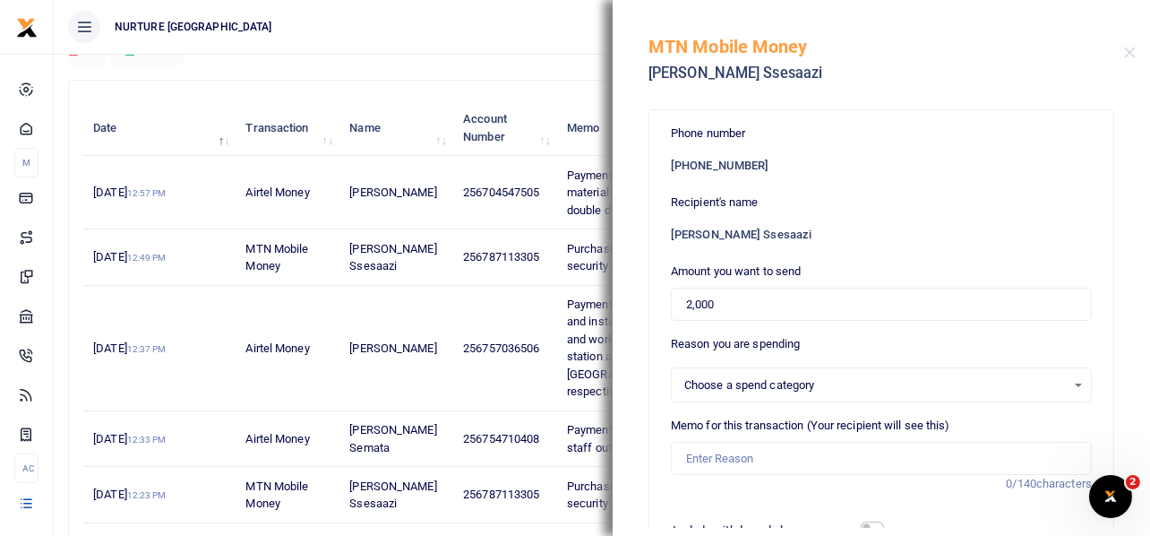
select select
click at [747, 308] on input "2,000" at bounding box center [881, 305] width 421 height 34
type input "2"
click at [705, 300] on input "371,500" at bounding box center [881, 305] width 421 height 34
click at [753, 309] on input "373,500" at bounding box center [881, 305] width 421 height 34
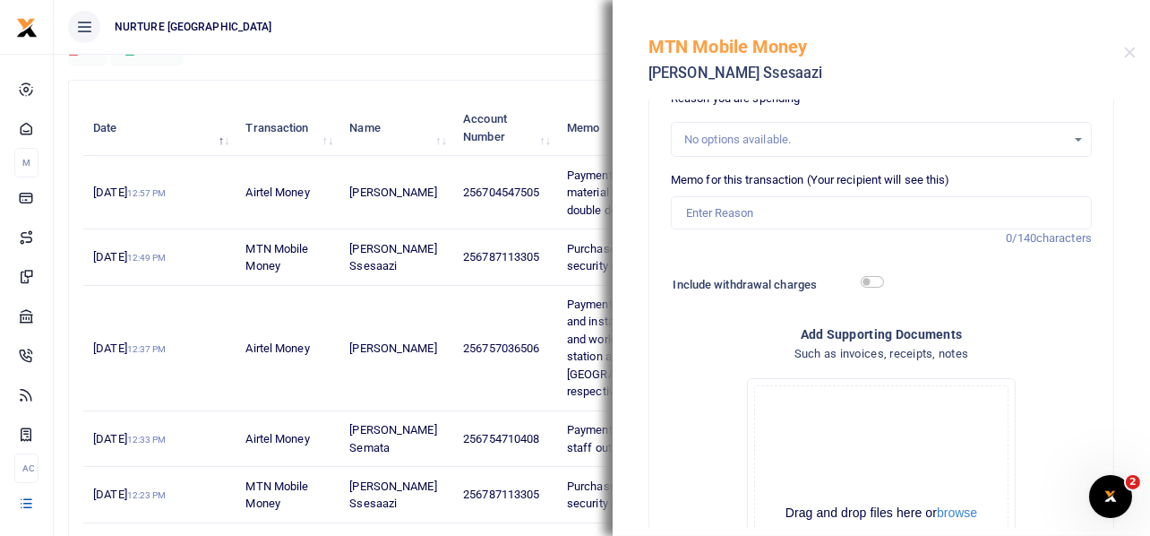
scroll to position [269, 0]
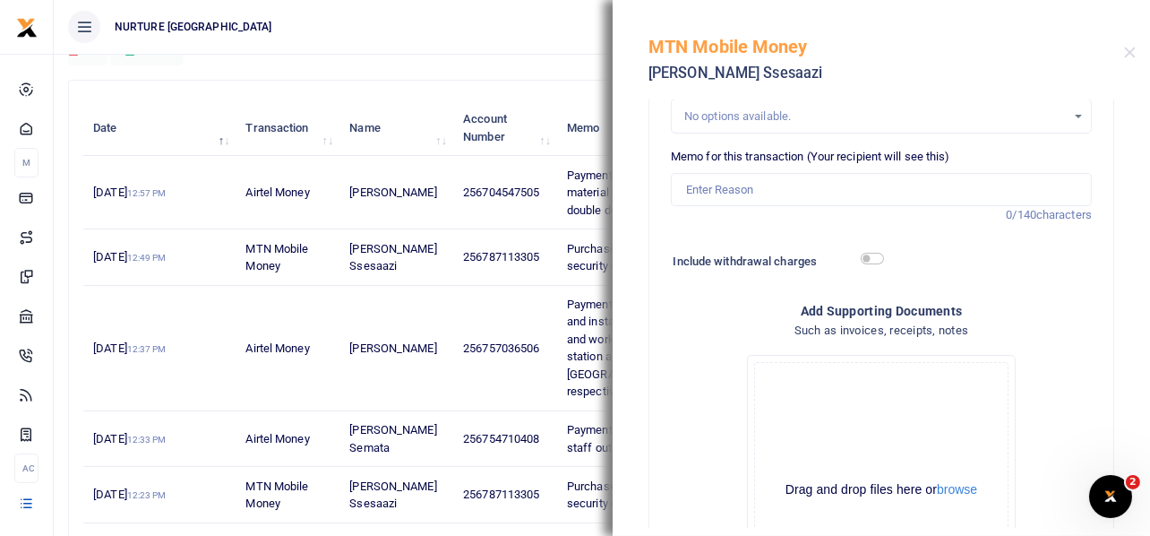
type input "373,500"
click at [745, 194] on input "Memo for this transaction (Your recipient will see this)" at bounding box center [881, 190] width 421 height 34
paste input "Purchase of food for the security officers September 2025"
type input "Purchase of food for the security officers September 2025"
click at [867, 254] on input "checkbox" at bounding box center [872, 259] width 23 height 12
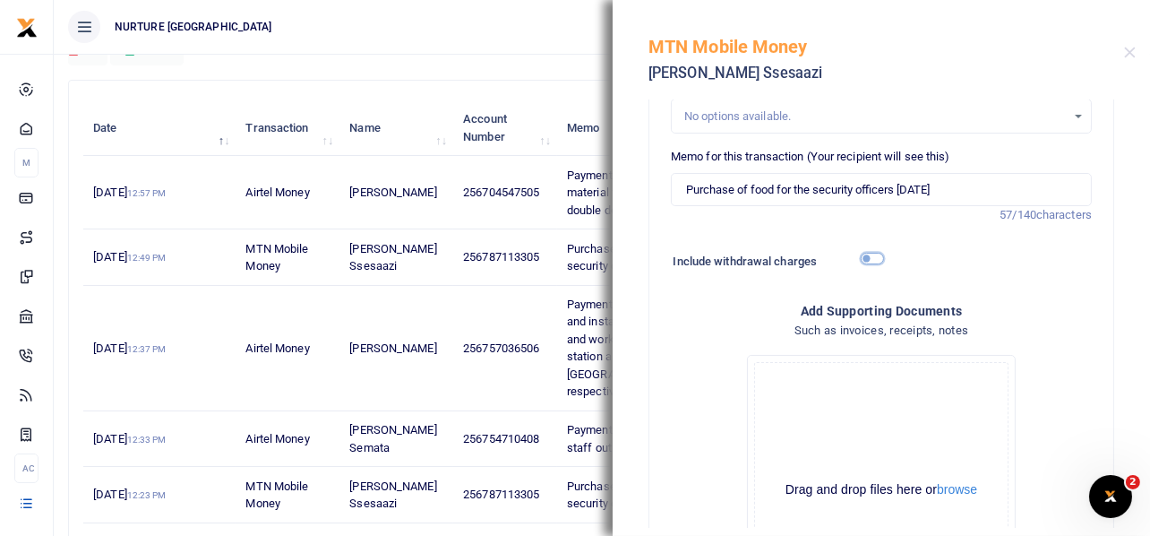
checkbox input "true"
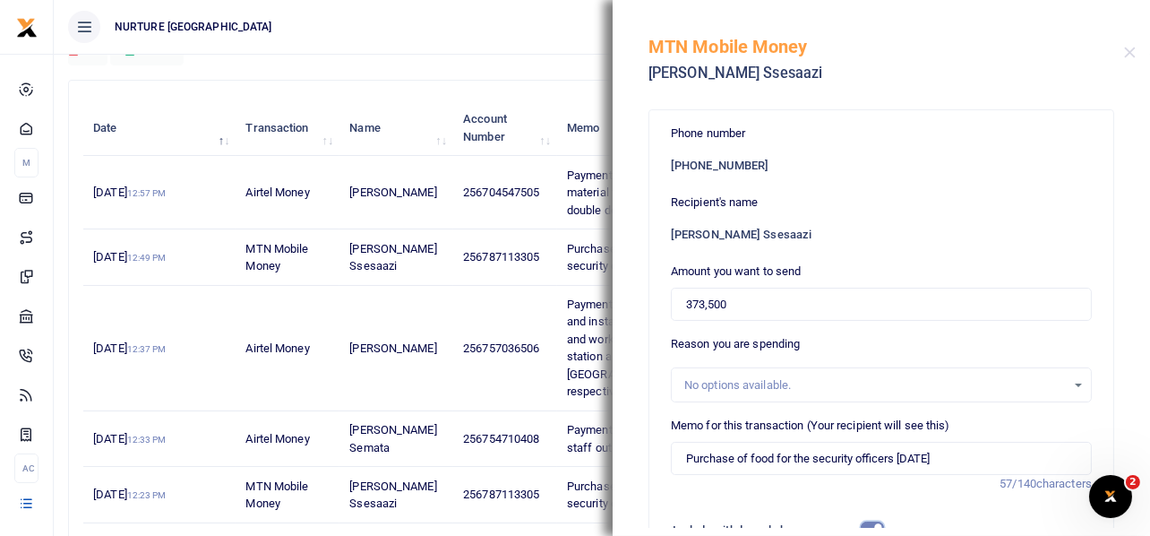
scroll to position [521, 0]
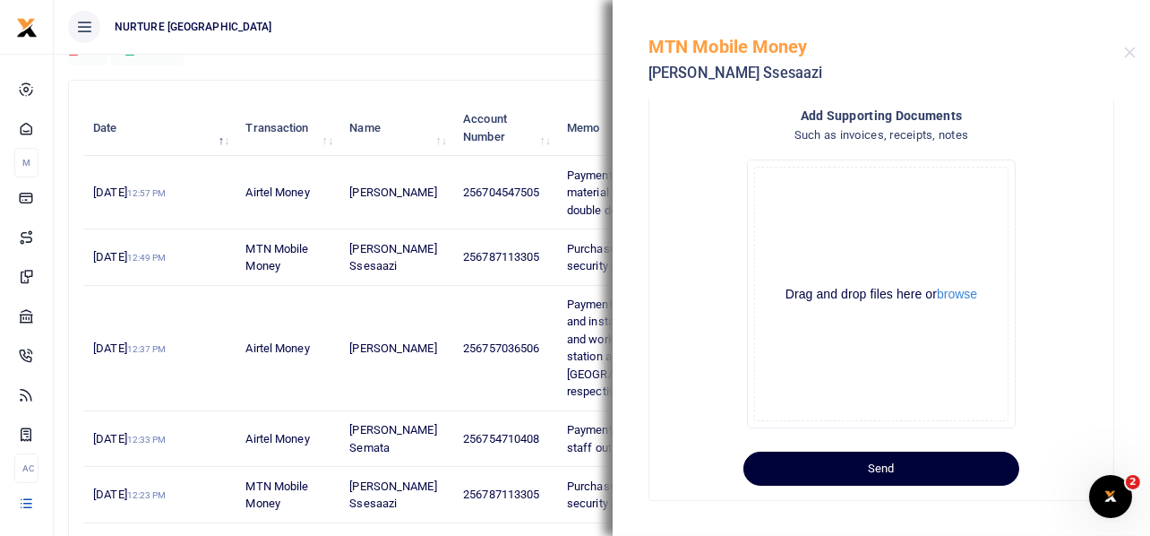
click at [894, 470] on button "Send" at bounding box center [882, 469] width 276 height 34
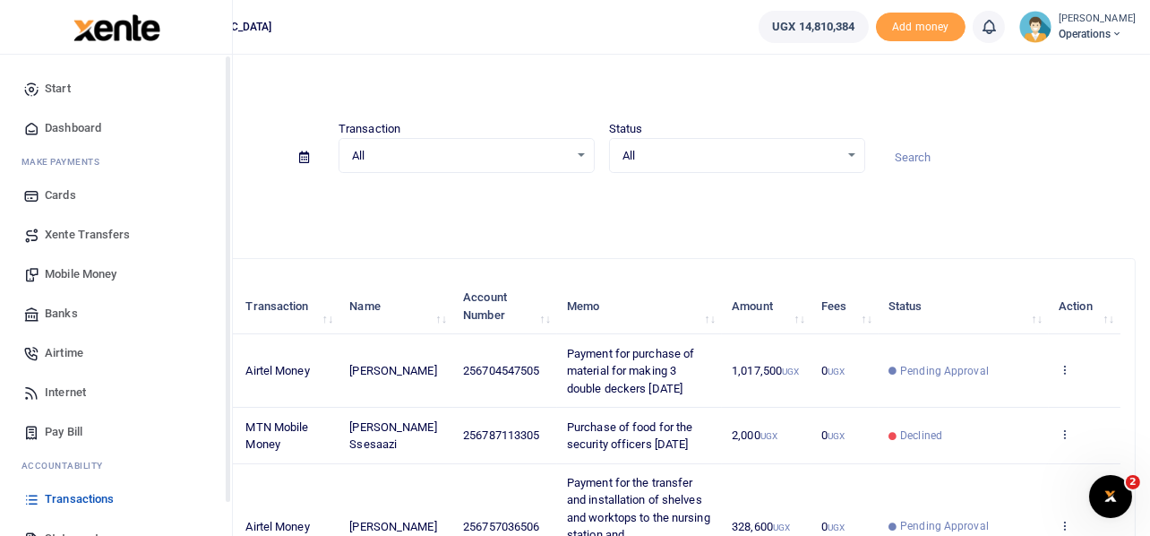
click at [51, 275] on span "Mobile Money" at bounding box center [81, 274] width 72 height 18
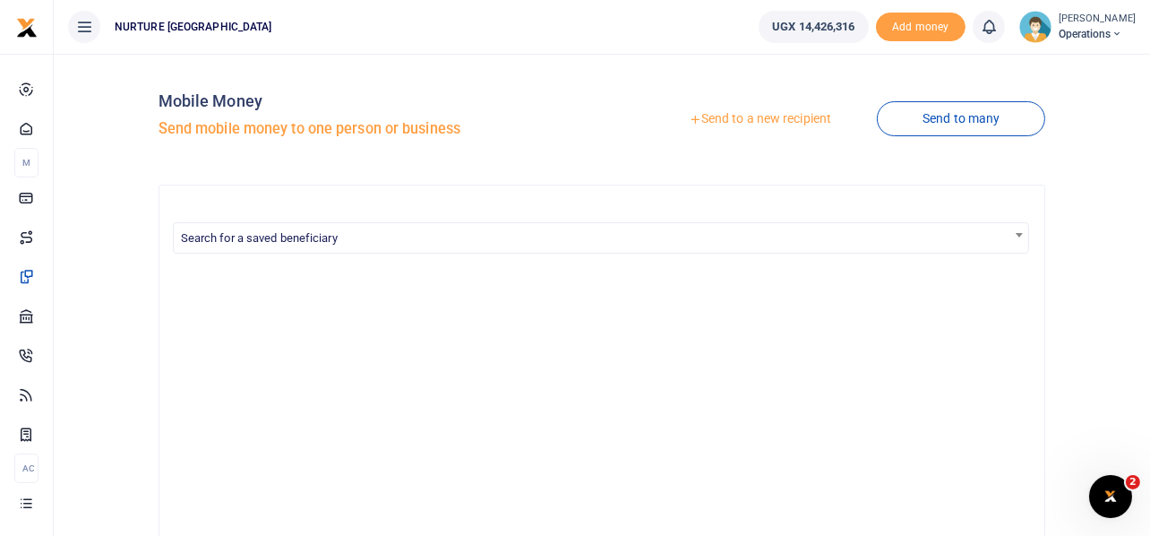
click at [767, 117] on link "Send to a new recipient" at bounding box center [760, 119] width 234 height 32
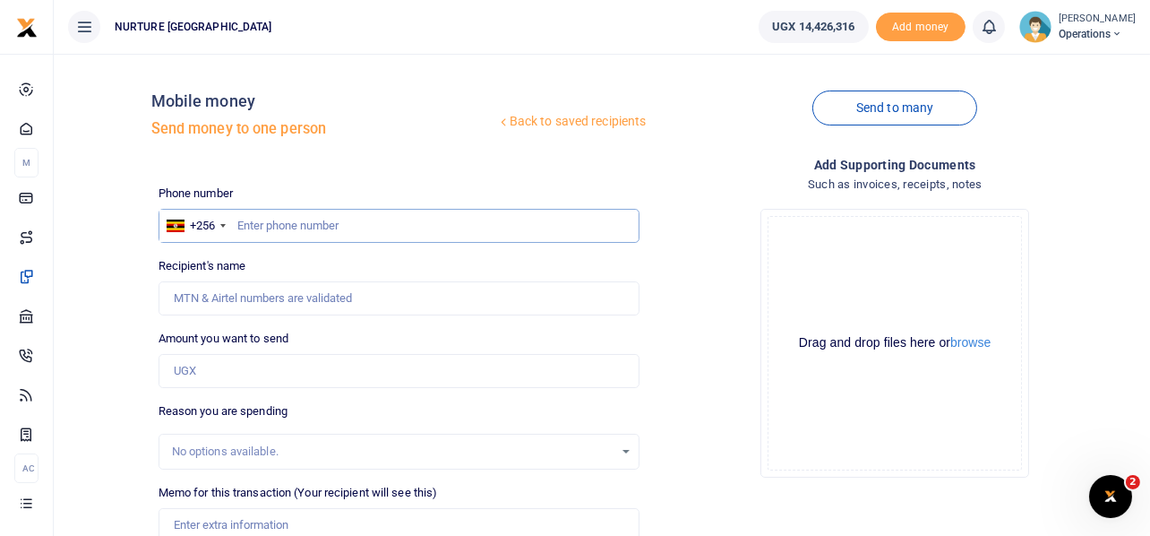
click at [310, 230] on input "text" at bounding box center [400, 226] width 482 height 34
type input "746503306"
click at [302, 373] on input "Amount you want to send" at bounding box center [400, 371] width 482 height 34
type input "[PERSON_NAME]"
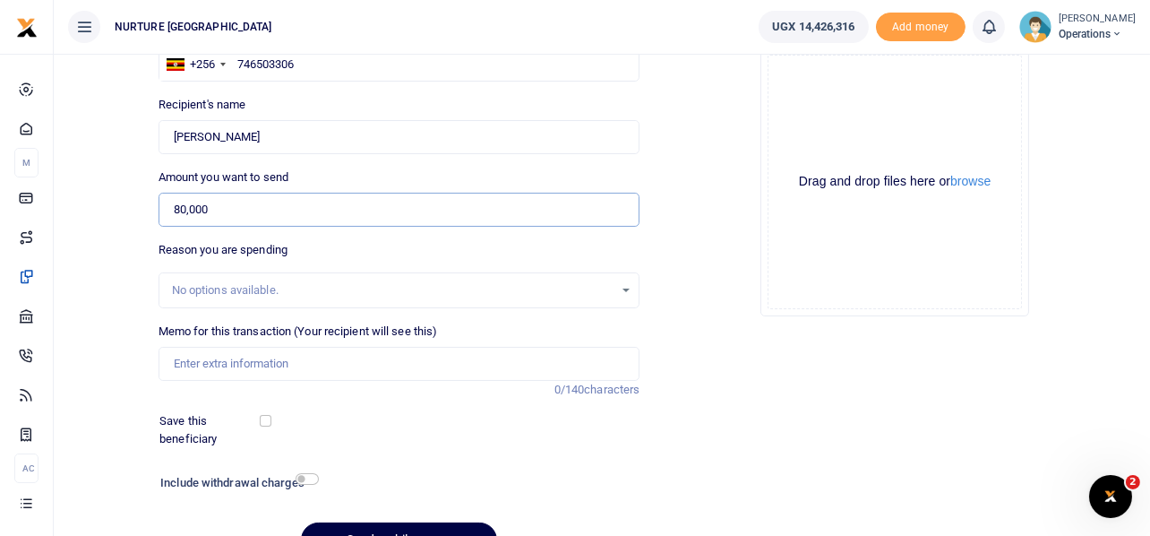
scroll to position [178, 0]
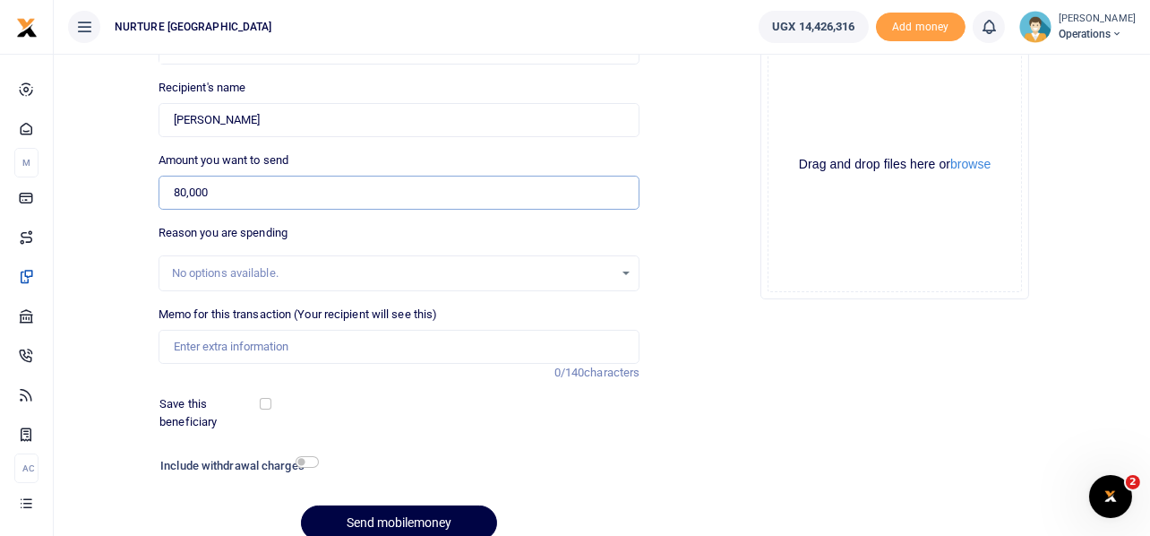
type input "80,000"
click at [244, 347] on input "Memo for this transaction (Your recipient will see this)" at bounding box center [400, 347] width 482 height 34
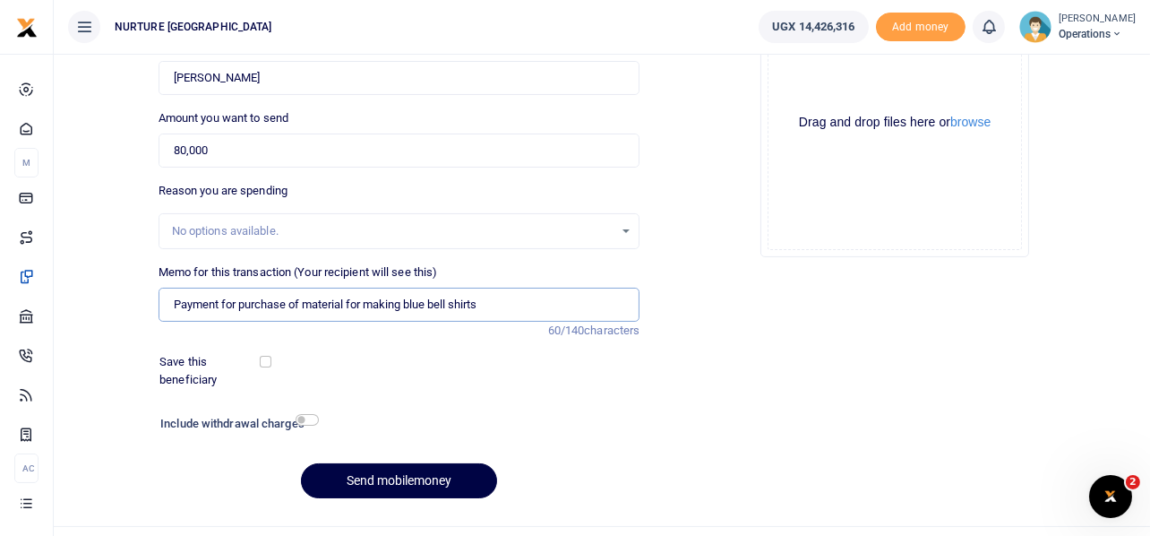
scroll to position [257, 0]
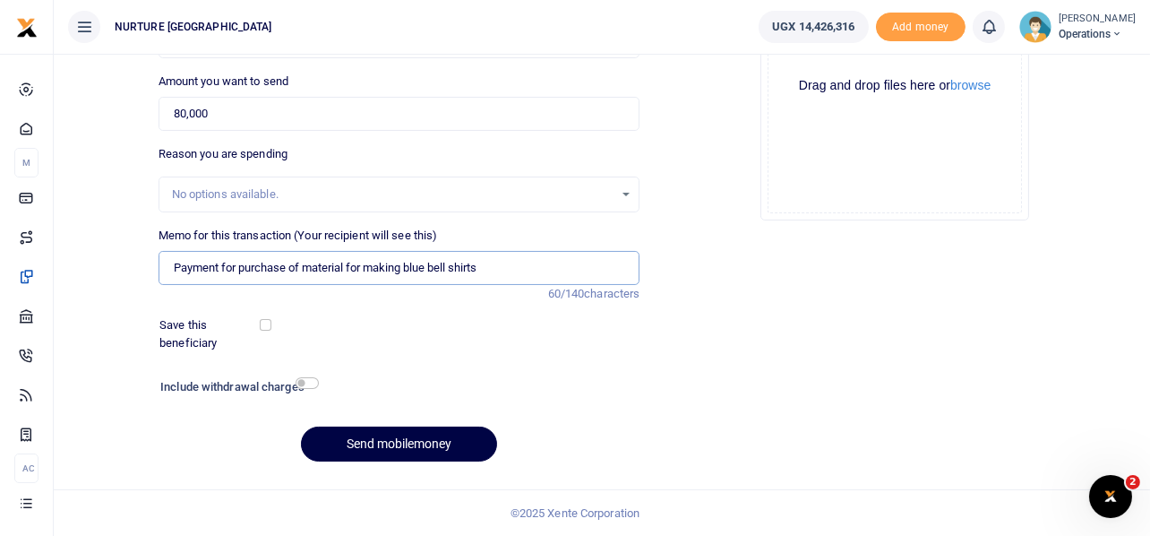
type input "Payment for purchase of material for making blue bell shirts"
click at [308, 383] on input "checkbox" at bounding box center [307, 383] width 23 height 12
checkbox input "true"
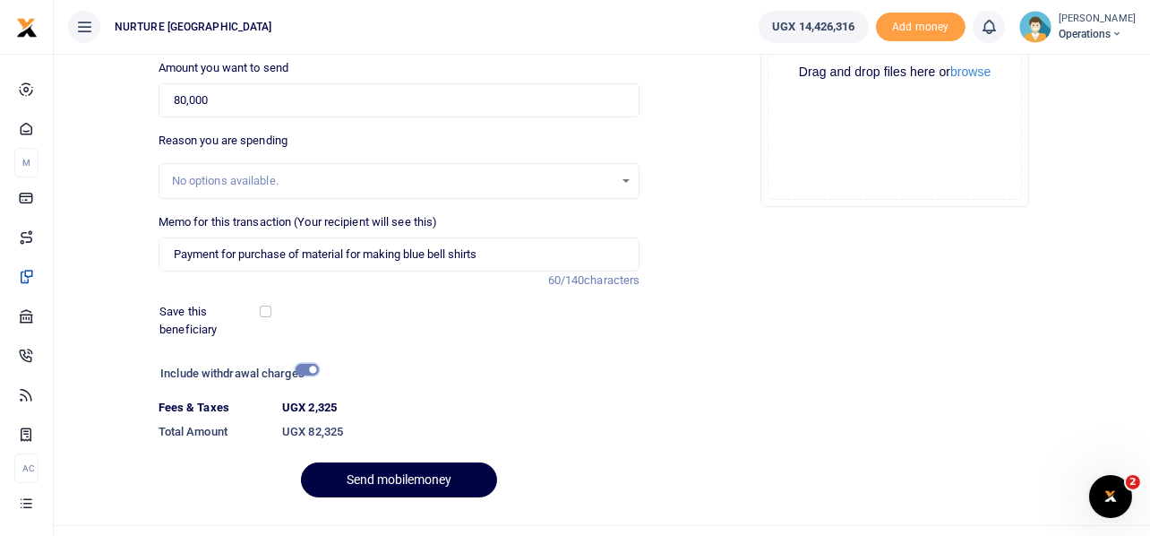
scroll to position [306, 0]
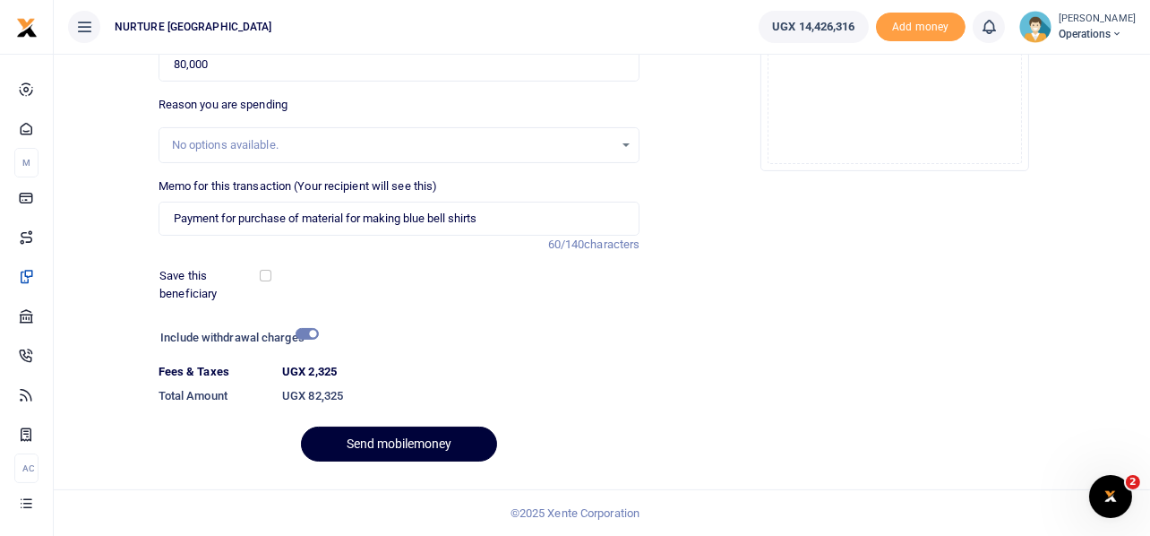
click at [372, 441] on button "Send mobilemoney" at bounding box center [399, 444] width 196 height 35
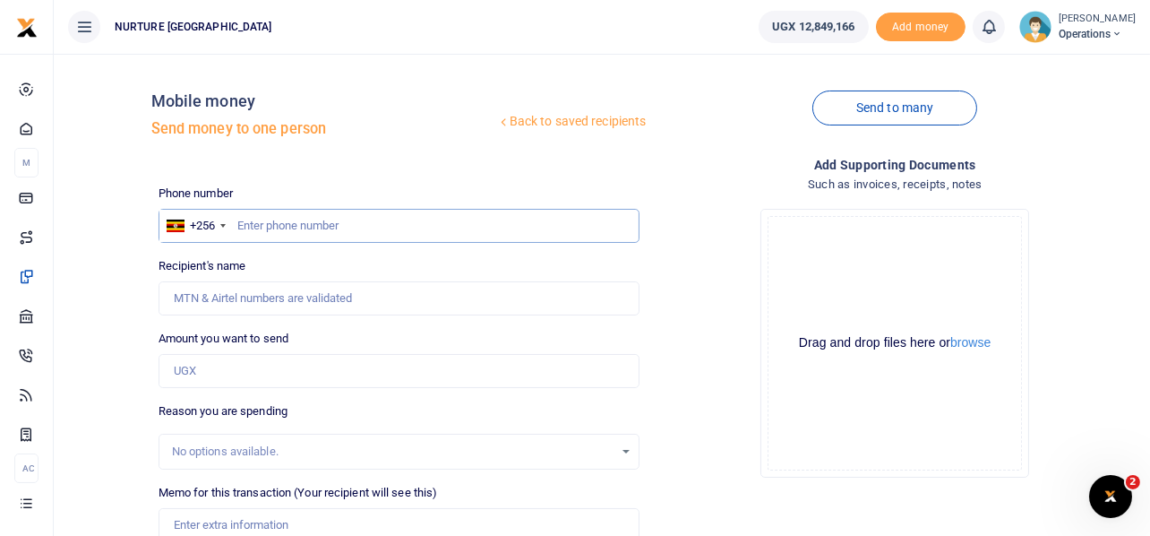
click at [329, 228] on input "text" at bounding box center [400, 226] width 482 height 34
type input "6"
type input "701132435"
click at [288, 369] on input "Amount you want to send" at bounding box center [400, 371] width 482 height 34
type input "Eunice Kayendeke"
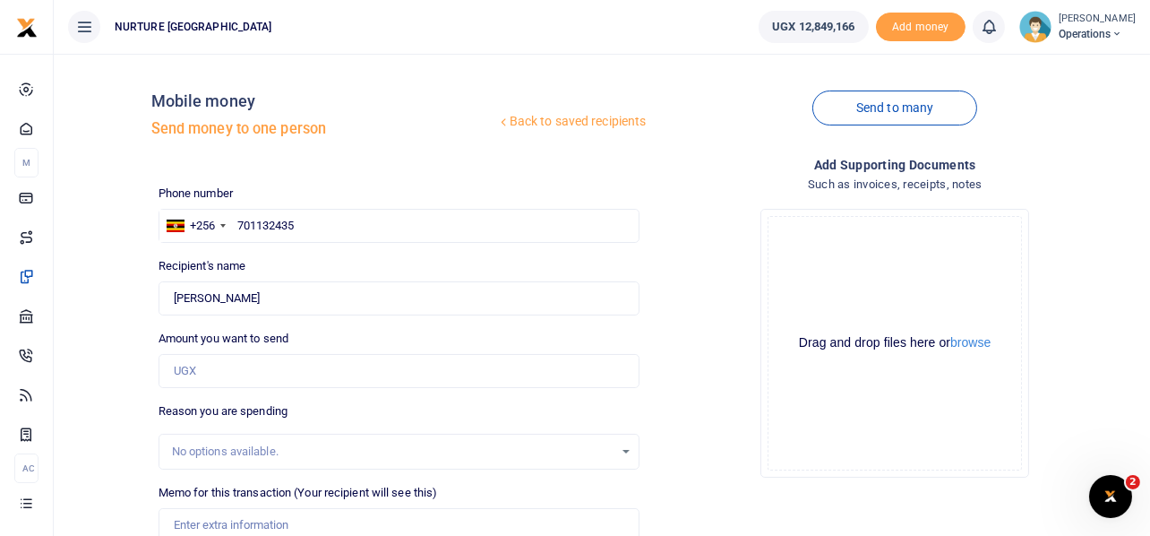
click at [712, 190] on h4 "Such as invoices, receipts, notes" at bounding box center [895, 185] width 482 height 20
click at [289, 240] on input "701132435" at bounding box center [400, 226] width 482 height 34
click at [275, 230] on input "text" at bounding box center [400, 226] width 482 height 34
paste input "701132435"
type input "701132435"
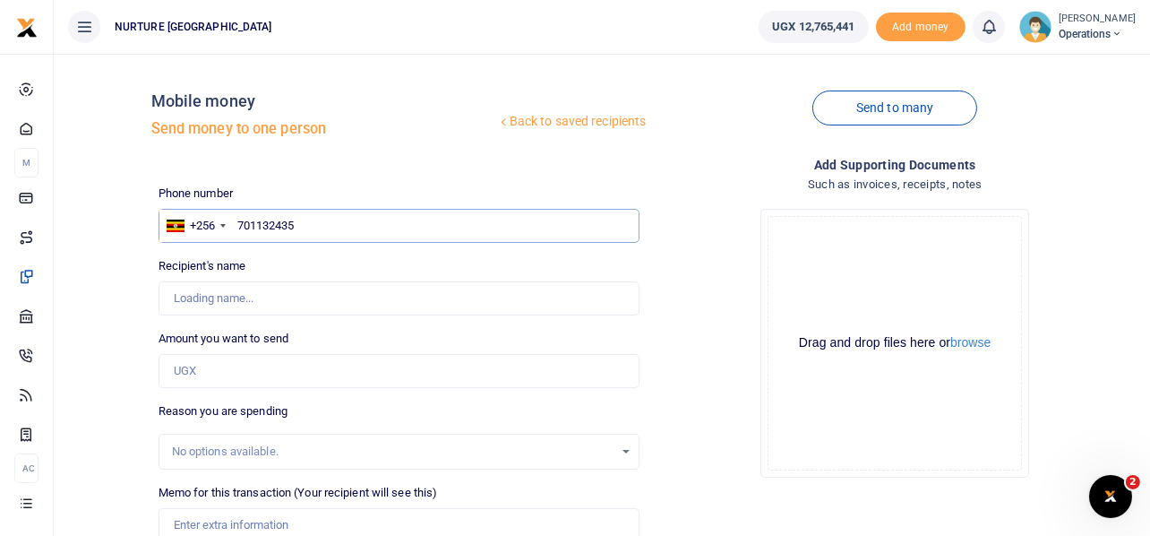
type input "[PERSON_NAME]"
type input "701132435"
click at [227, 370] on input "Amount you want to send" at bounding box center [400, 371] width 482 height 34
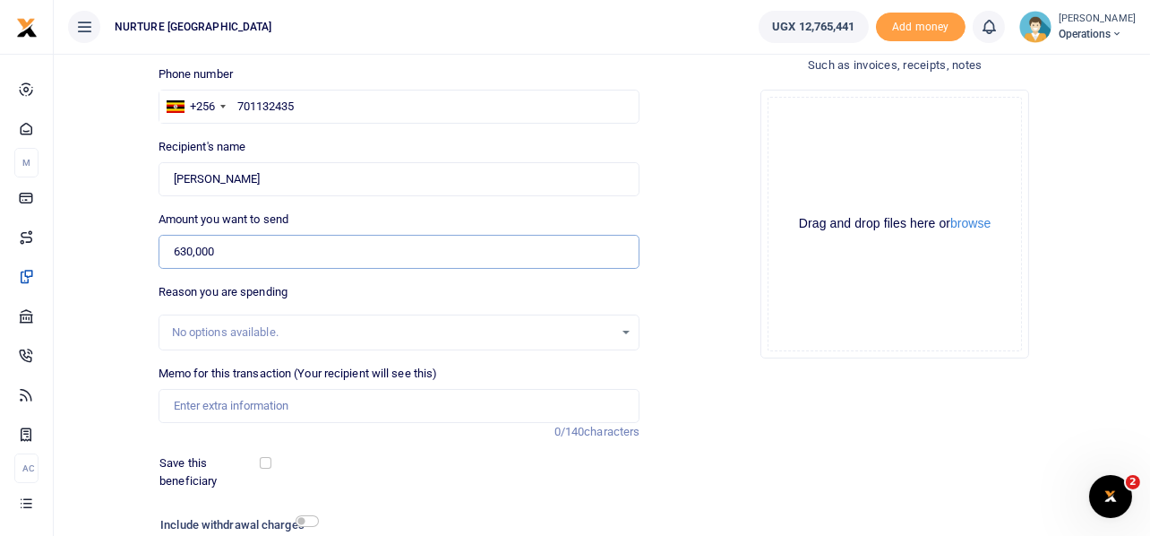
scroll to position [178, 0]
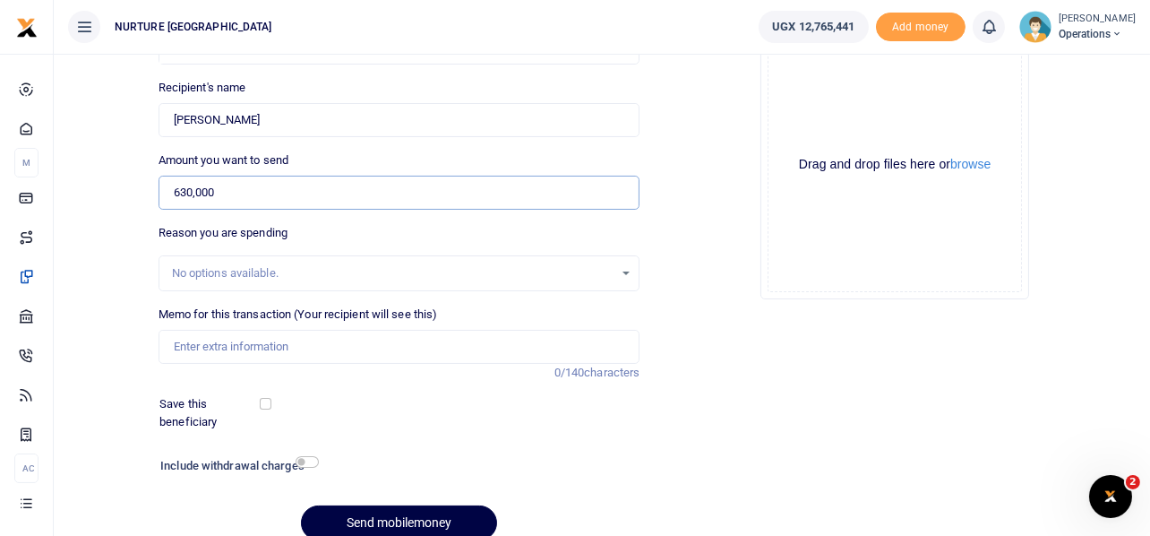
type input "630,000"
click at [357, 344] on input "Memo for this transaction (Your recipient will see this)" at bounding box center [400, 347] width 482 height 34
click at [250, 358] on input "PA" at bounding box center [400, 347] width 482 height 34
click at [289, 350] on input "Payment for" at bounding box center [400, 347] width 482 height 34
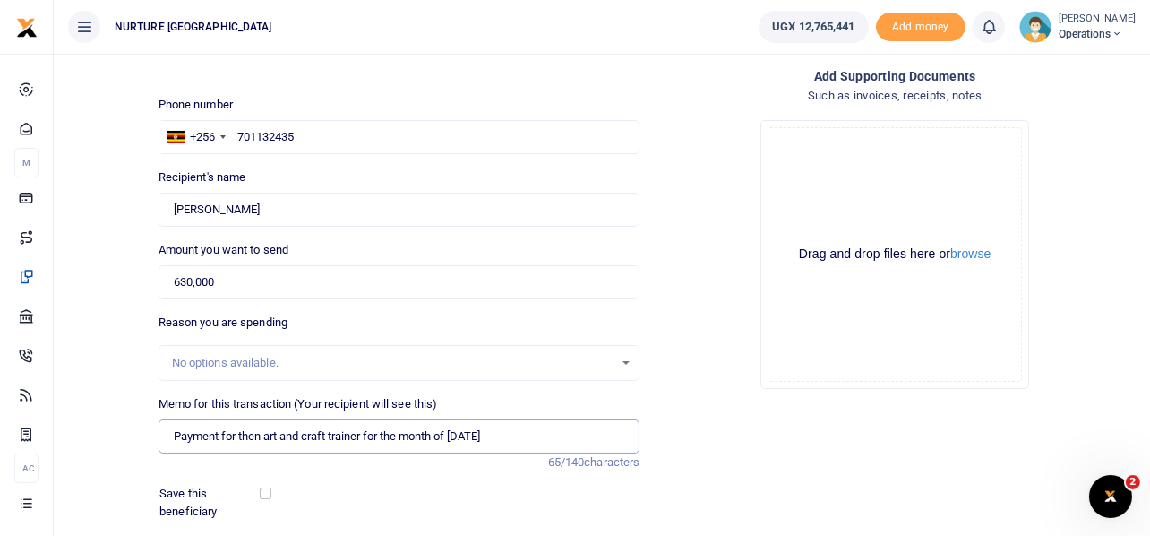
scroll to position [257, 0]
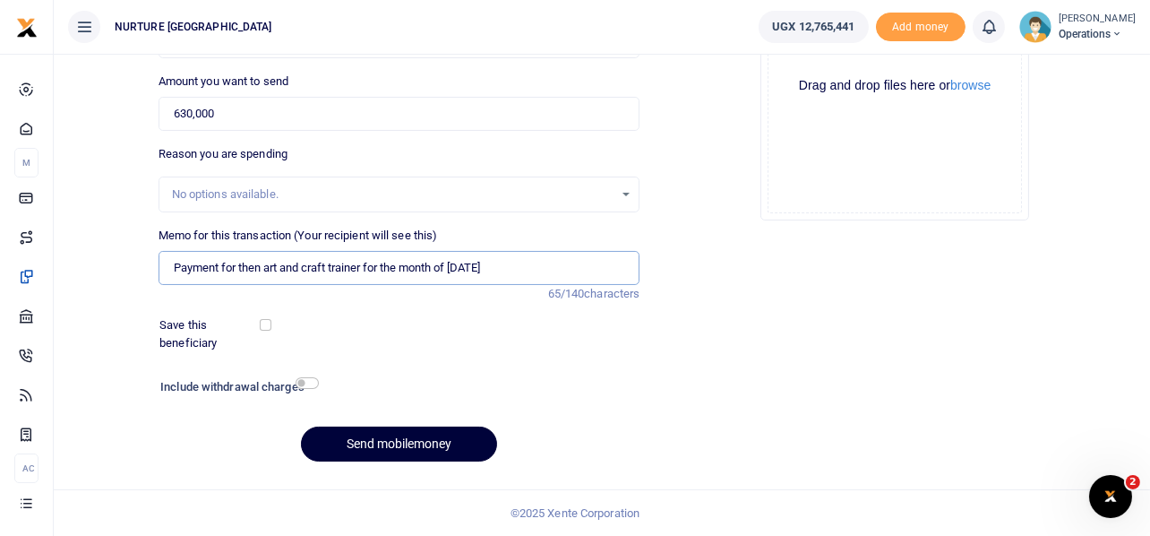
type input "Payment for then art and craft trainer for the month of [DATE]"
click at [368, 447] on button "Send mobilemoney" at bounding box center [399, 444] width 196 height 35
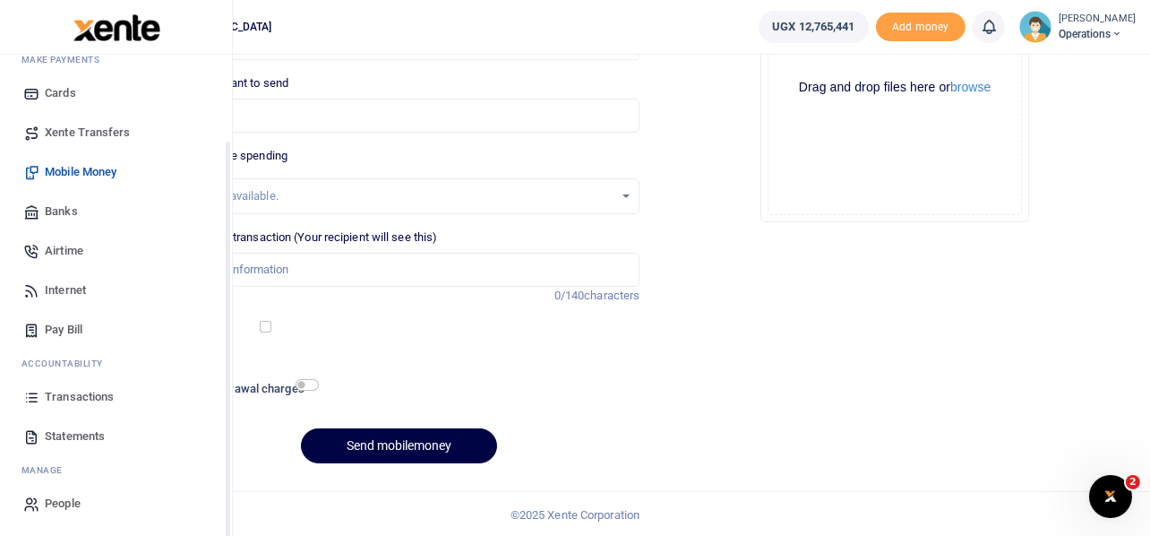
scroll to position [103, 0]
click at [97, 397] on span "Transactions" at bounding box center [79, 396] width 69 height 18
